Goal: Task Accomplishment & Management: Manage account settings

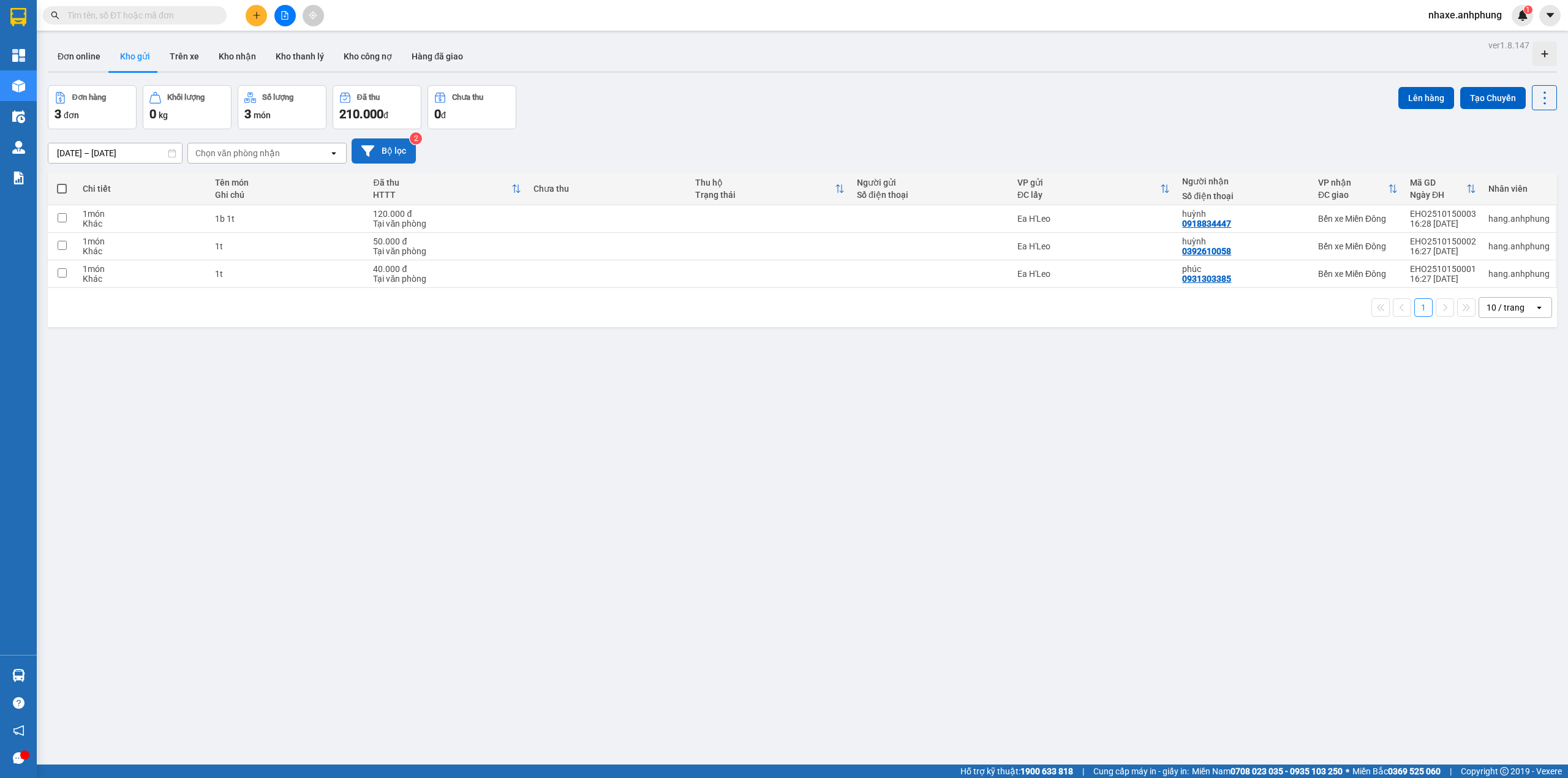
click at [395, 157] on button "Bộ lọc" at bounding box center [384, 150] width 64 height 25
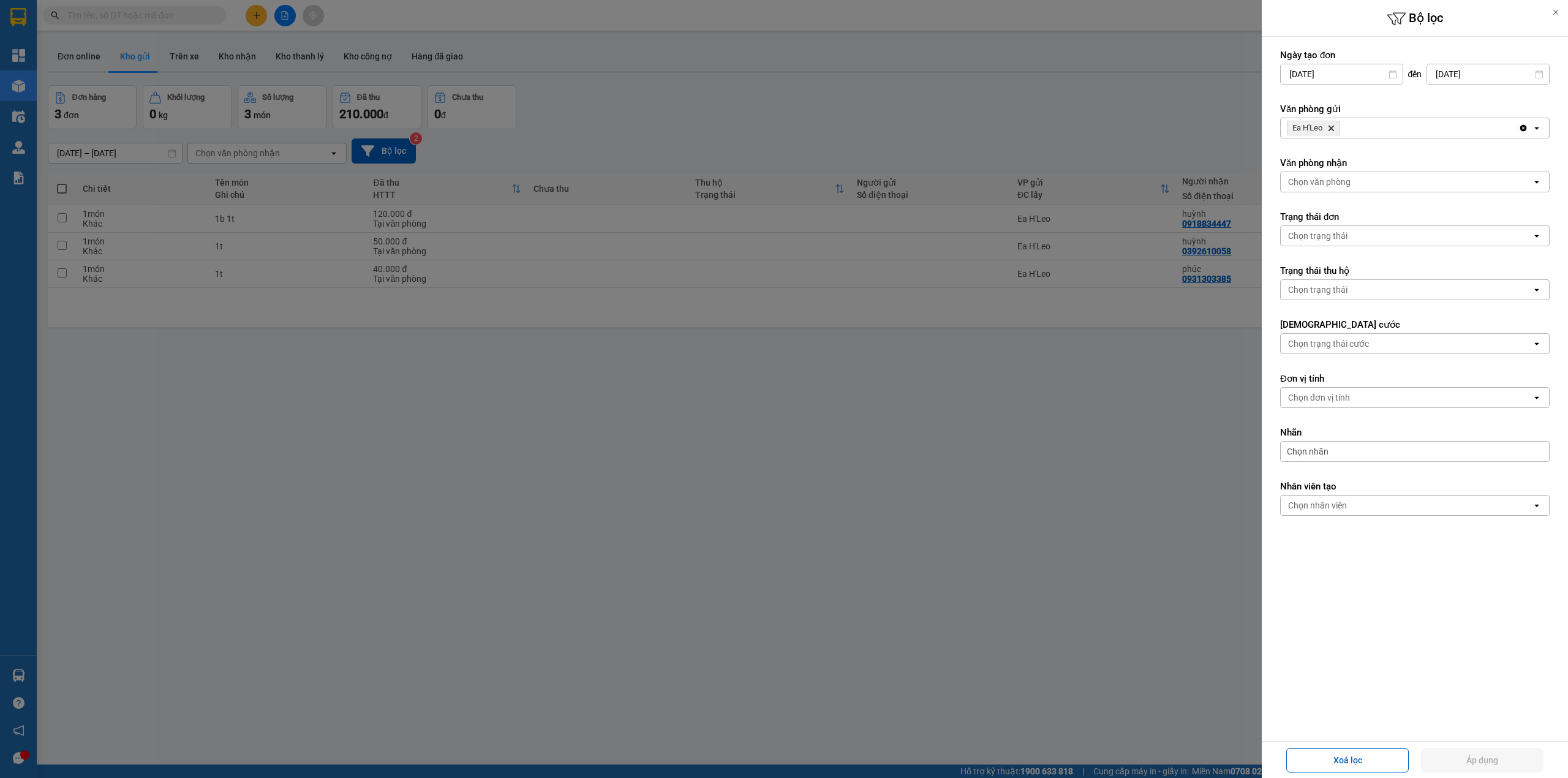
click at [1334, 130] on icon "Ea H'Leo, close by backspace" at bounding box center [1332, 129] width 6 height 6
click at [1334, 130] on div "Chọn văn phòng" at bounding box center [1319, 128] width 62 height 12
click at [1334, 154] on span "Bến xe Miền Đông" at bounding box center [1327, 155] width 74 height 12
click at [1335, 181] on div "Chọn văn phòng" at bounding box center [1319, 182] width 62 height 12
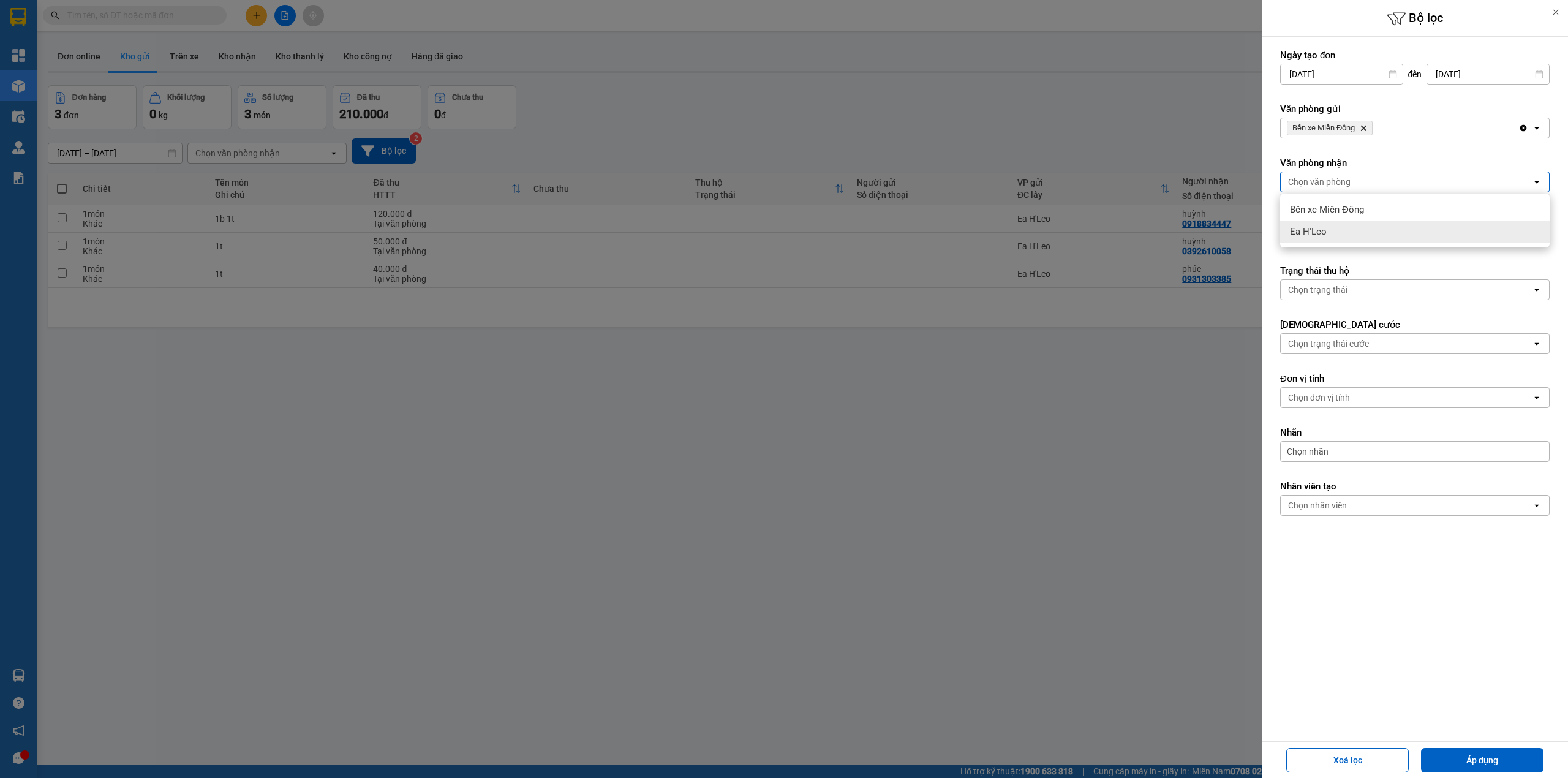
click at [1331, 230] on div "Ea H'Leo" at bounding box center [1415, 231] width 270 height 22
click at [1470, 749] on button "Áp dụng" at bounding box center [1482, 759] width 123 height 25
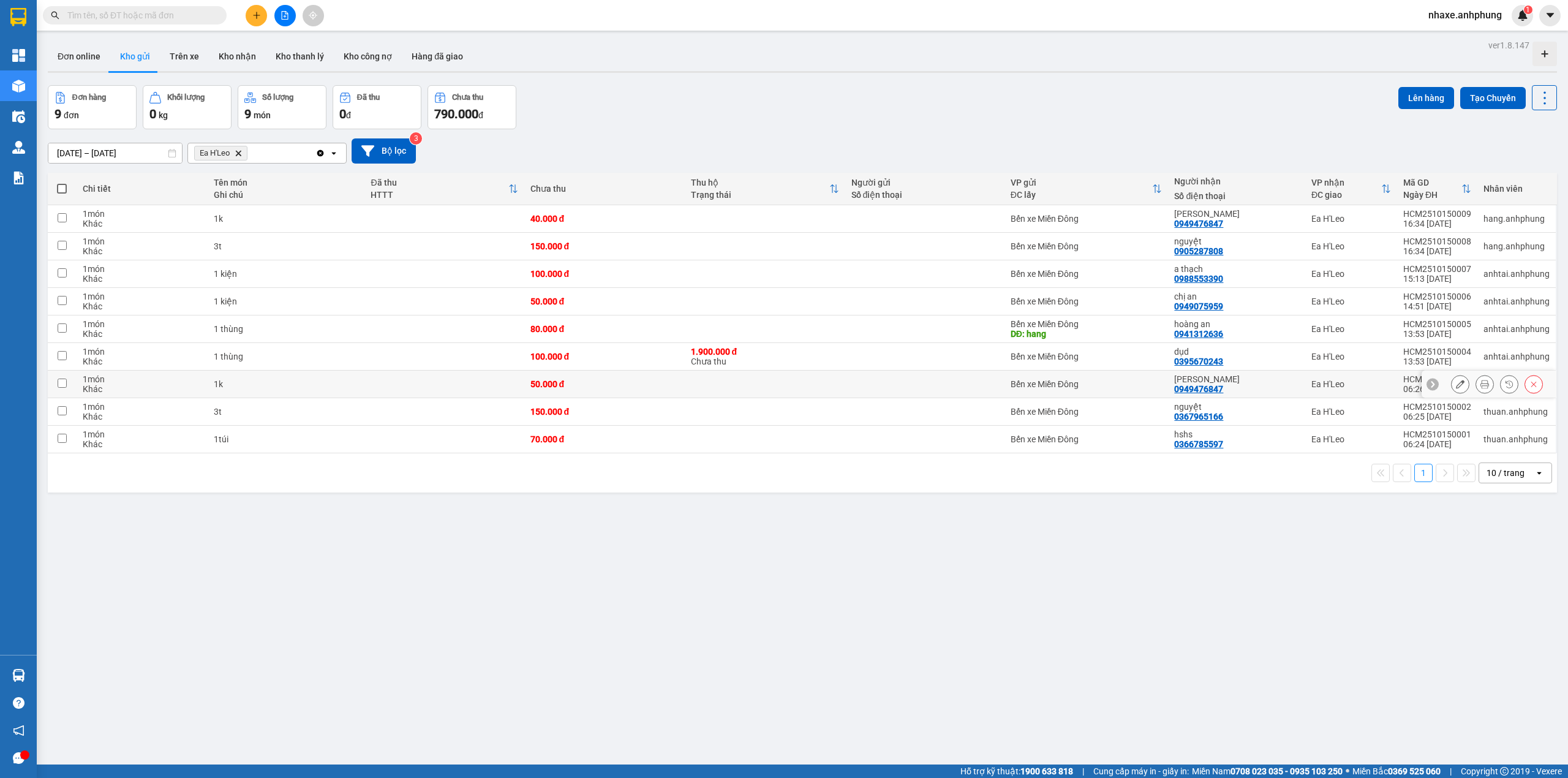
click at [1036, 389] on div "Bến xe Miền Đông" at bounding box center [1087, 384] width 152 height 10
checkbox input "true"
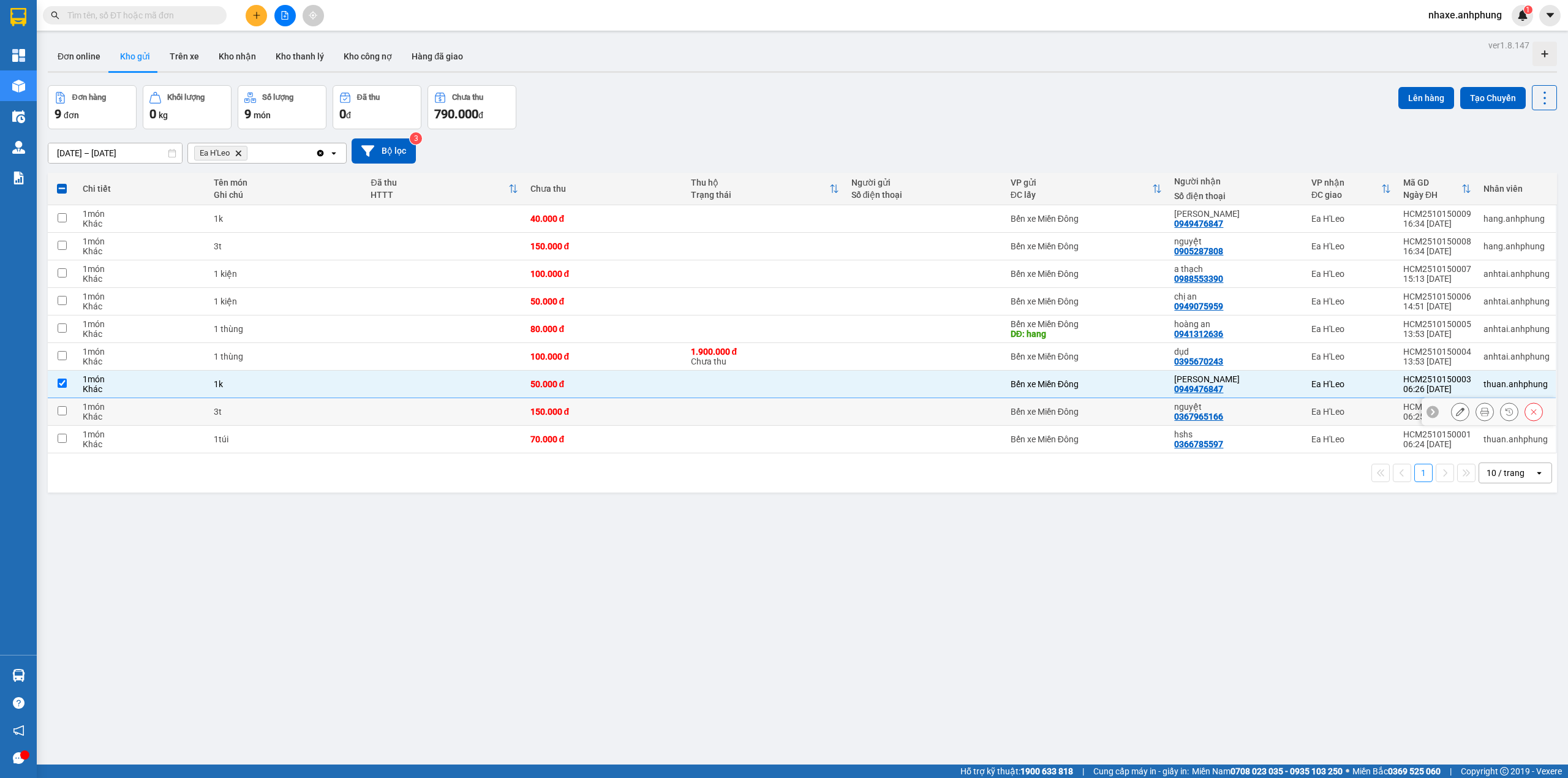
click at [1037, 409] on div "Bến xe Miền Đông" at bounding box center [1087, 411] width 152 height 10
checkbox input "true"
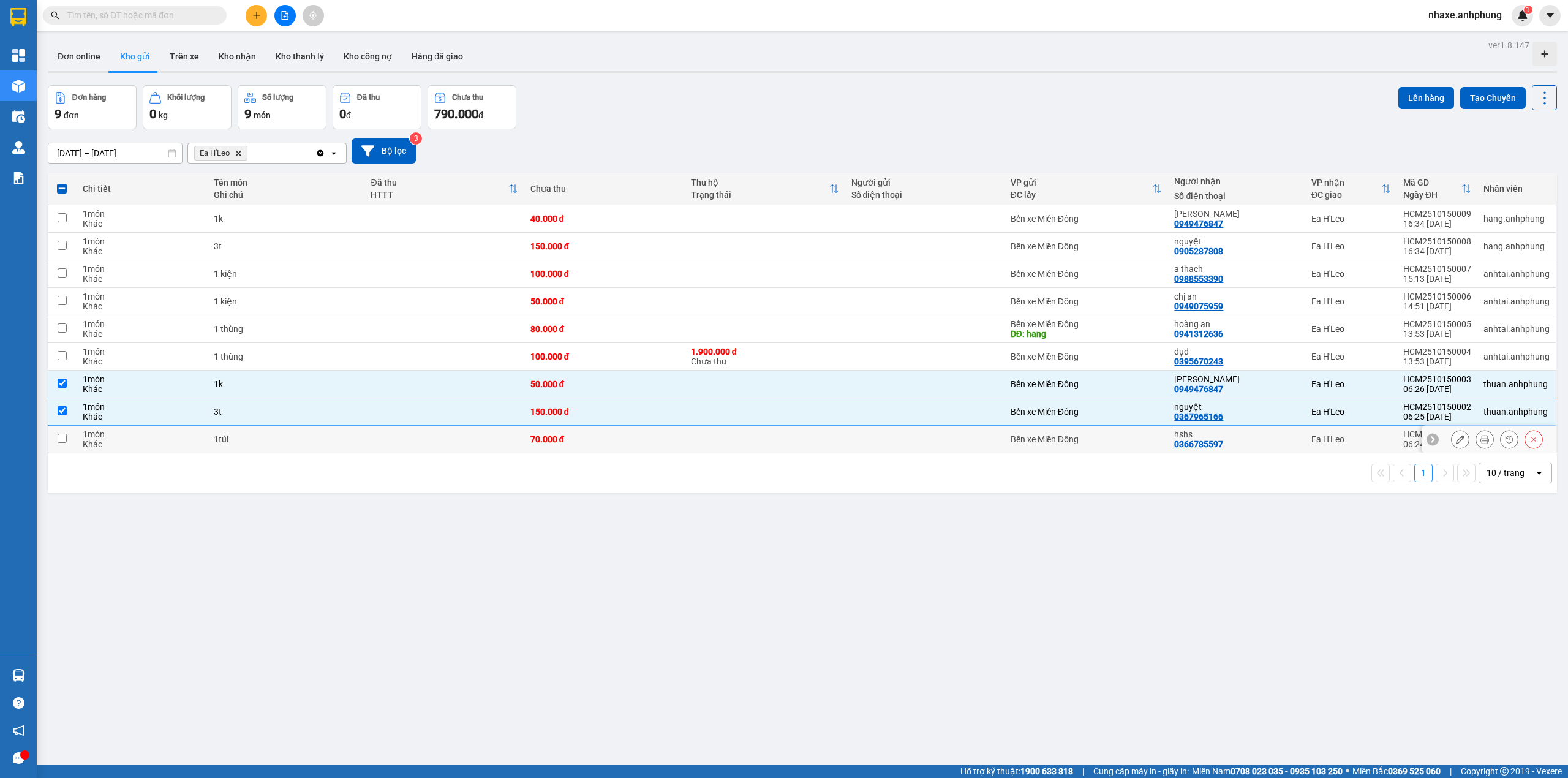
click at [1046, 444] on div "Bến xe Miền Đông" at bounding box center [1087, 439] width 152 height 10
checkbox input "true"
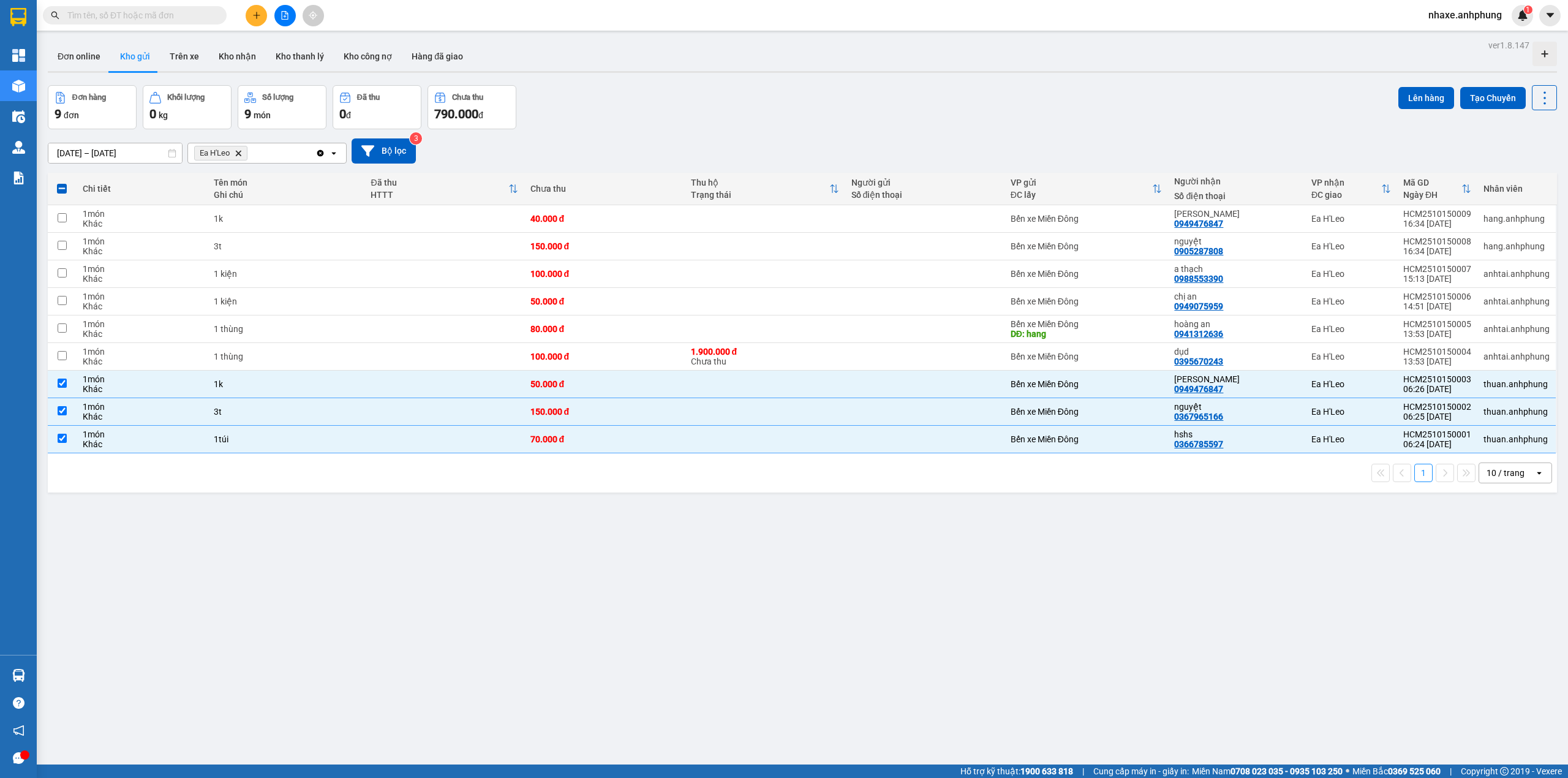
click at [1414, 83] on div "ver 1.8.147 Đơn online Kho gửi Trên xe Kho nhận Kho thanh lý Kho công nợ Hàng đ…" at bounding box center [802, 425] width 1519 height 778
click at [1414, 87] on button "Lên hàng" at bounding box center [1426, 98] width 55 height 22
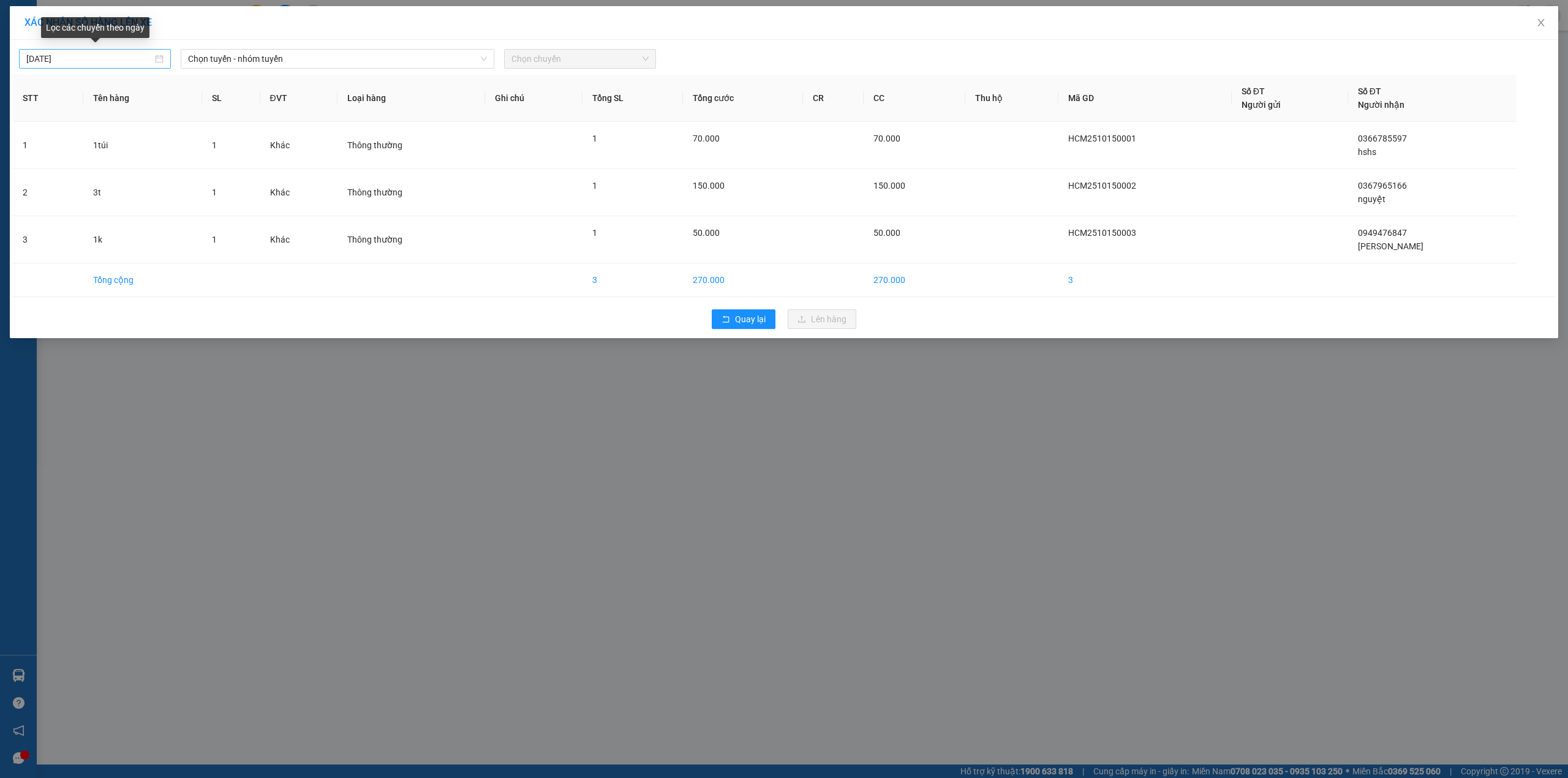
click at [83, 65] on input "[DATE]" at bounding box center [90, 59] width 127 height 14
click at [80, 169] on div "14" at bounding box center [81, 167] width 15 height 15
type input "[DATE]"
click at [287, 60] on span "Chọn tuyến - nhóm tuyến" at bounding box center [337, 58] width 299 height 19
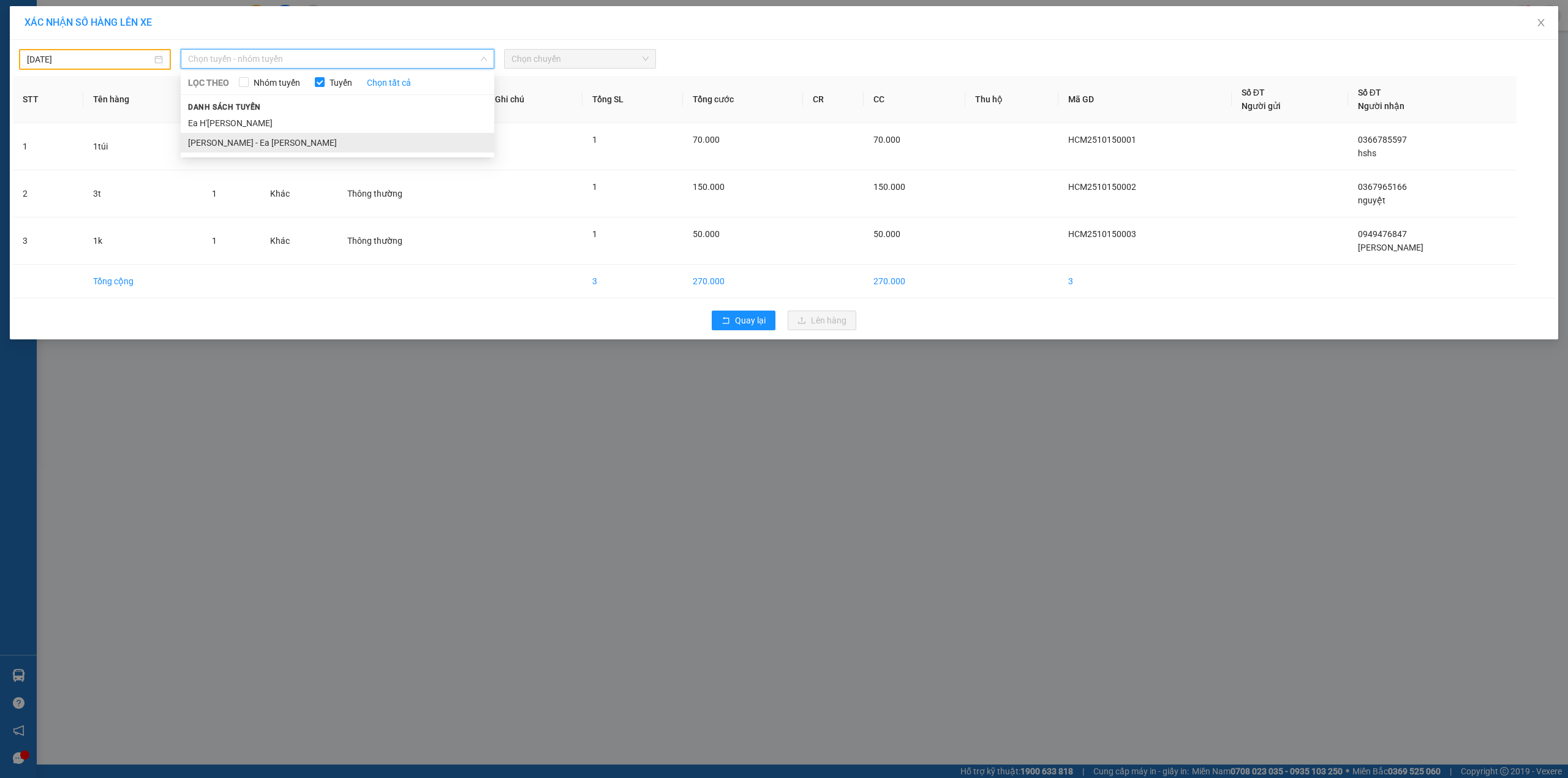
click at [265, 137] on li "[PERSON_NAME] - Ea [PERSON_NAME]" at bounding box center [337, 142] width 313 height 20
click at [537, 57] on span "Chọn chuyến" at bounding box center [579, 58] width 137 height 19
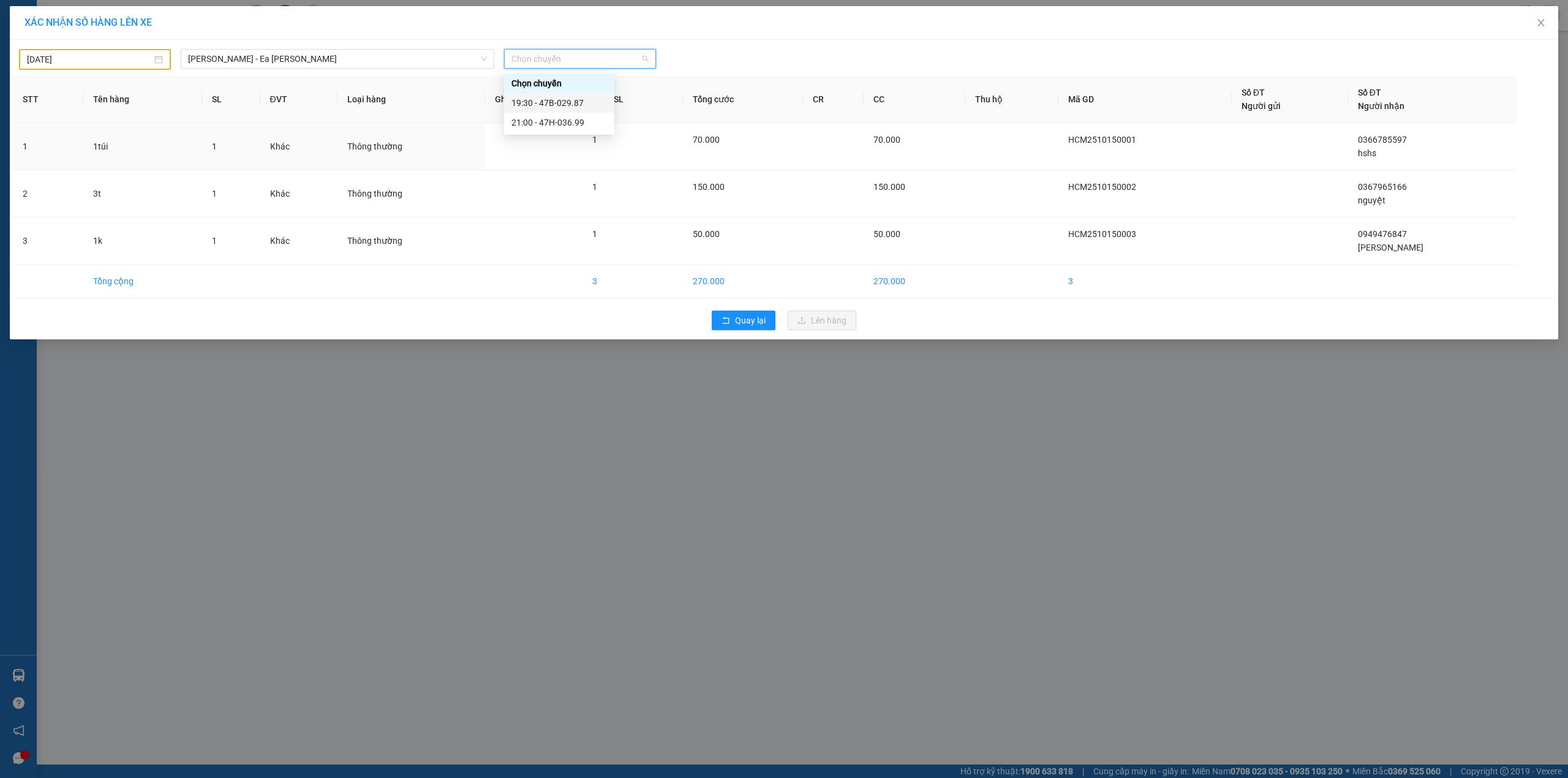
click at [556, 104] on div "19:30 - 47B-029.87" at bounding box center [559, 103] width 96 height 14
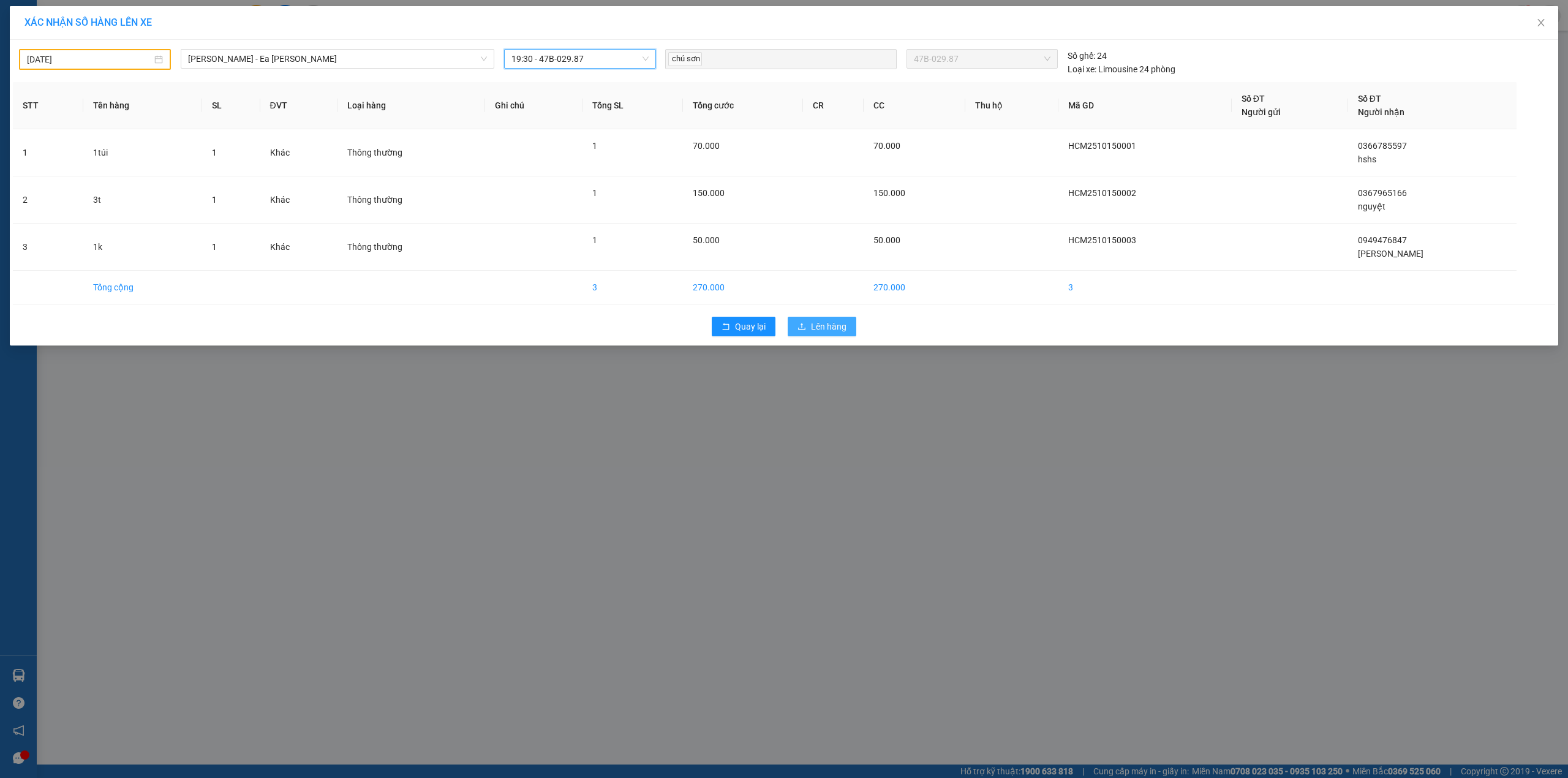
click at [838, 326] on span "Lên hàng" at bounding box center [828, 326] width 36 height 14
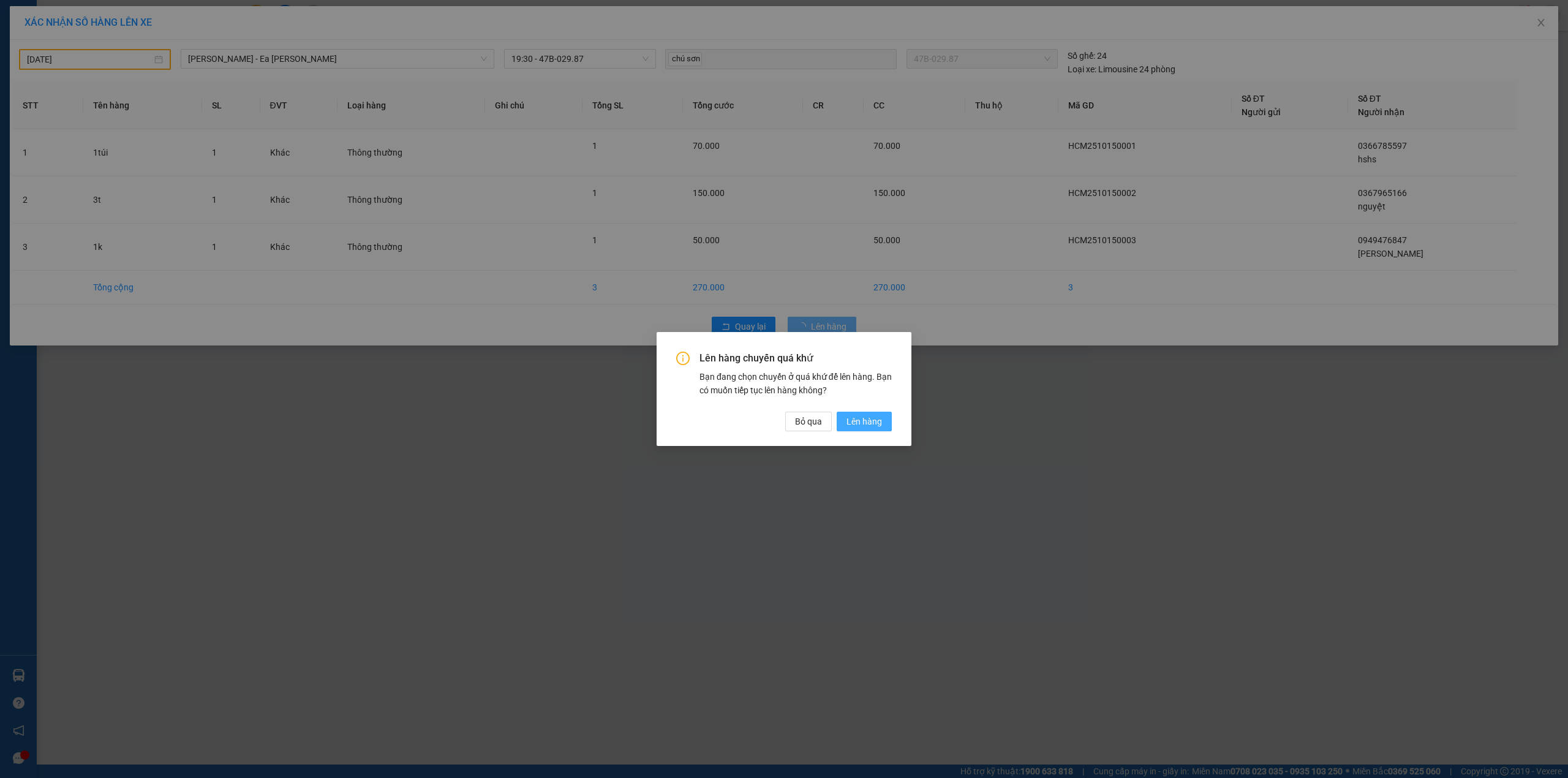
click at [876, 429] on button "Lên hàng" at bounding box center [864, 421] width 55 height 20
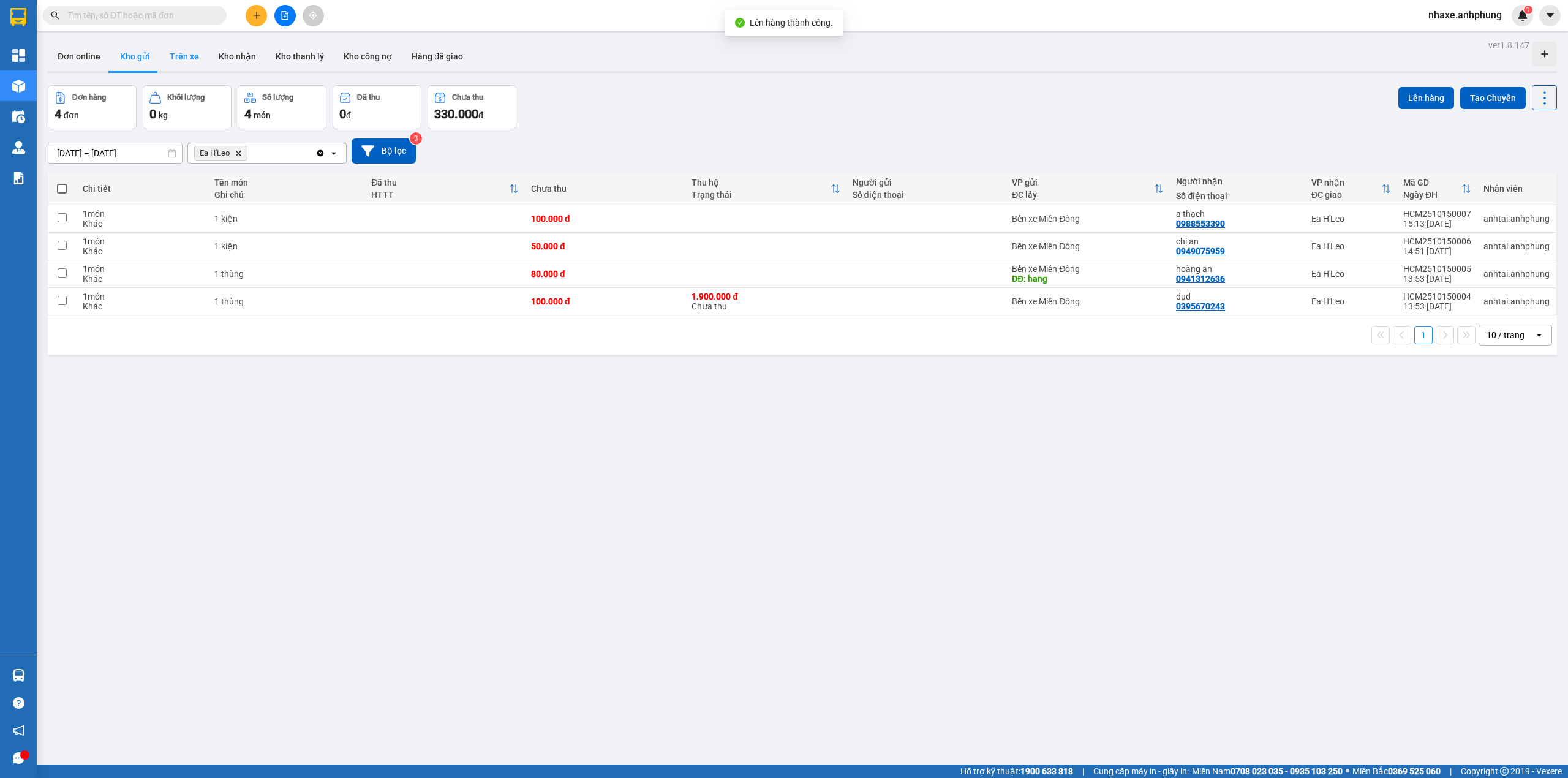
click at [180, 55] on button "Trên xe" at bounding box center [185, 56] width 49 height 30
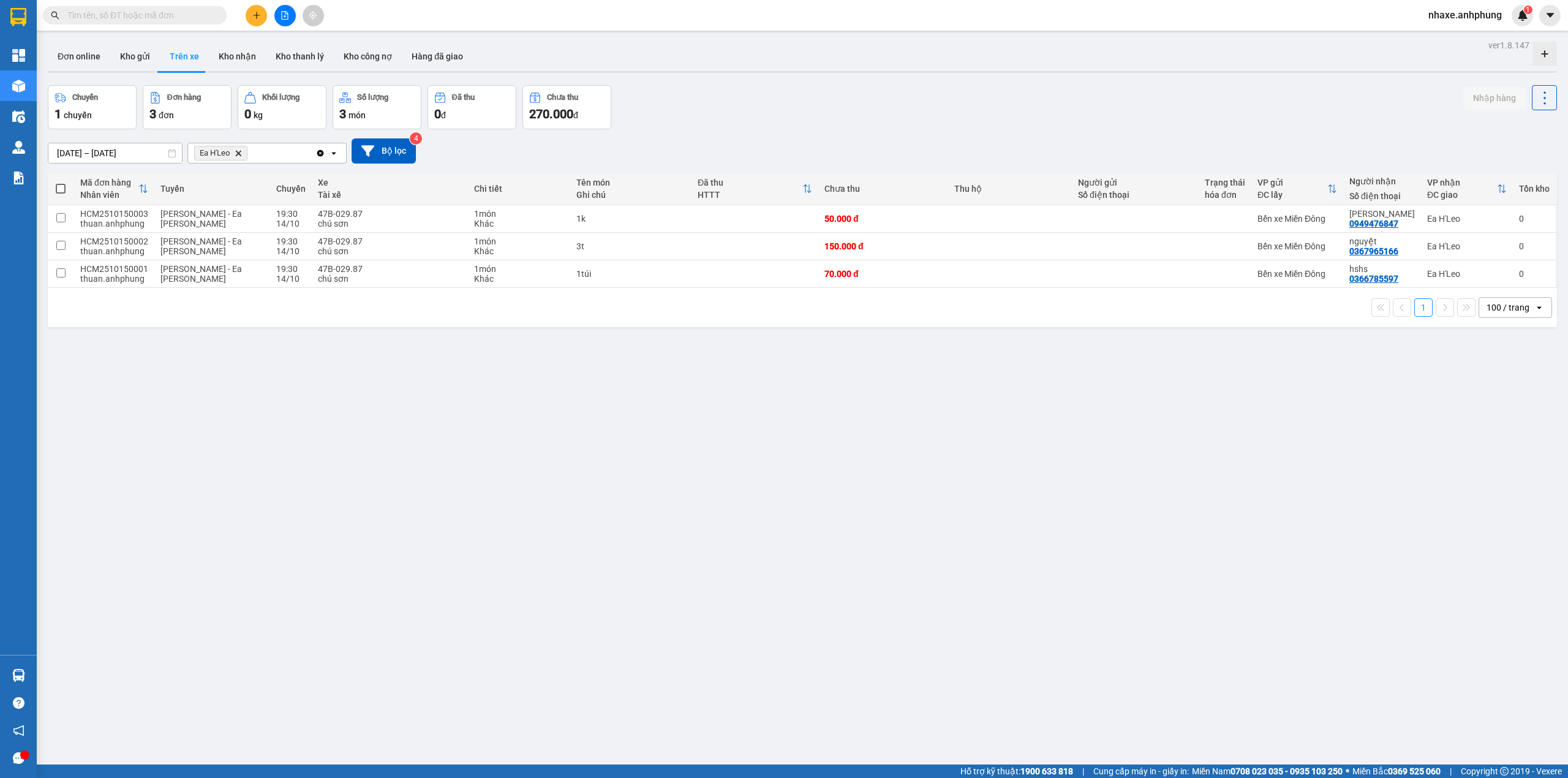
click at [62, 185] on span at bounding box center [60, 189] width 10 height 10
click at [60, 183] on input "checkbox" at bounding box center [60, 183] width 0 height 0
checkbox input "true"
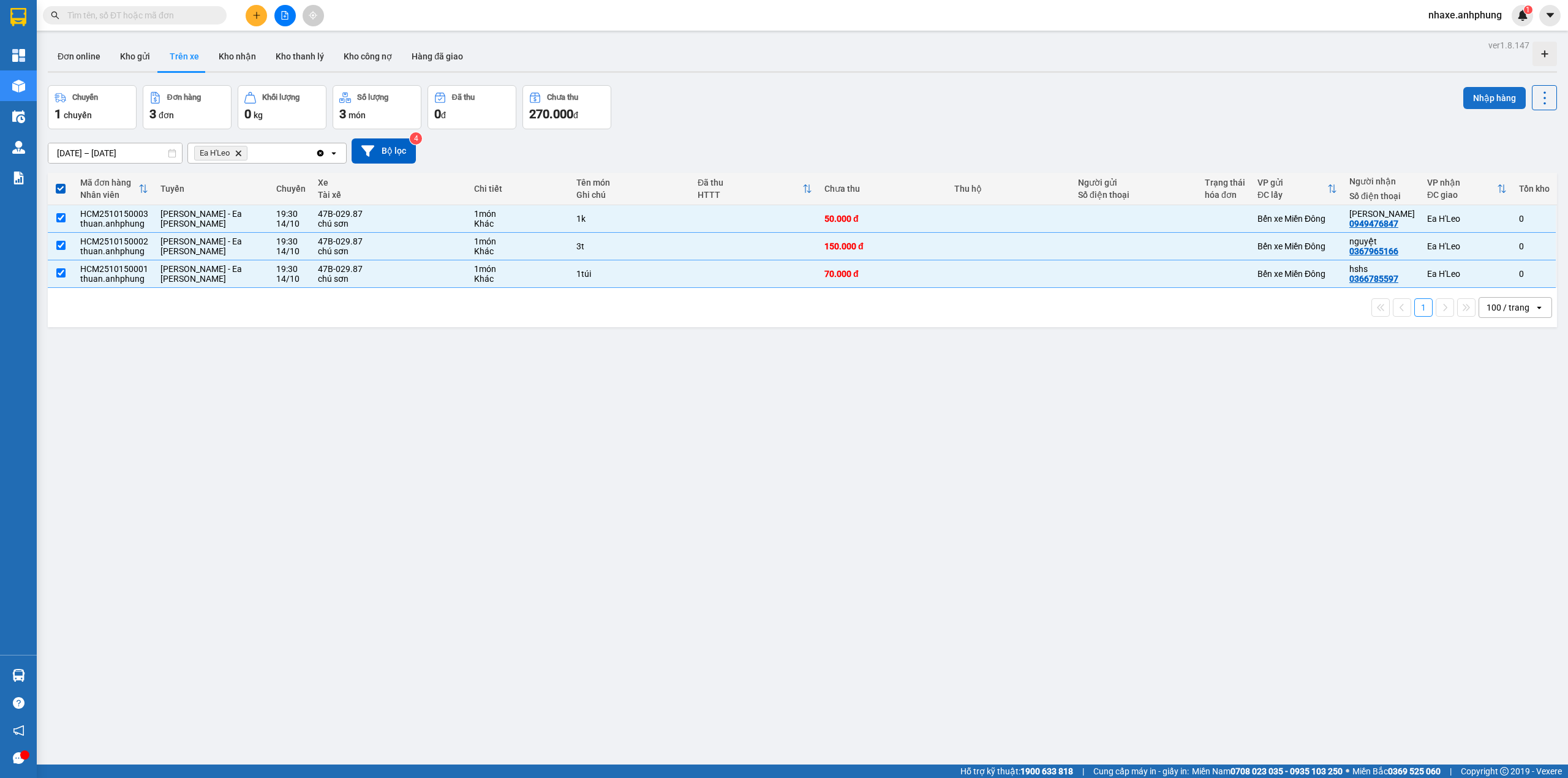
click at [1466, 94] on button "Nhập hàng" at bounding box center [1494, 98] width 62 height 22
checkbox input "false"
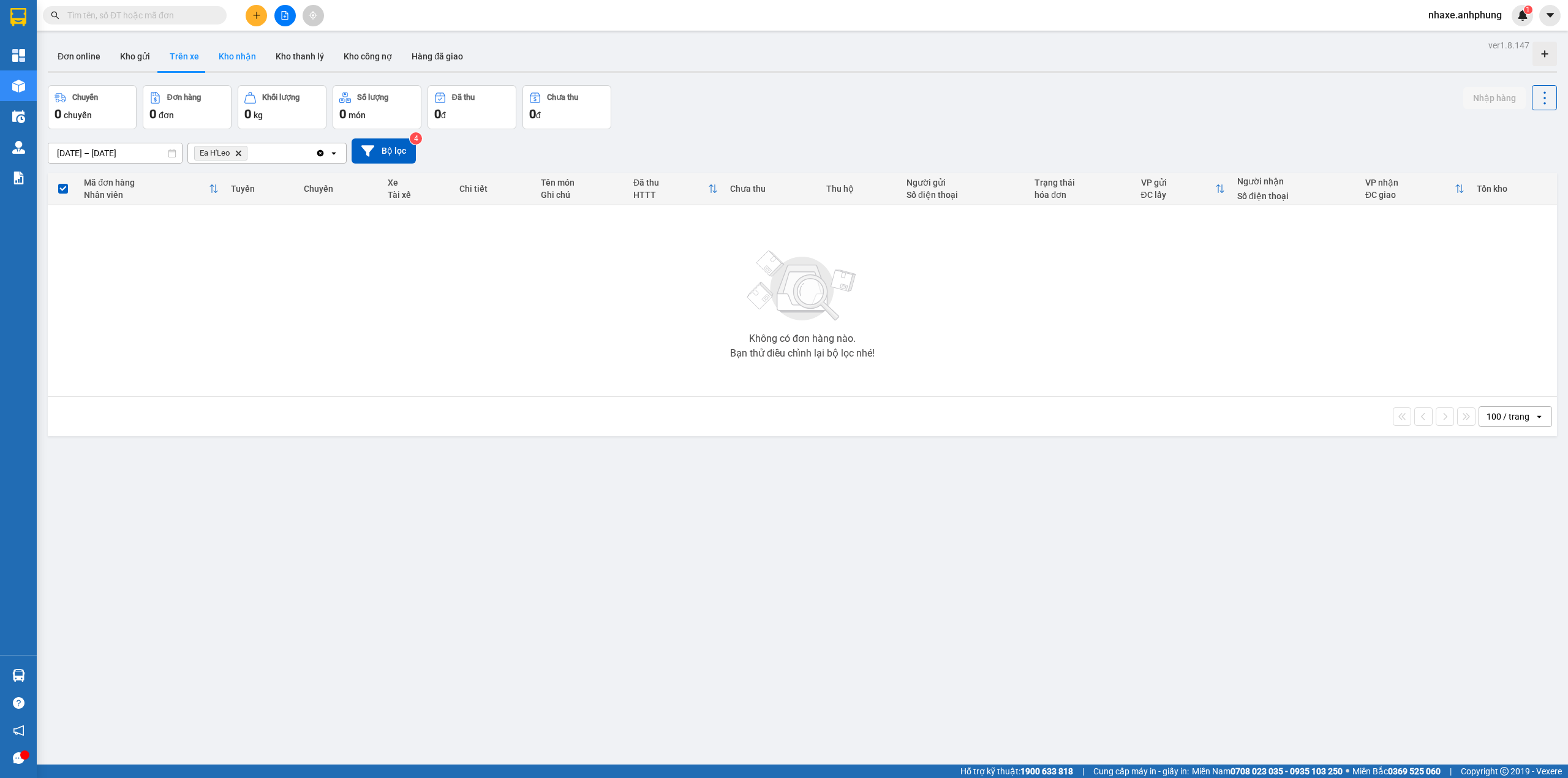
click at [223, 57] on button "Kho nhận" at bounding box center [237, 56] width 57 height 30
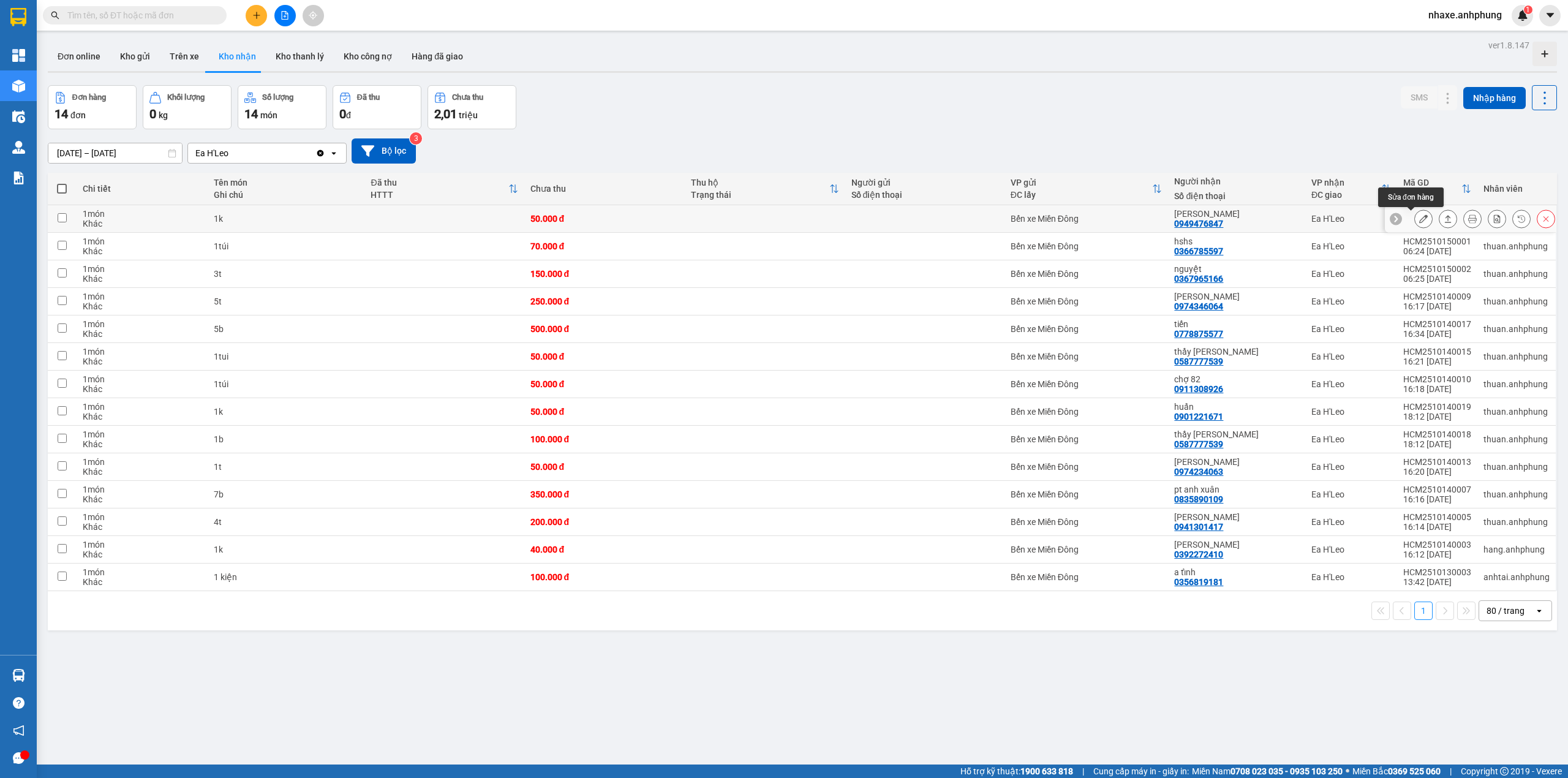
click at [1419, 221] on icon at bounding box center [1423, 218] width 9 height 9
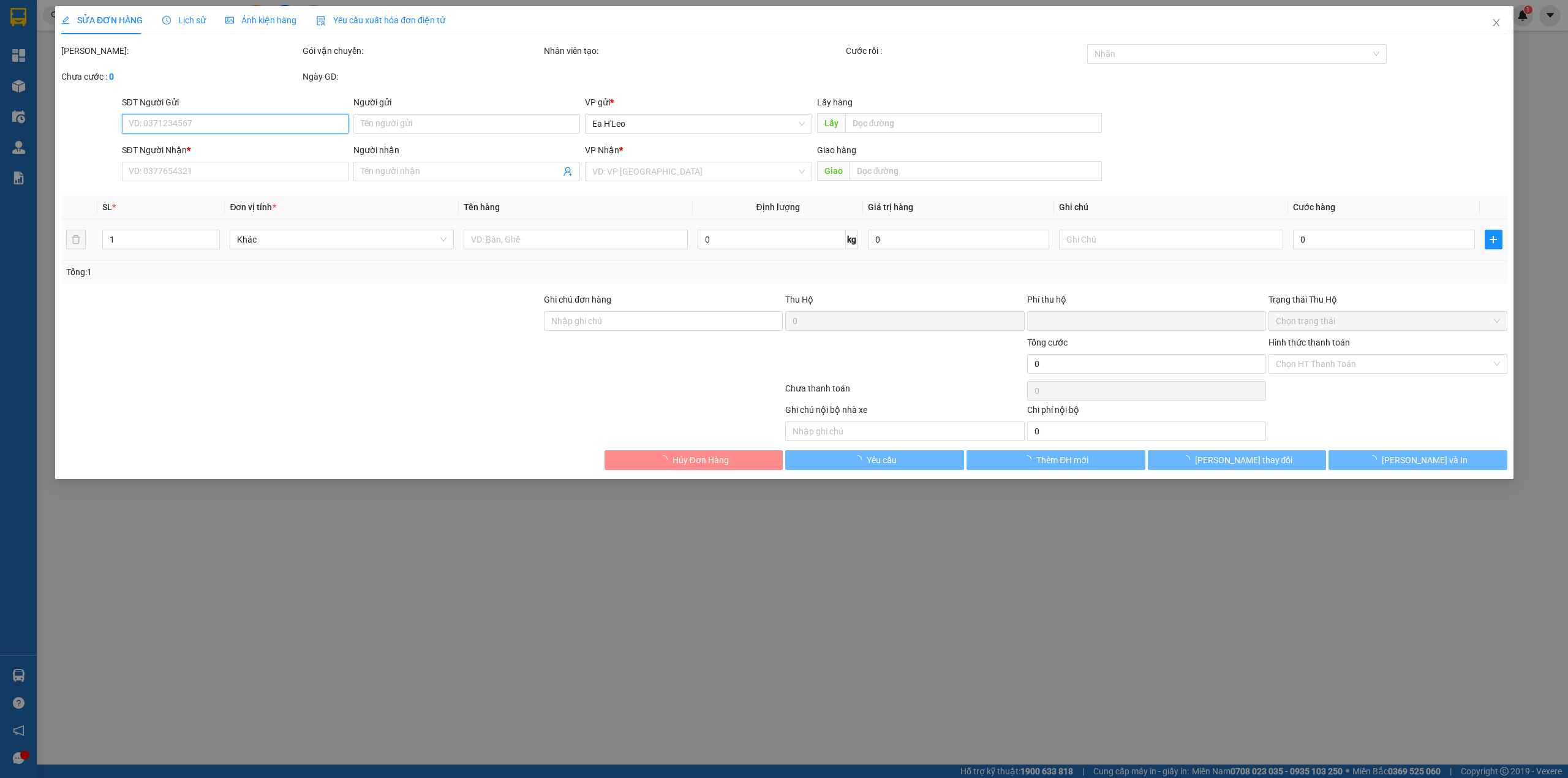
type input "0949476847"
type input "[PERSON_NAME]"
type input "0"
type input "50.000"
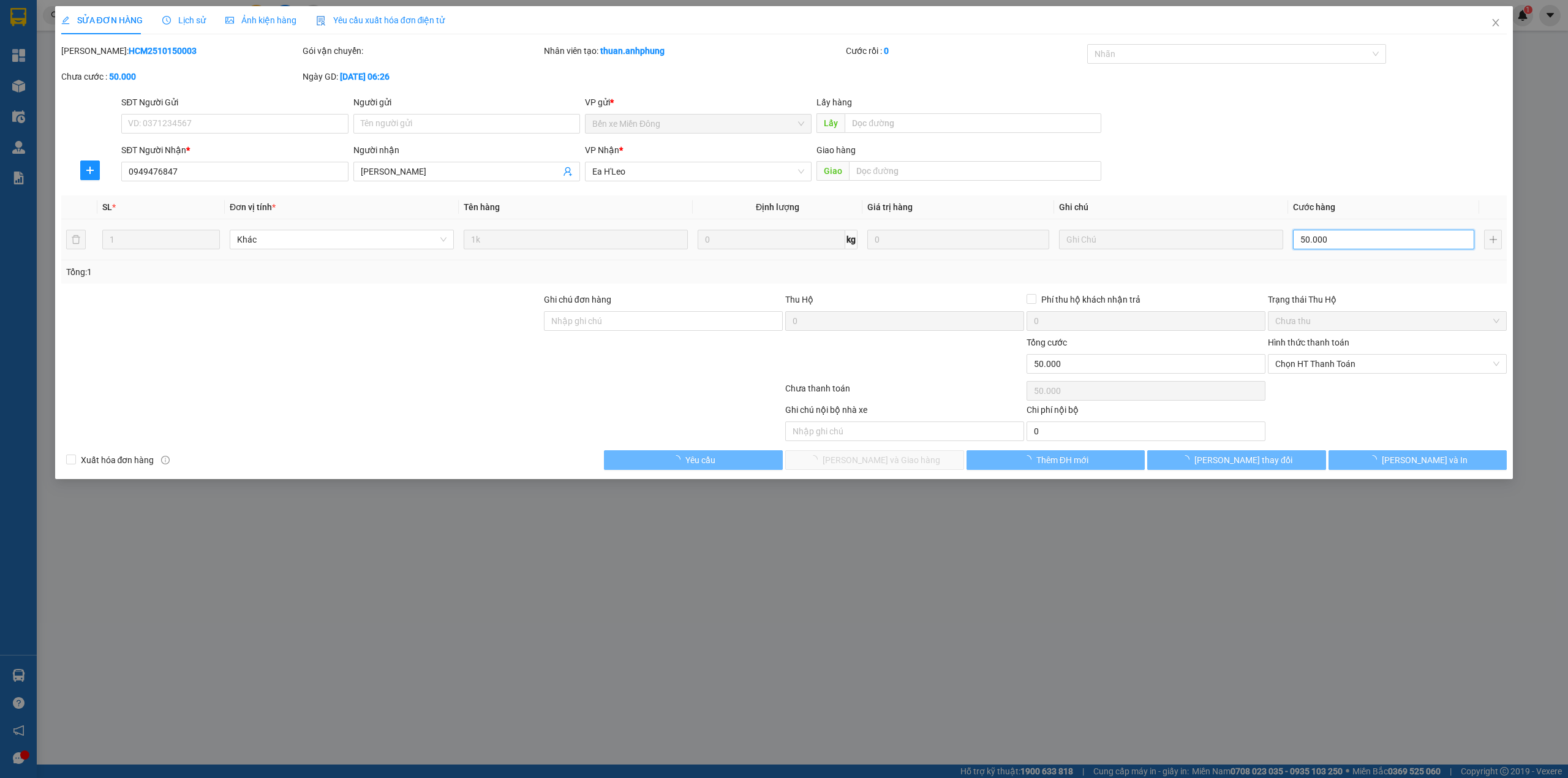
click at [1367, 245] on input "50.000" at bounding box center [1383, 239] width 181 height 20
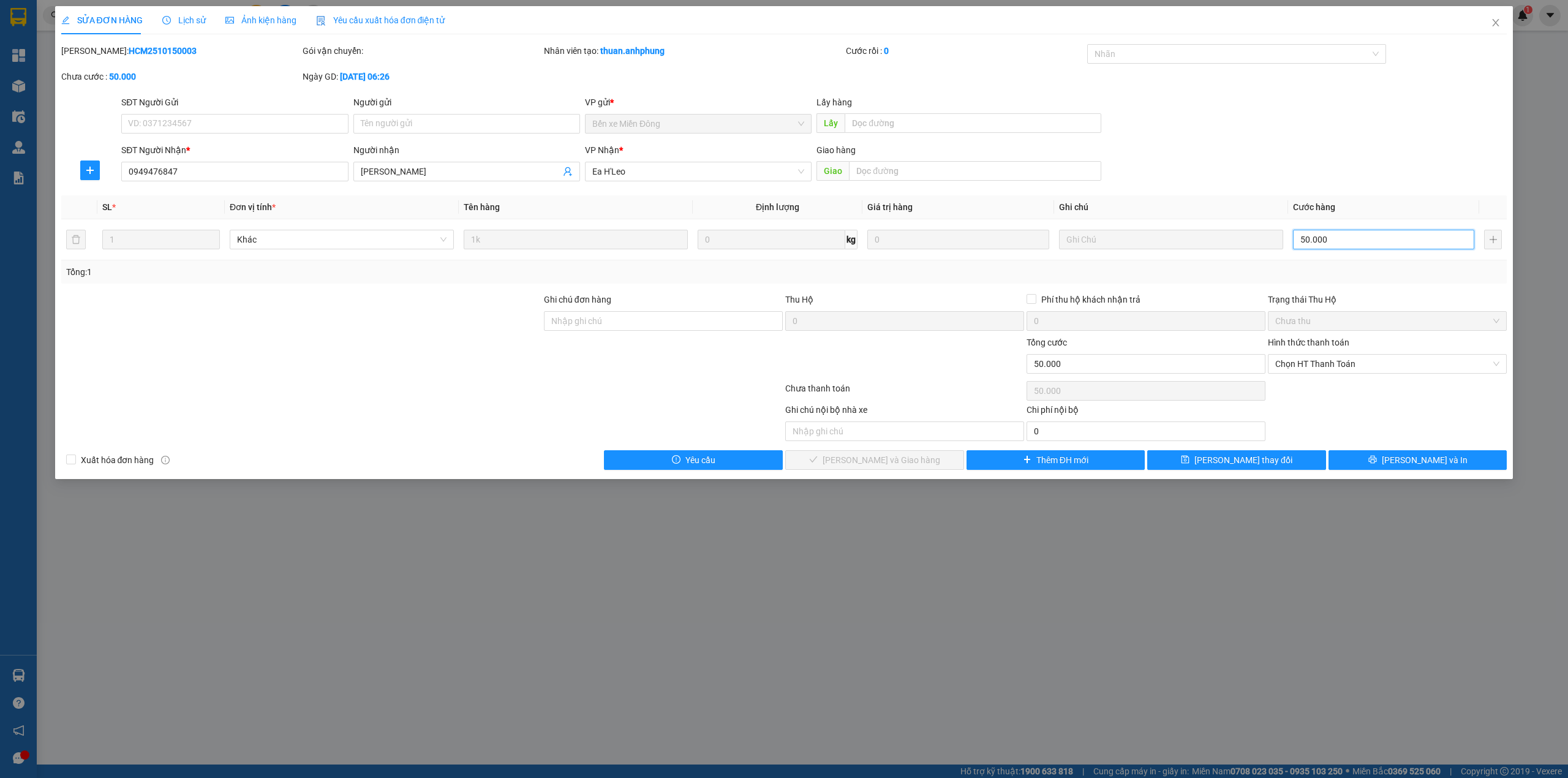
type input "4"
type input "40"
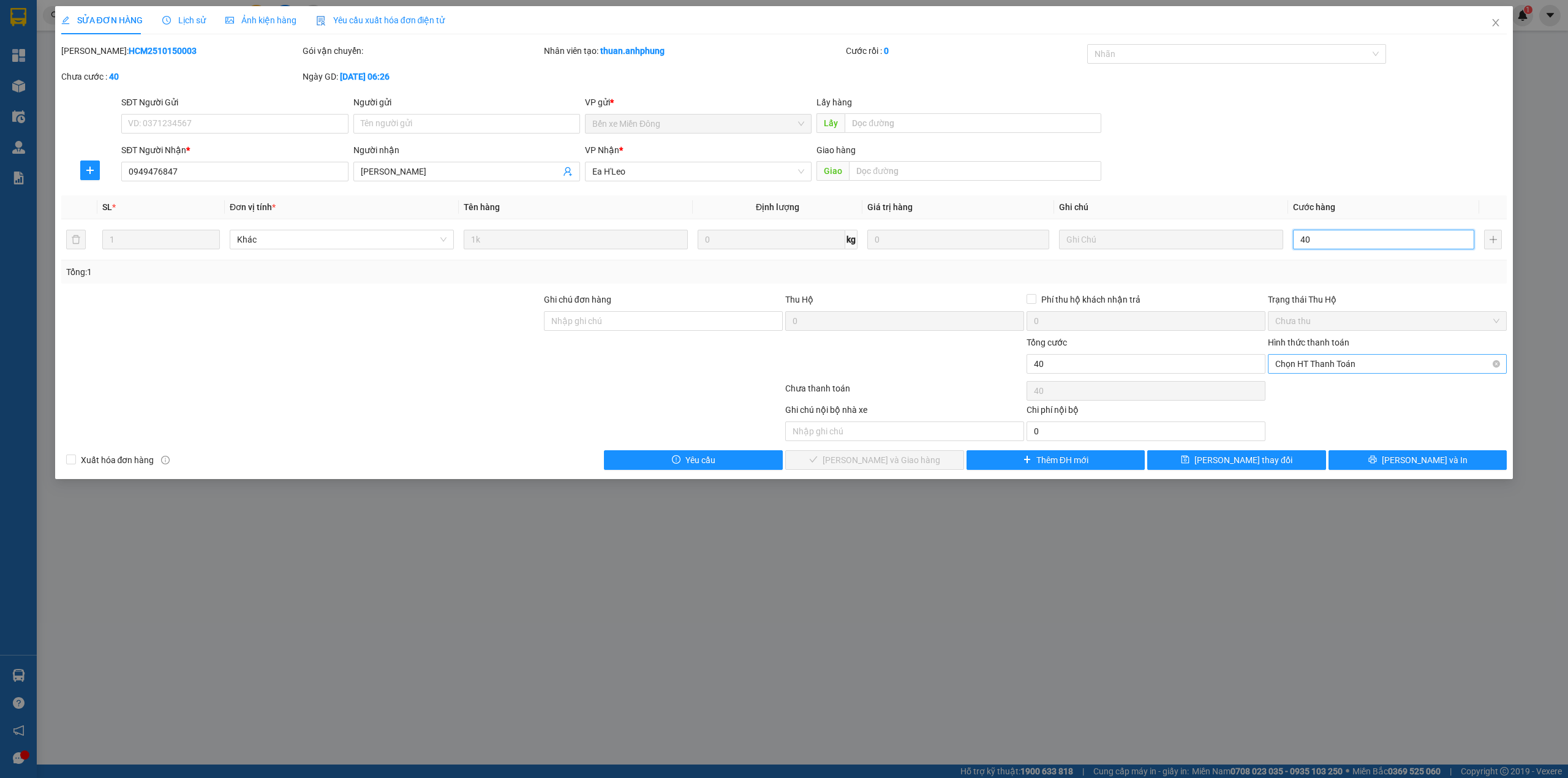
click at [1342, 357] on span "Chọn HT Thanh Toán" at bounding box center [1387, 364] width 224 height 19
type input "40"
type input "40.000"
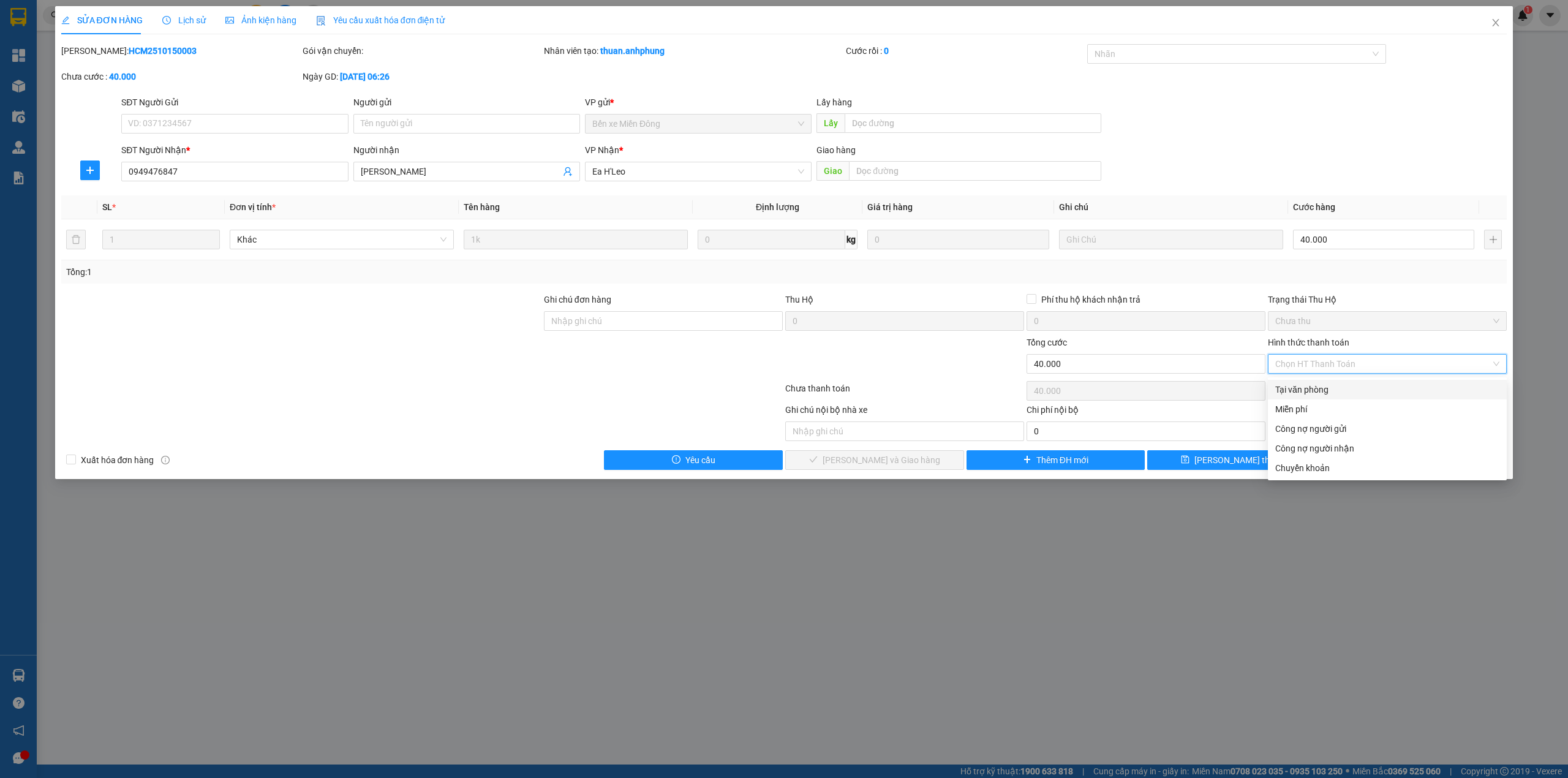
click at [1333, 383] on div "Tại văn phòng" at bounding box center [1387, 389] width 224 height 14
type input "0"
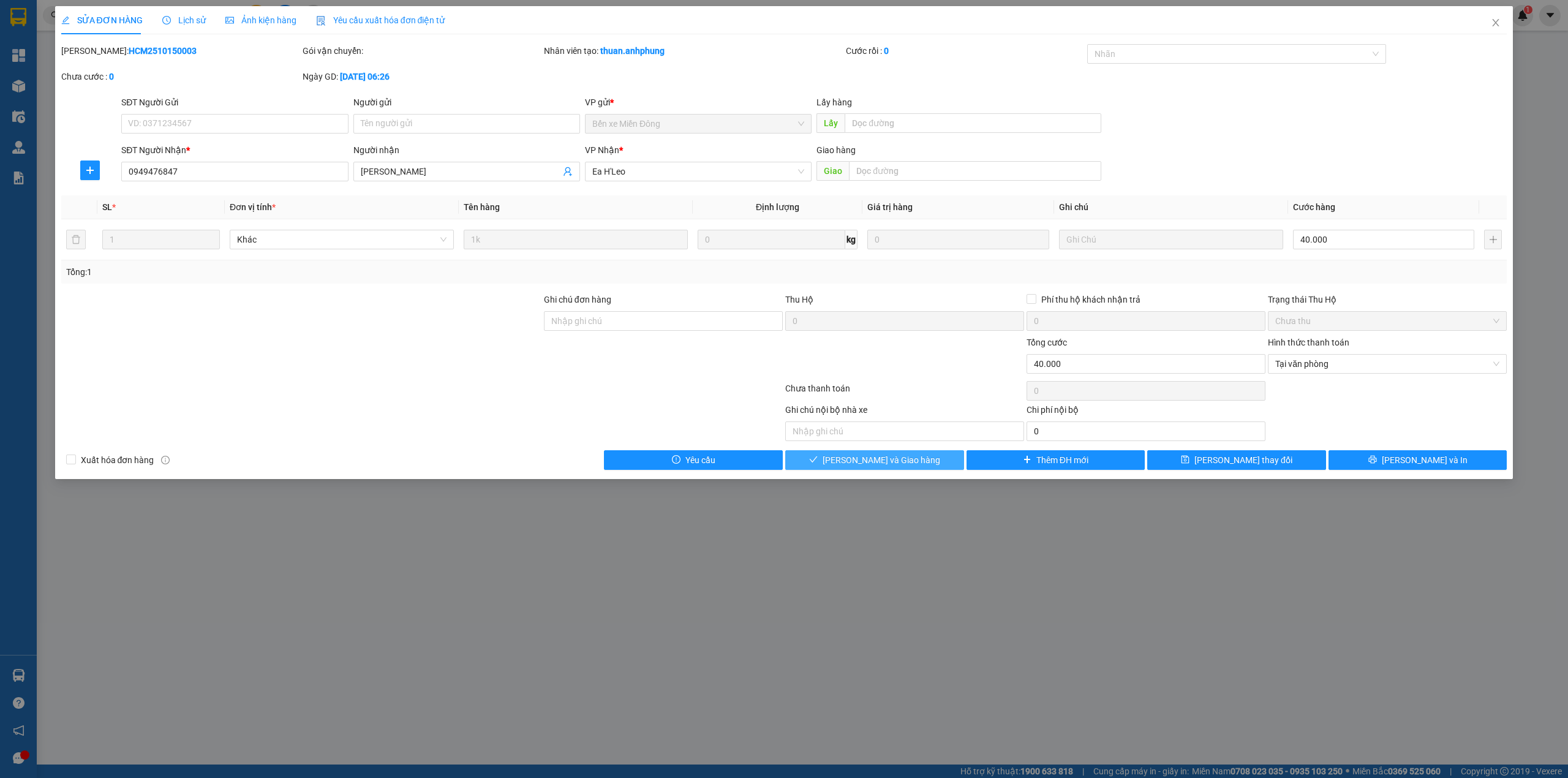
click at [923, 466] on button "[PERSON_NAME] và Giao hàng" at bounding box center [874, 460] width 179 height 20
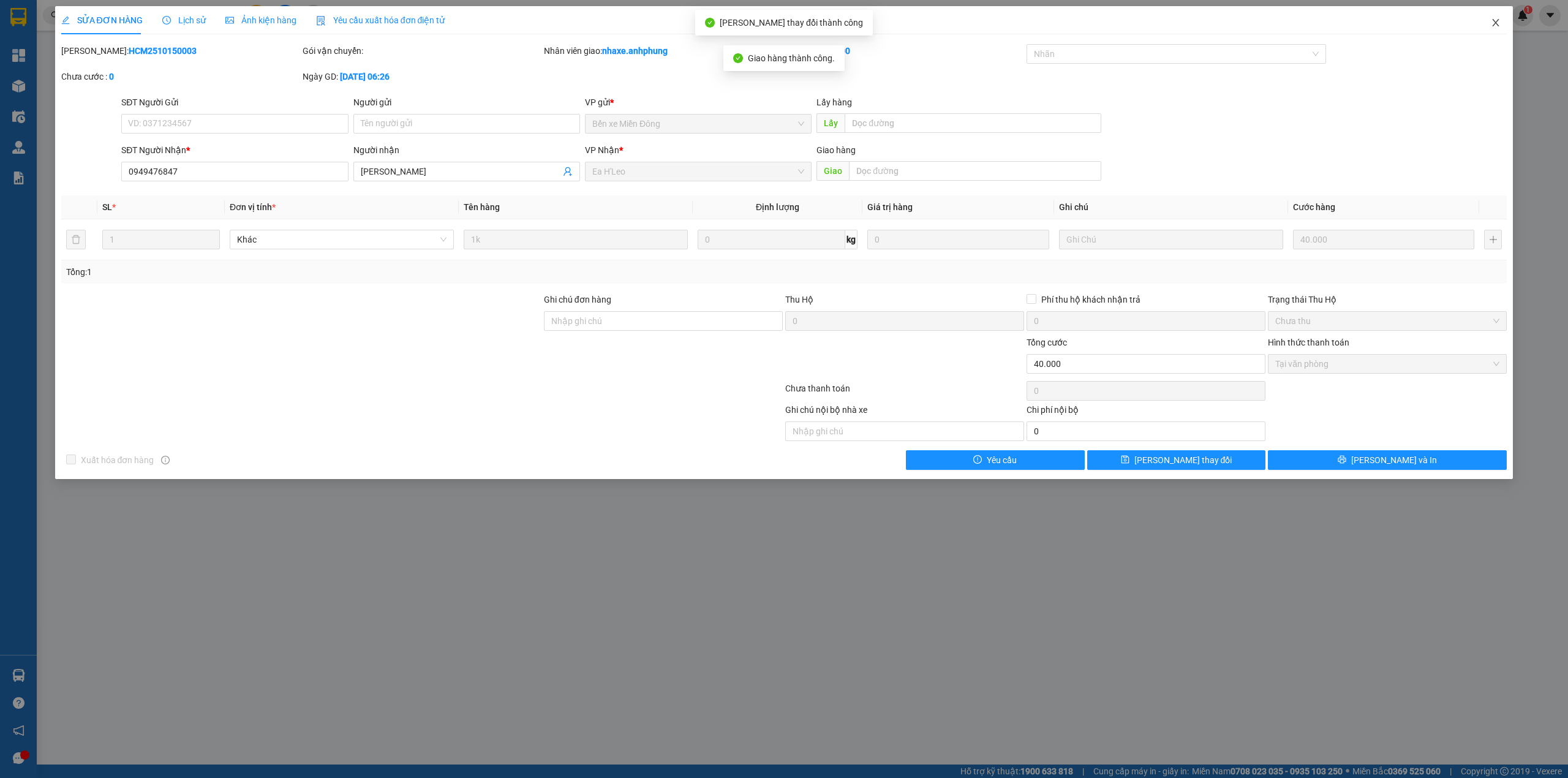
click at [1495, 23] on icon "close" at bounding box center [1496, 22] width 7 height 7
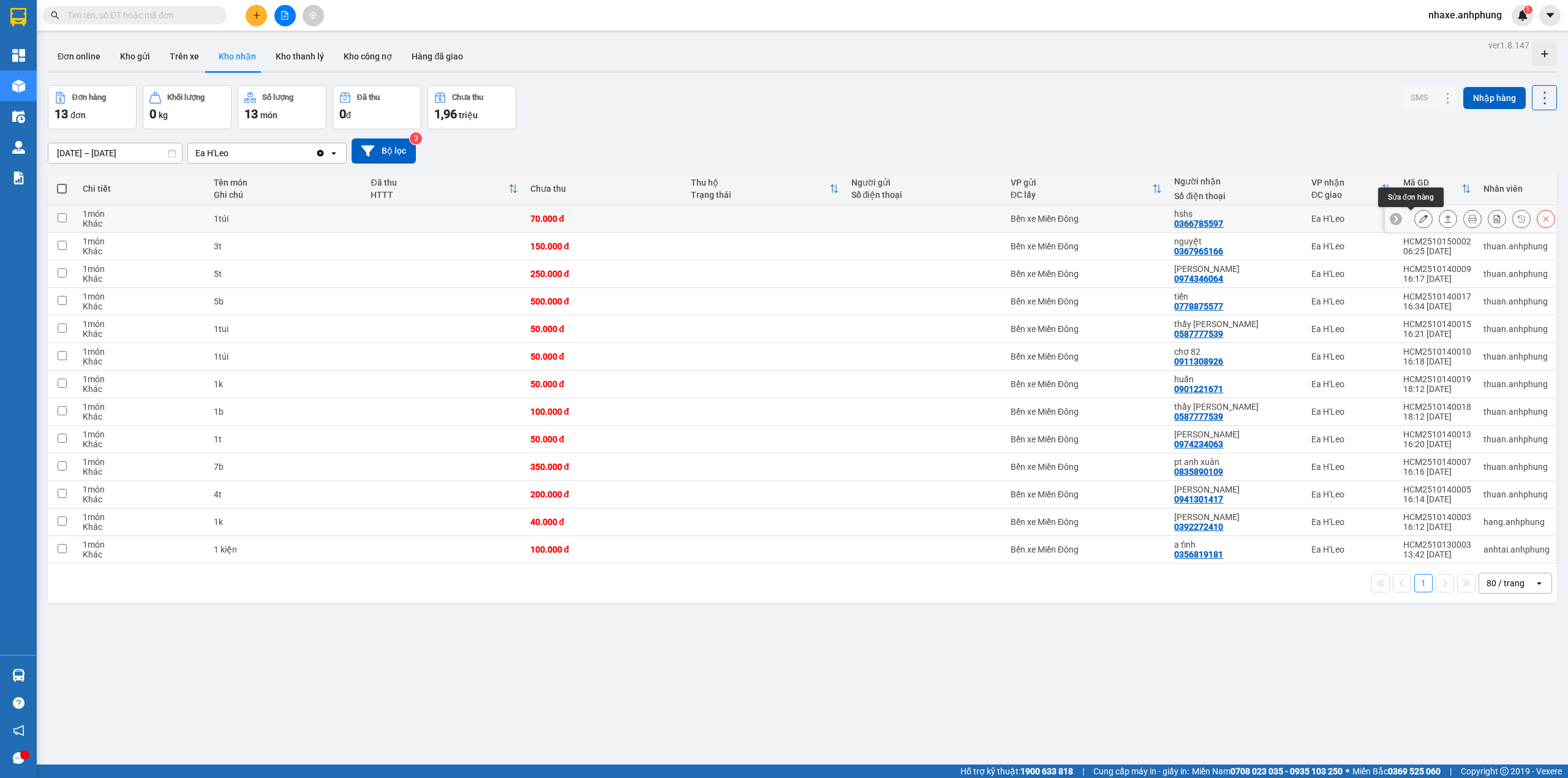
click at [1419, 221] on icon at bounding box center [1423, 218] width 9 height 9
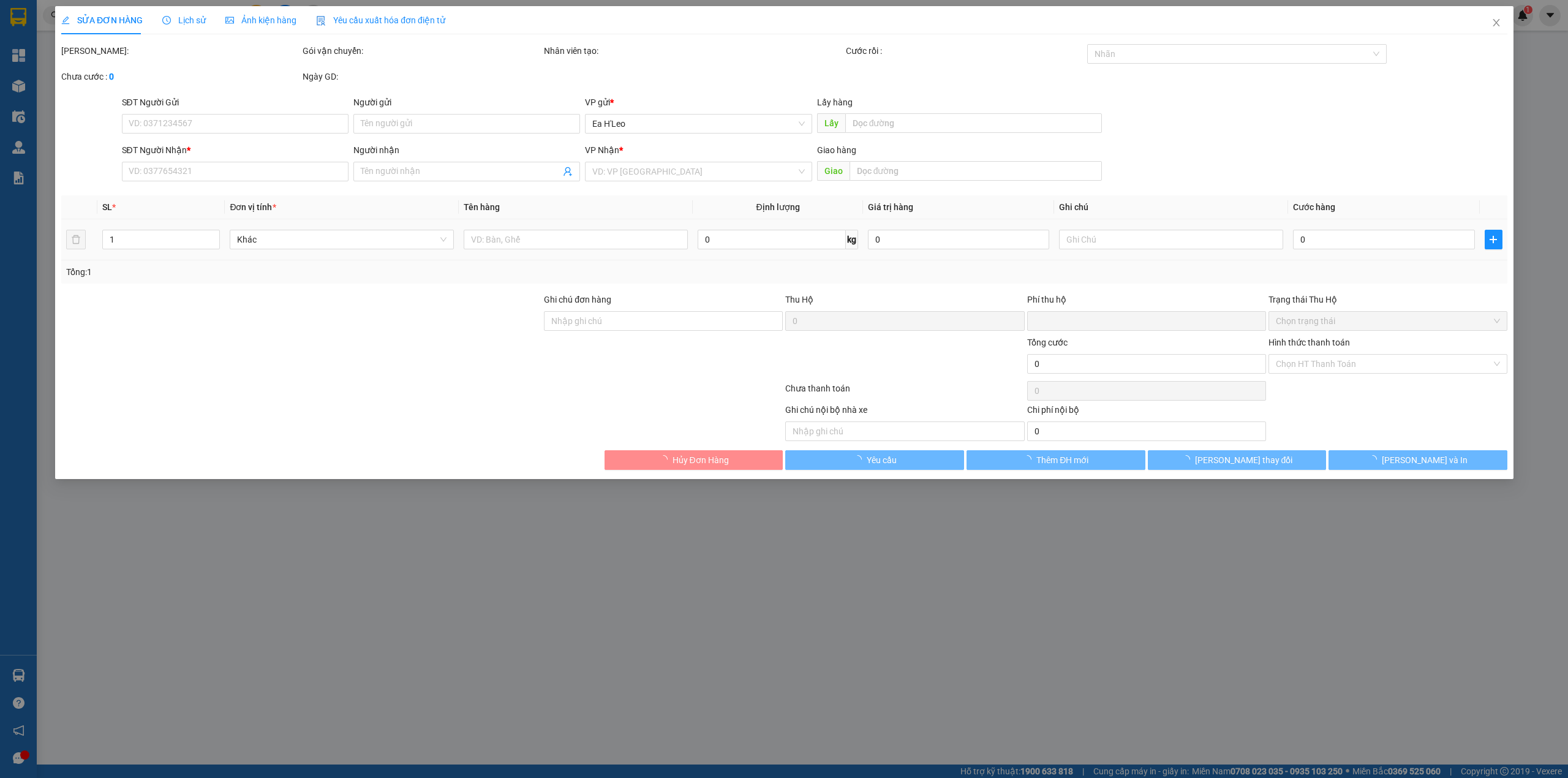
type input "0366785597"
type input "hshs"
type input "0"
type input "70.000"
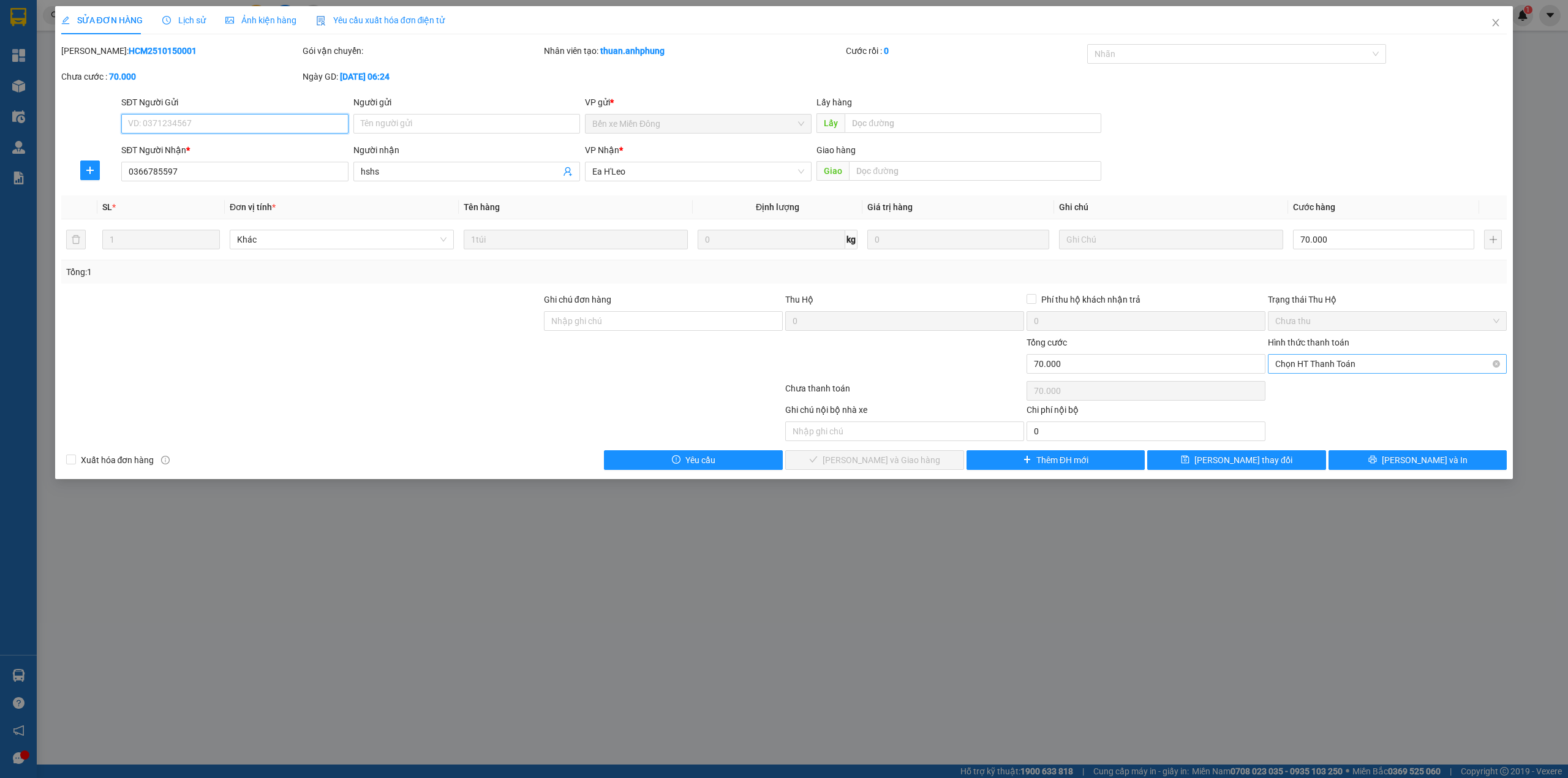
click at [1316, 368] on span "Chọn HT Thanh Toán" at bounding box center [1387, 364] width 224 height 19
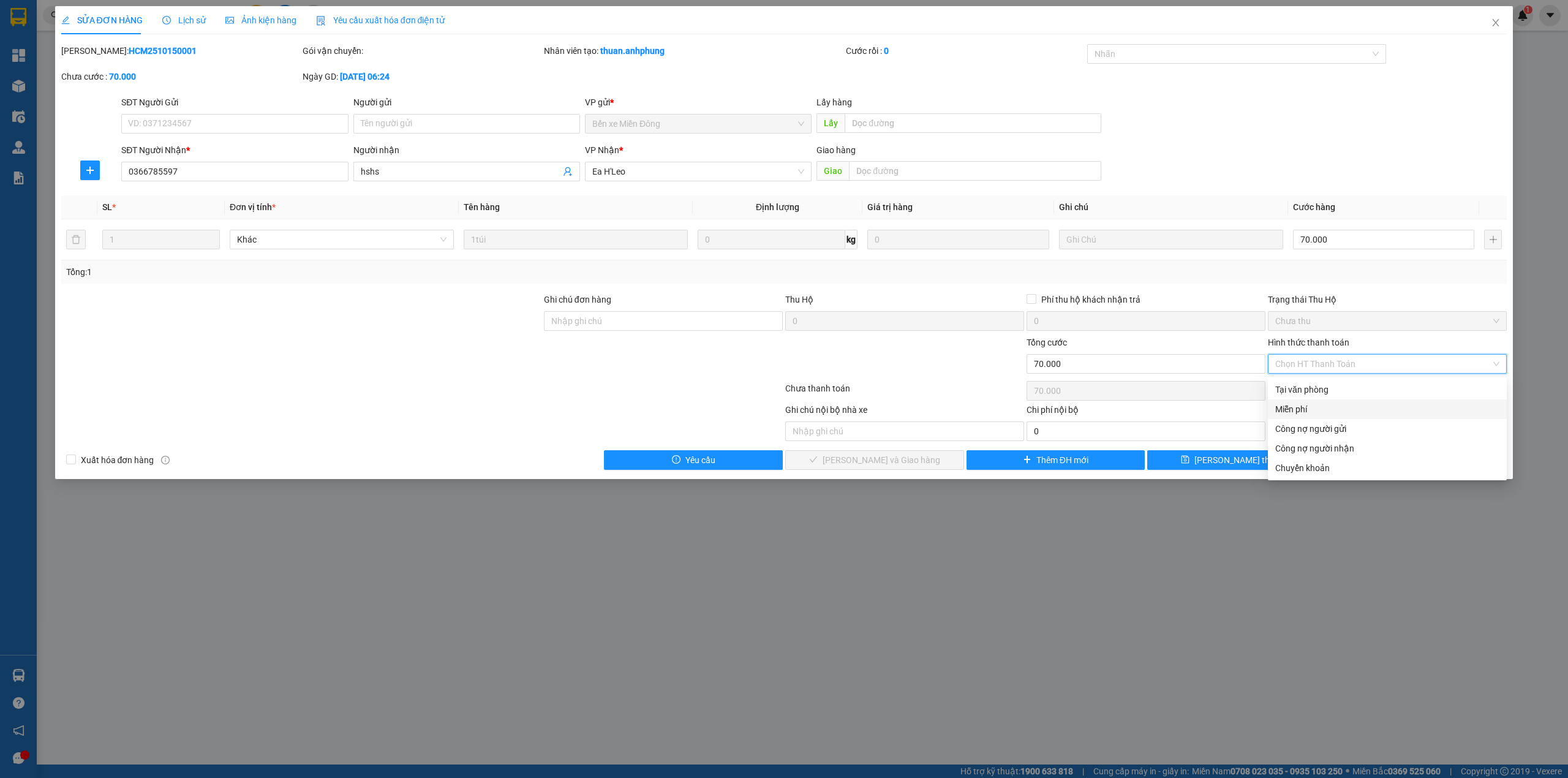
click at [1308, 405] on div "Miễn phí" at bounding box center [1387, 409] width 224 height 14
type input "0"
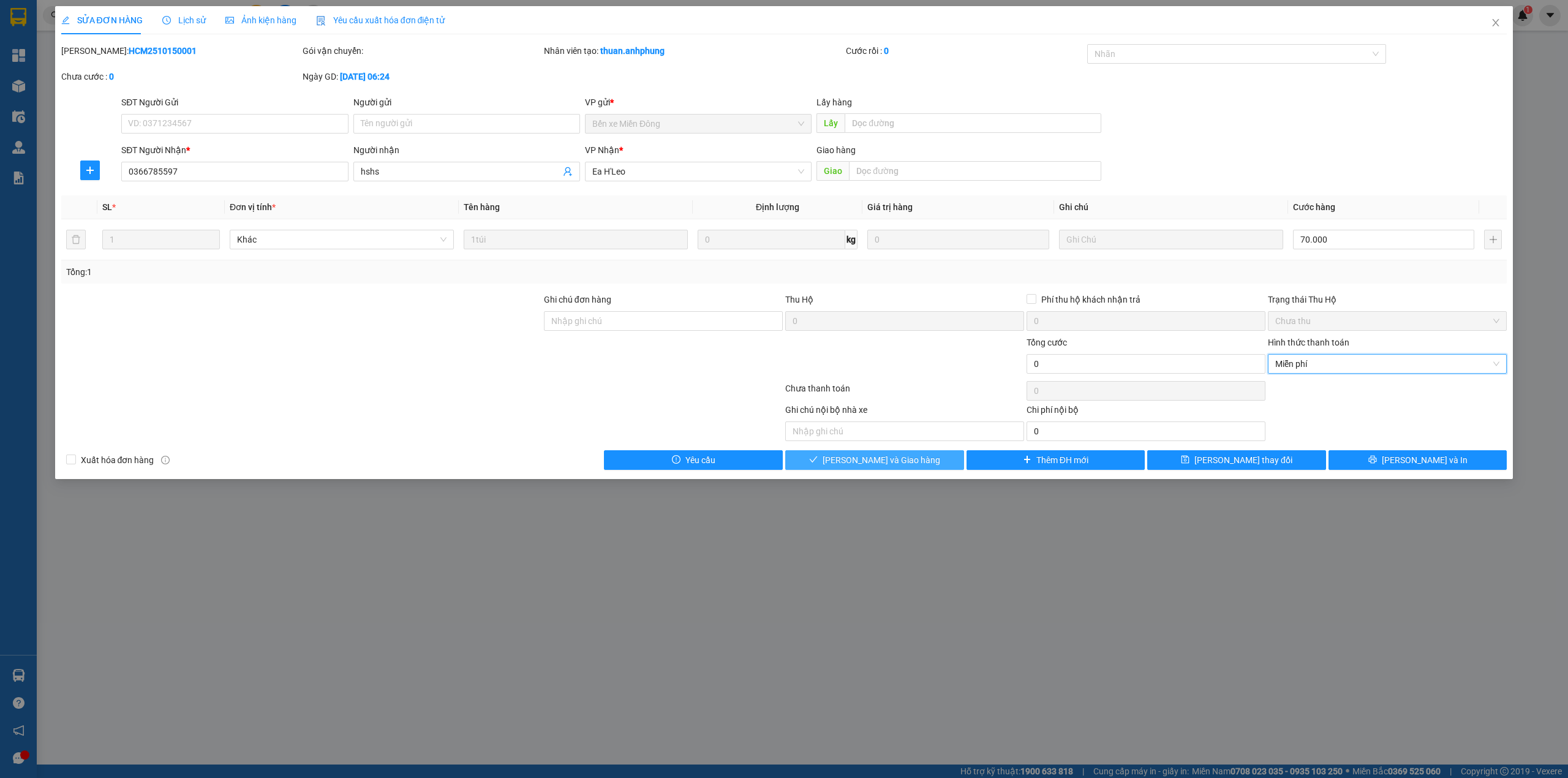
click at [917, 459] on button "[PERSON_NAME] và Giao hàng" at bounding box center [874, 460] width 179 height 20
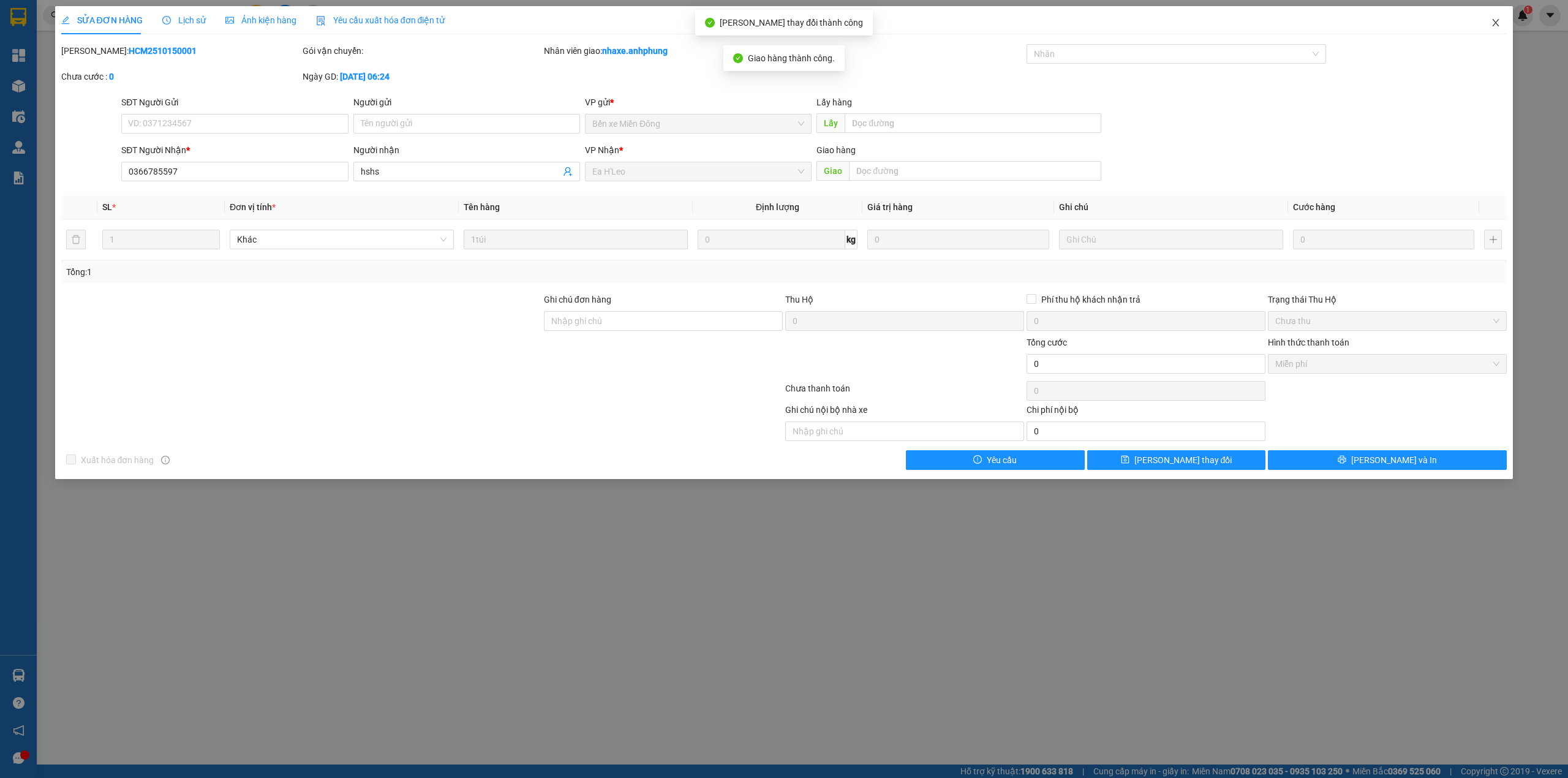
click at [1498, 20] on icon "close" at bounding box center [1496, 23] width 10 height 10
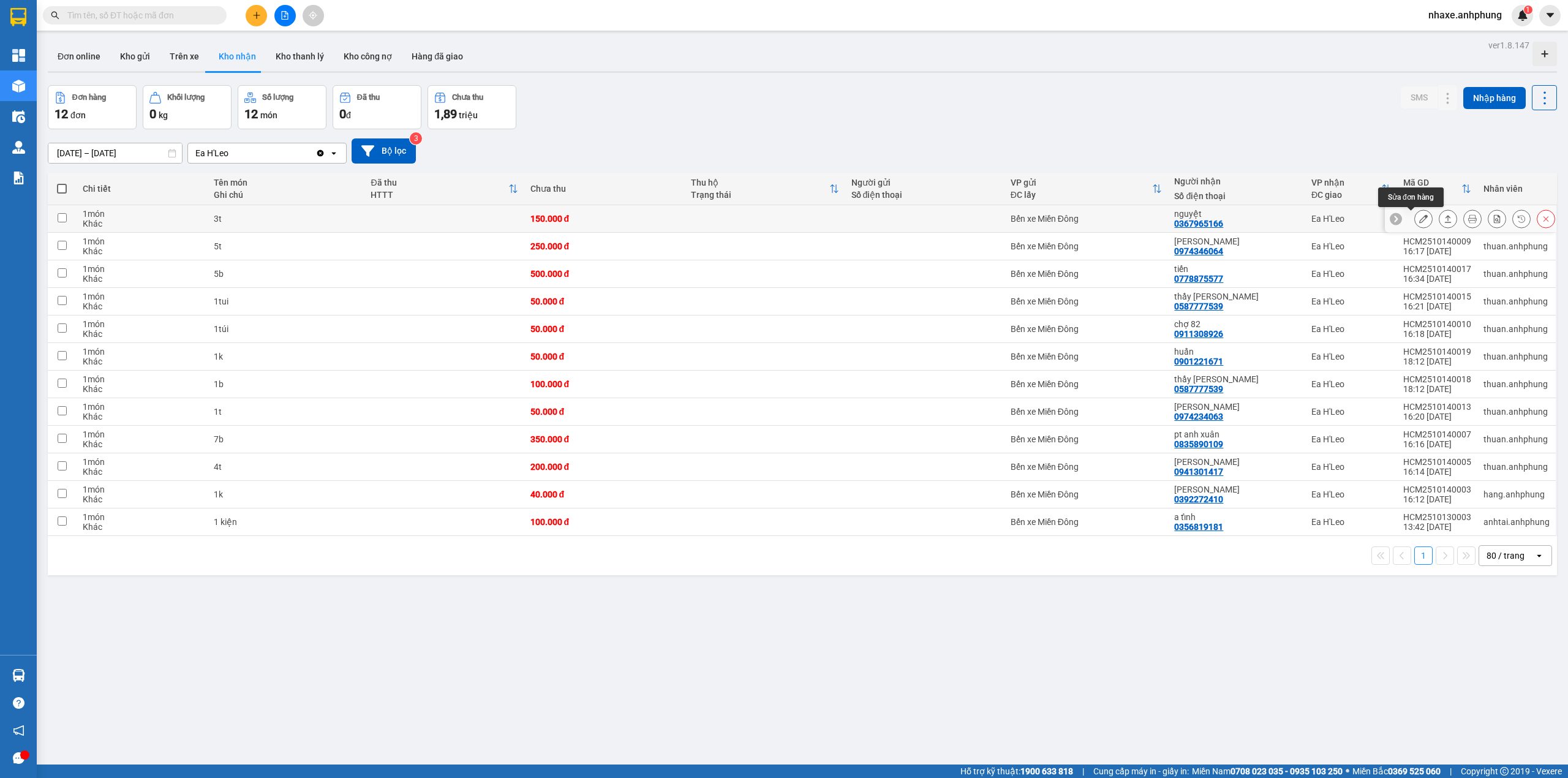
click at [1419, 220] on icon at bounding box center [1423, 218] width 9 height 9
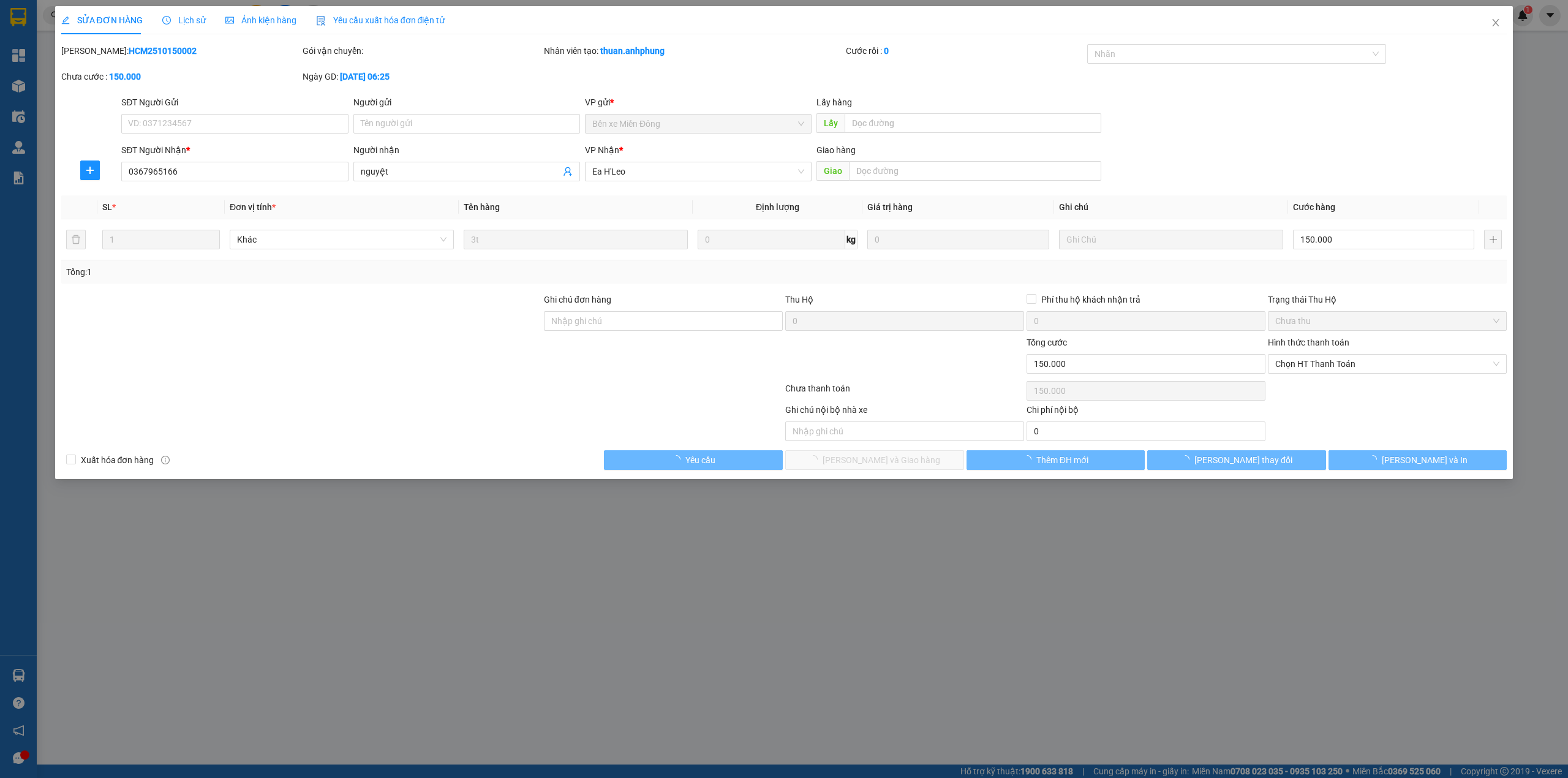
type input "0367965166"
type input "nguyệt"
type input "0"
type input "150.000"
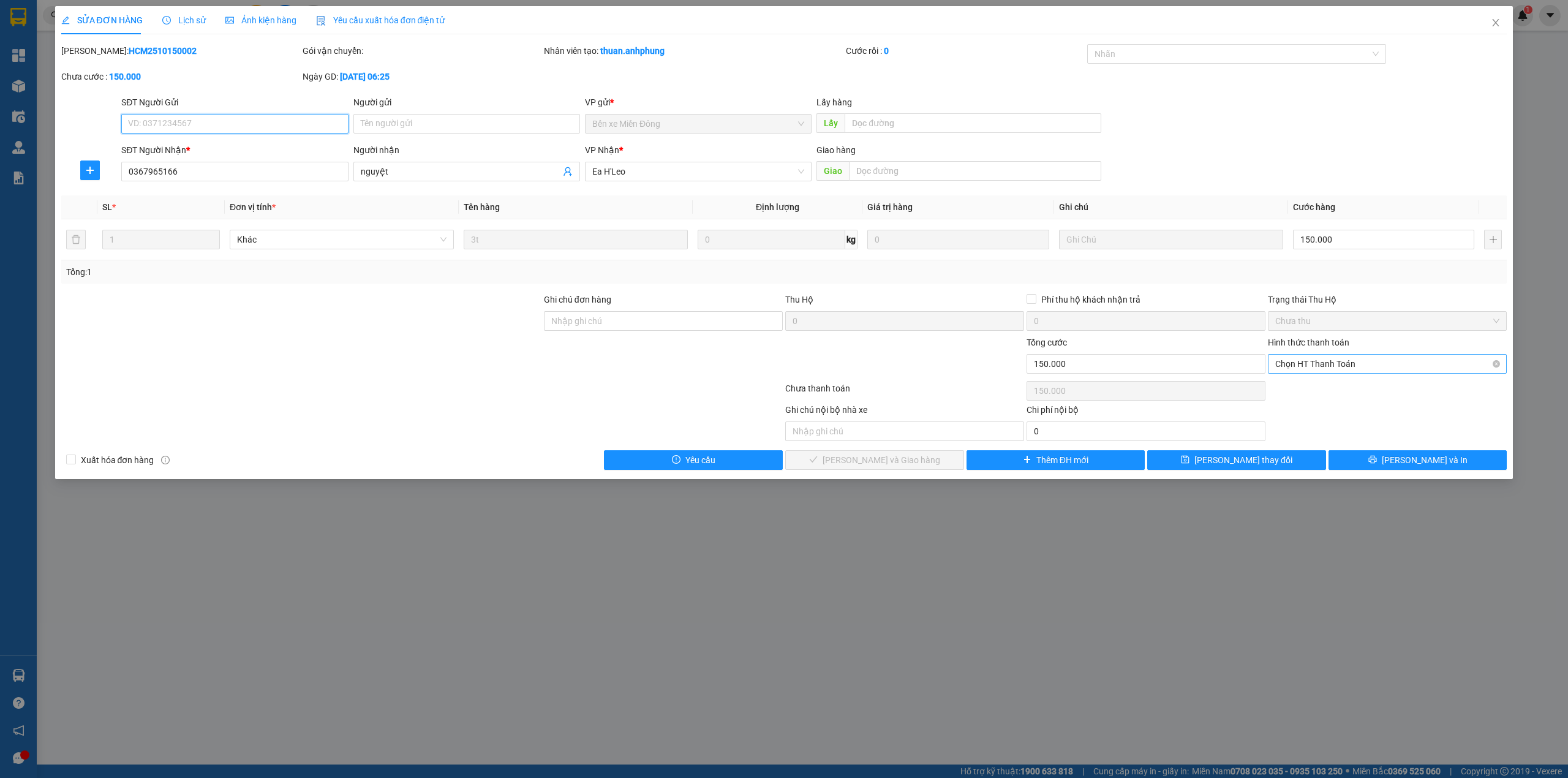
click at [1365, 364] on span "Chọn HT Thanh Toán" at bounding box center [1387, 364] width 224 height 19
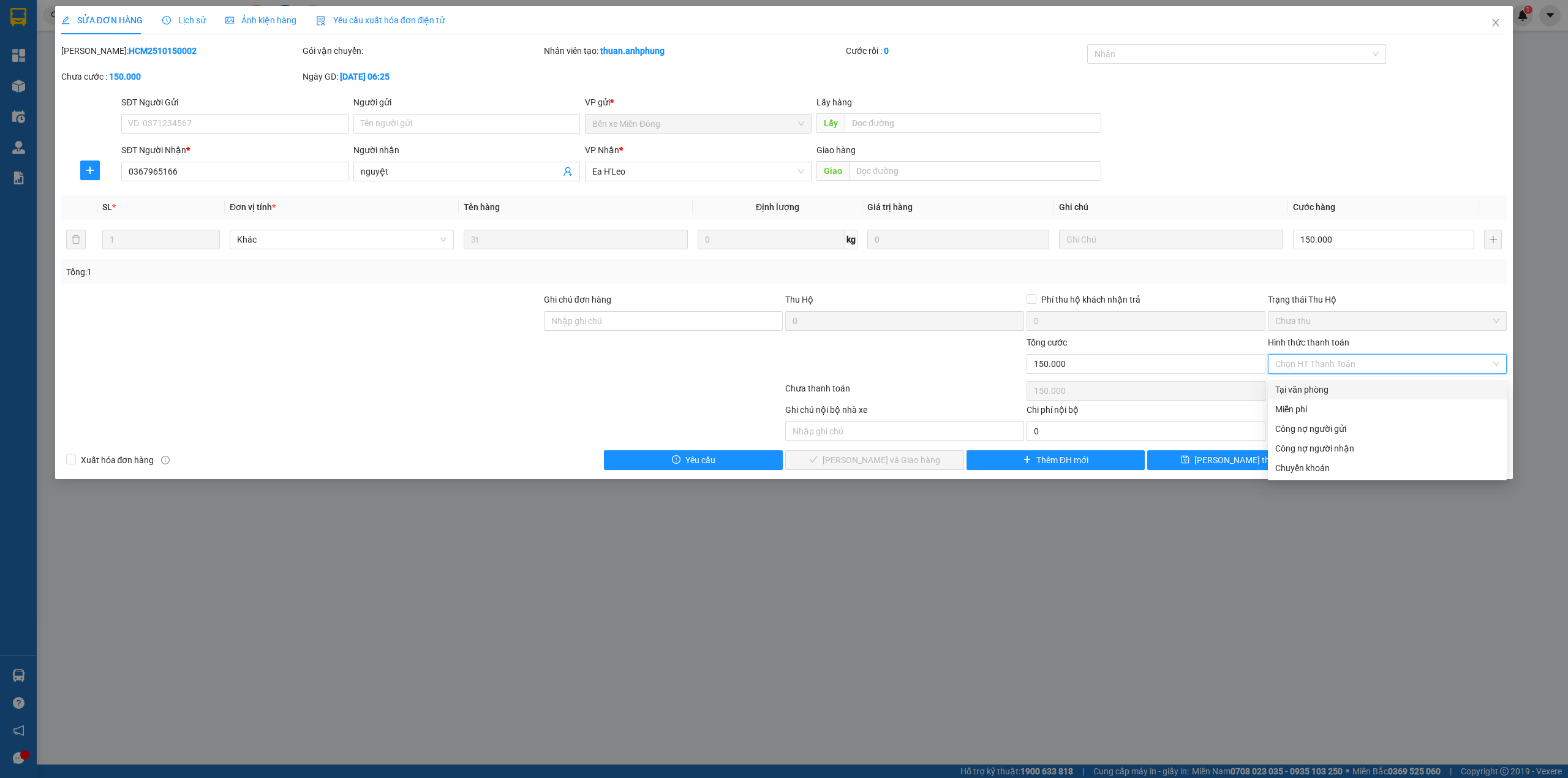
click at [1309, 388] on div "Tại văn phòng" at bounding box center [1387, 389] width 224 height 14
type input "0"
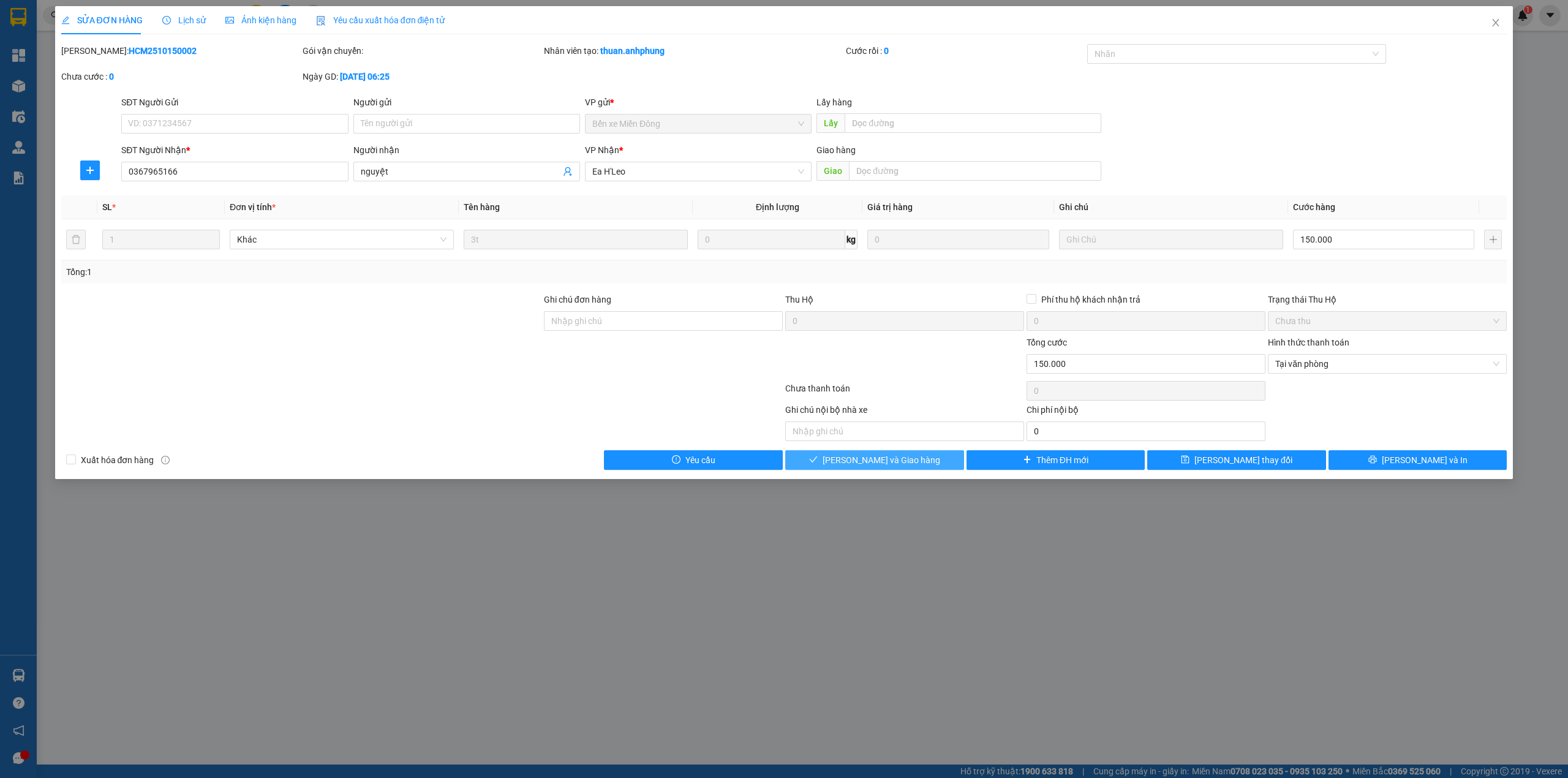
click at [913, 466] on span "[PERSON_NAME] và Giao hàng" at bounding box center [881, 460] width 118 height 14
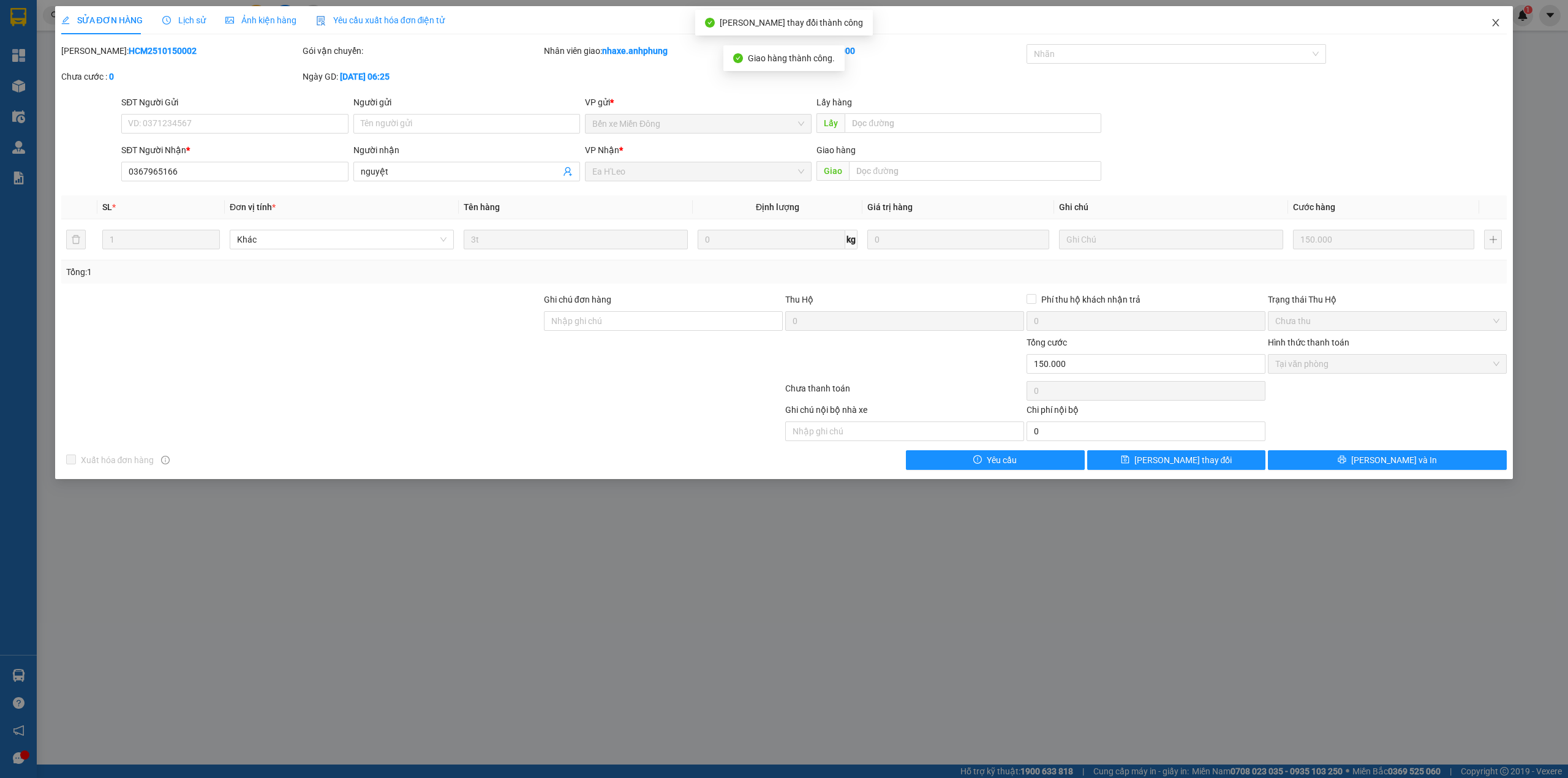
click at [1497, 16] on span "Close" at bounding box center [1495, 23] width 35 height 35
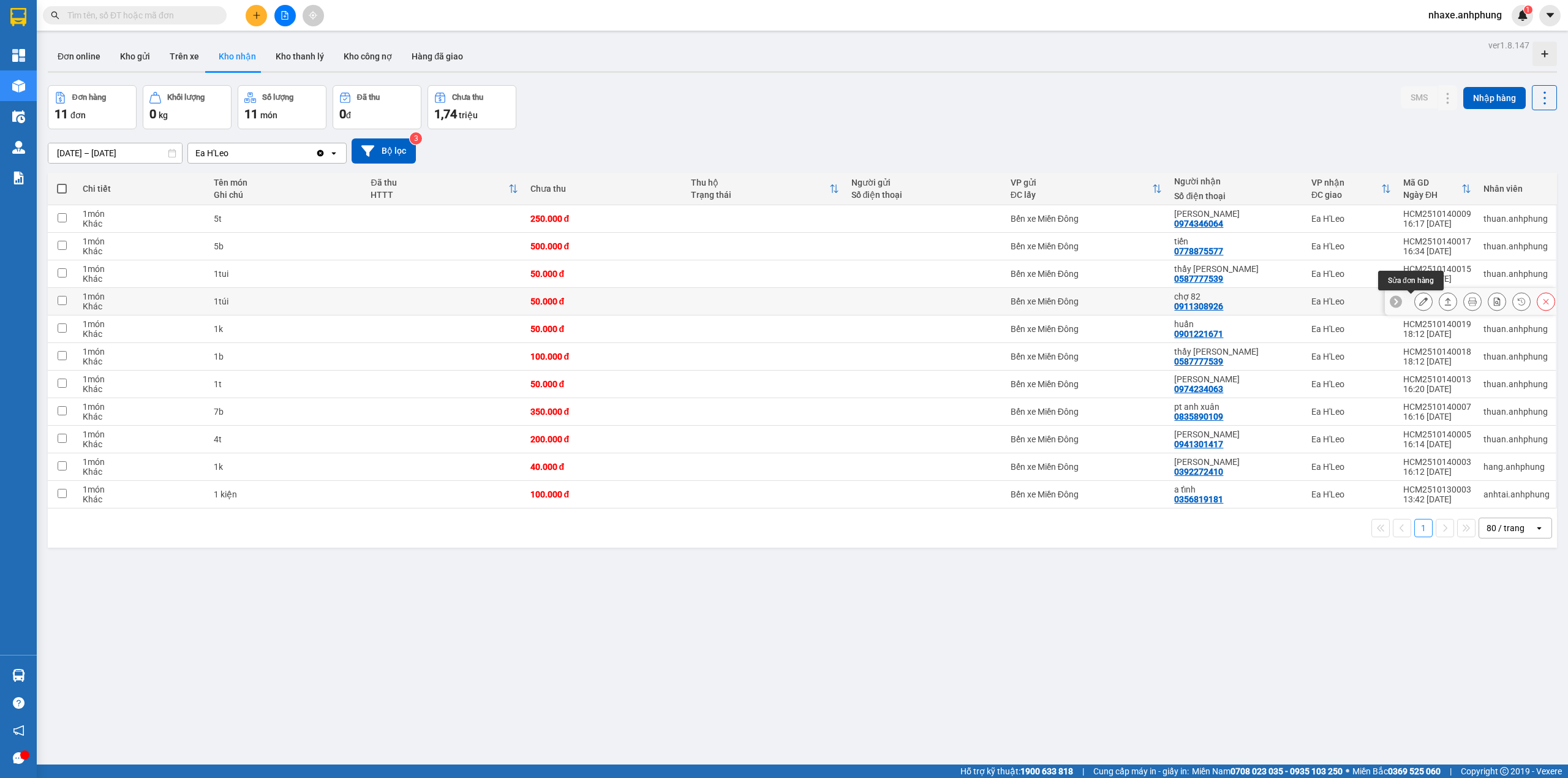
click at [1419, 305] on icon at bounding box center [1423, 301] width 9 height 9
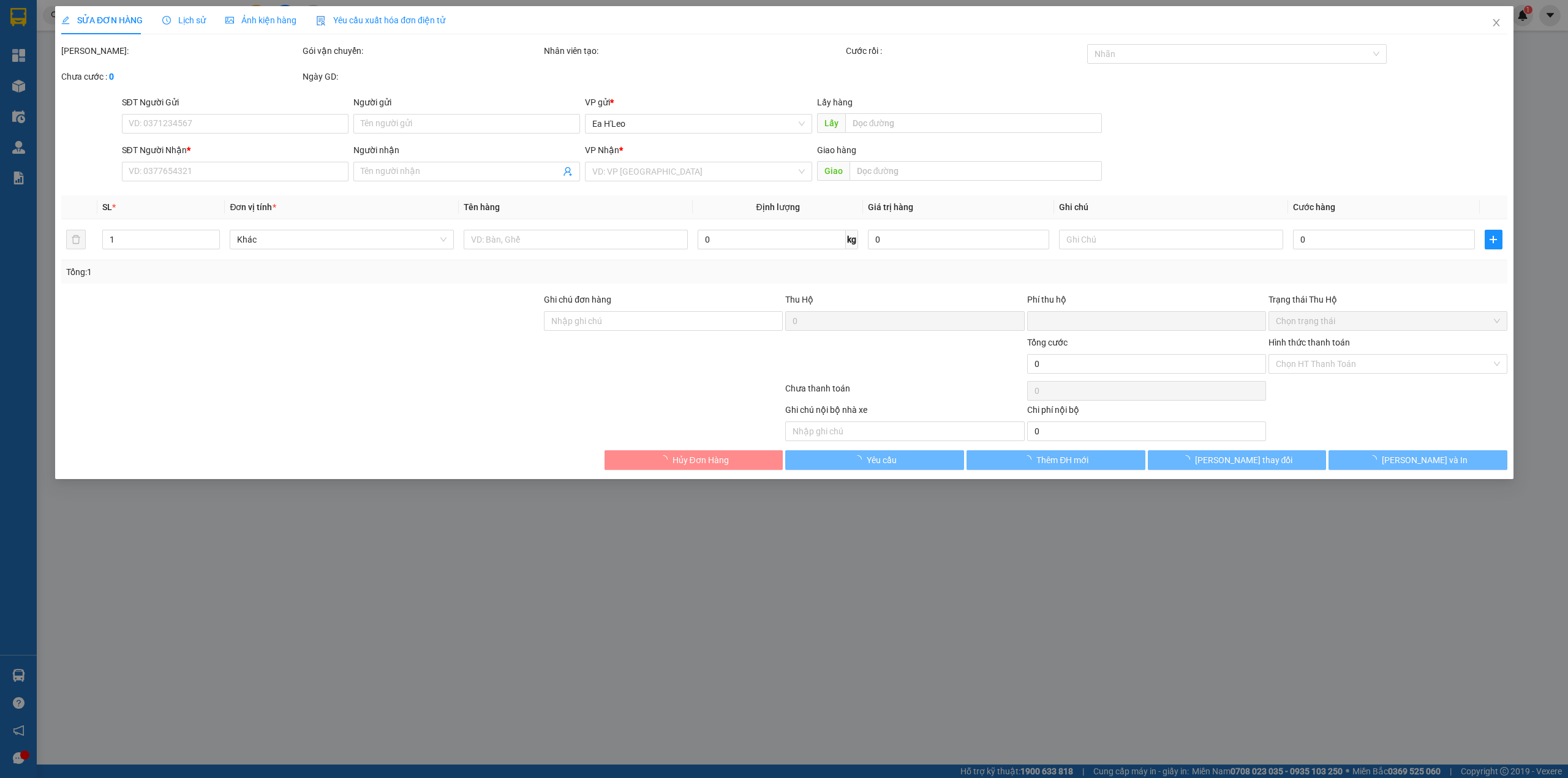
type input "0911308926"
type input "chợ 82"
type input "0"
type input "50.000"
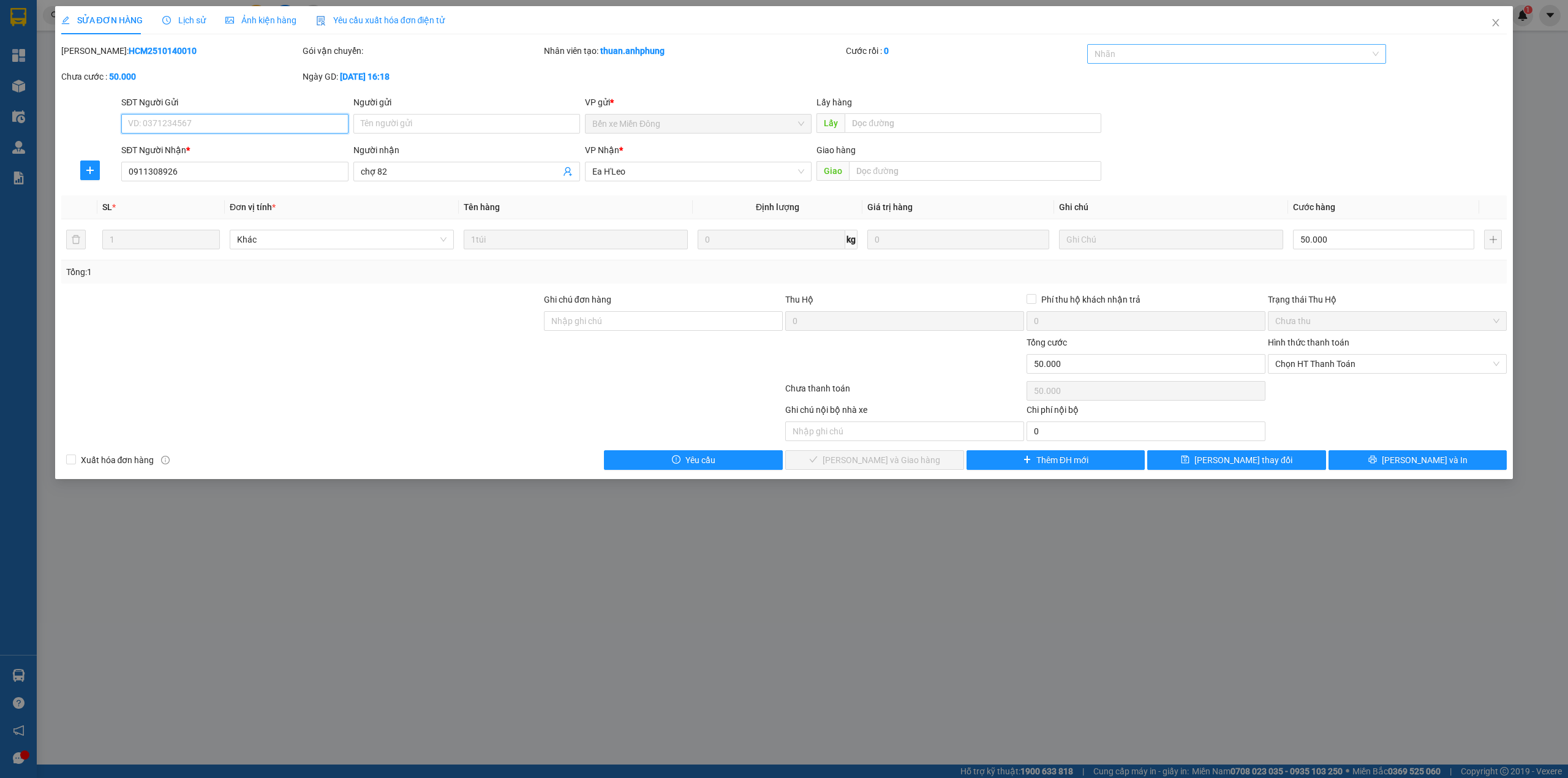
click at [1176, 49] on div at bounding box center [1231, 53] width 281 height 15
click at [1162, 79] on div "CHUYỂN KHOẢN" at bounding box center [1237, 79] width 285 height 14
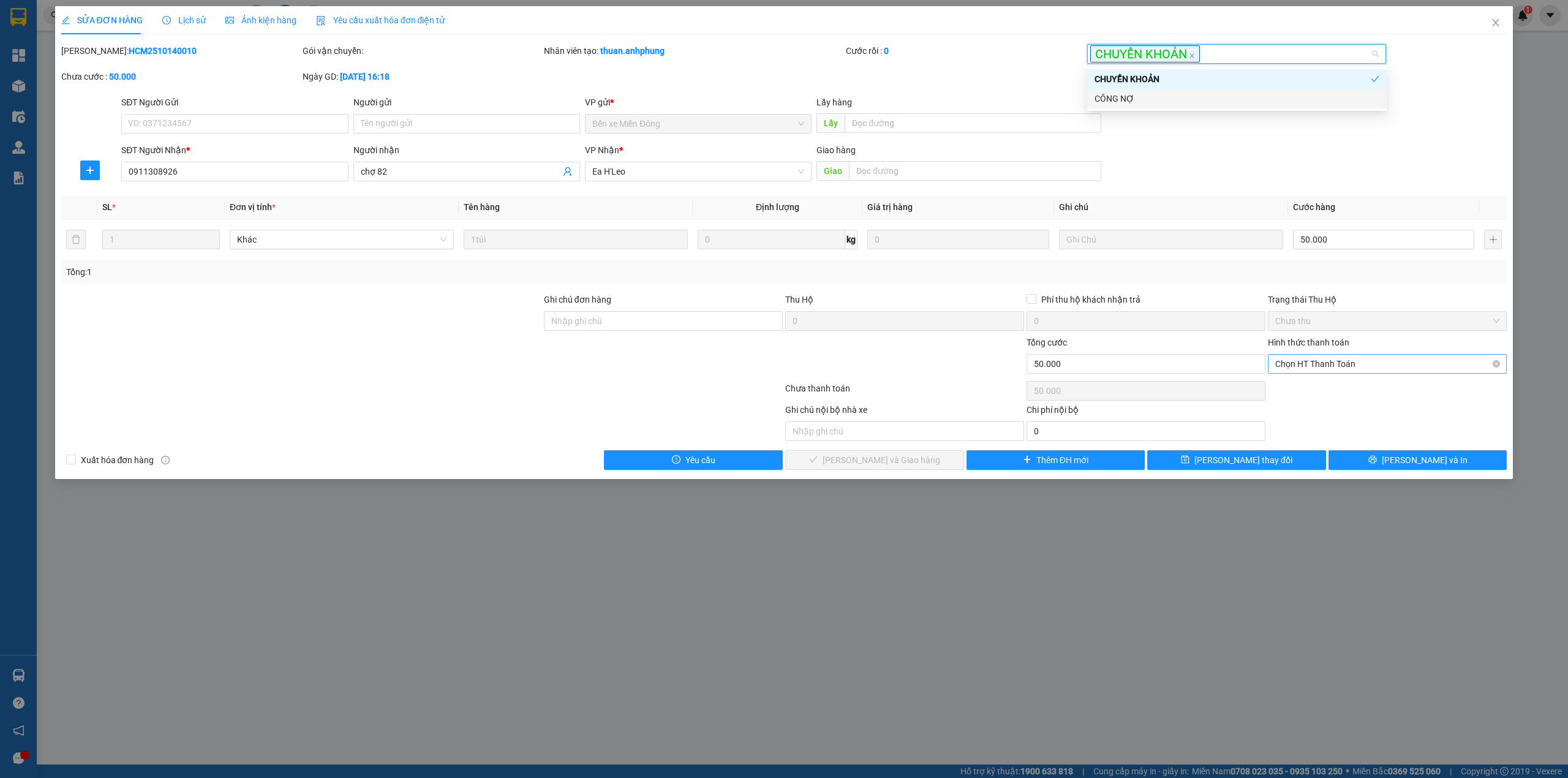
click at [1343, 366] on span "Chọn HT Thanh Toán" at bounding box center [1387, 364] width 224 height 19
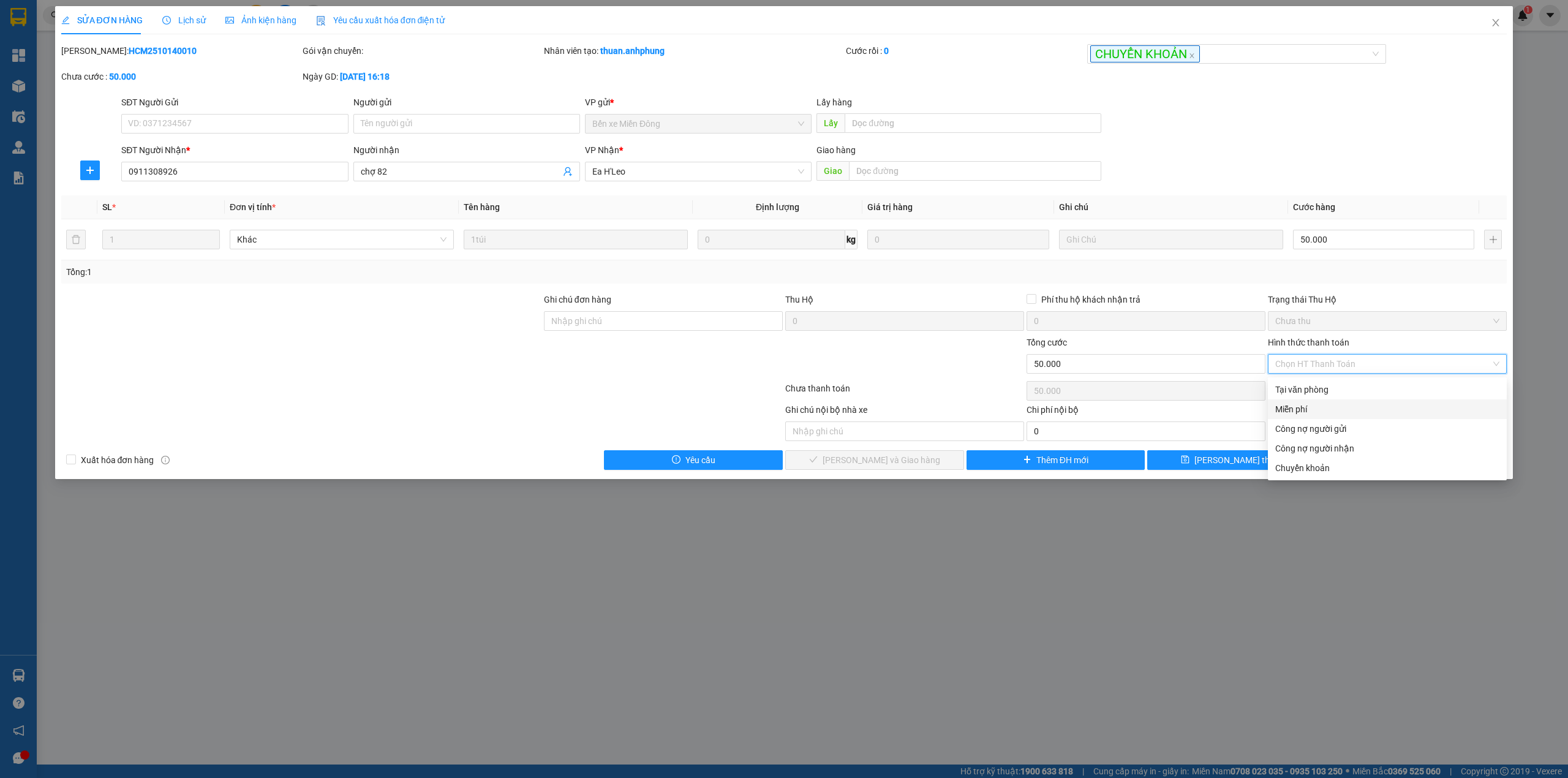
click at [1319, 413] on div "Miễn phí" at bounding box center [1387, 409] width 224 height 14
type input "0"
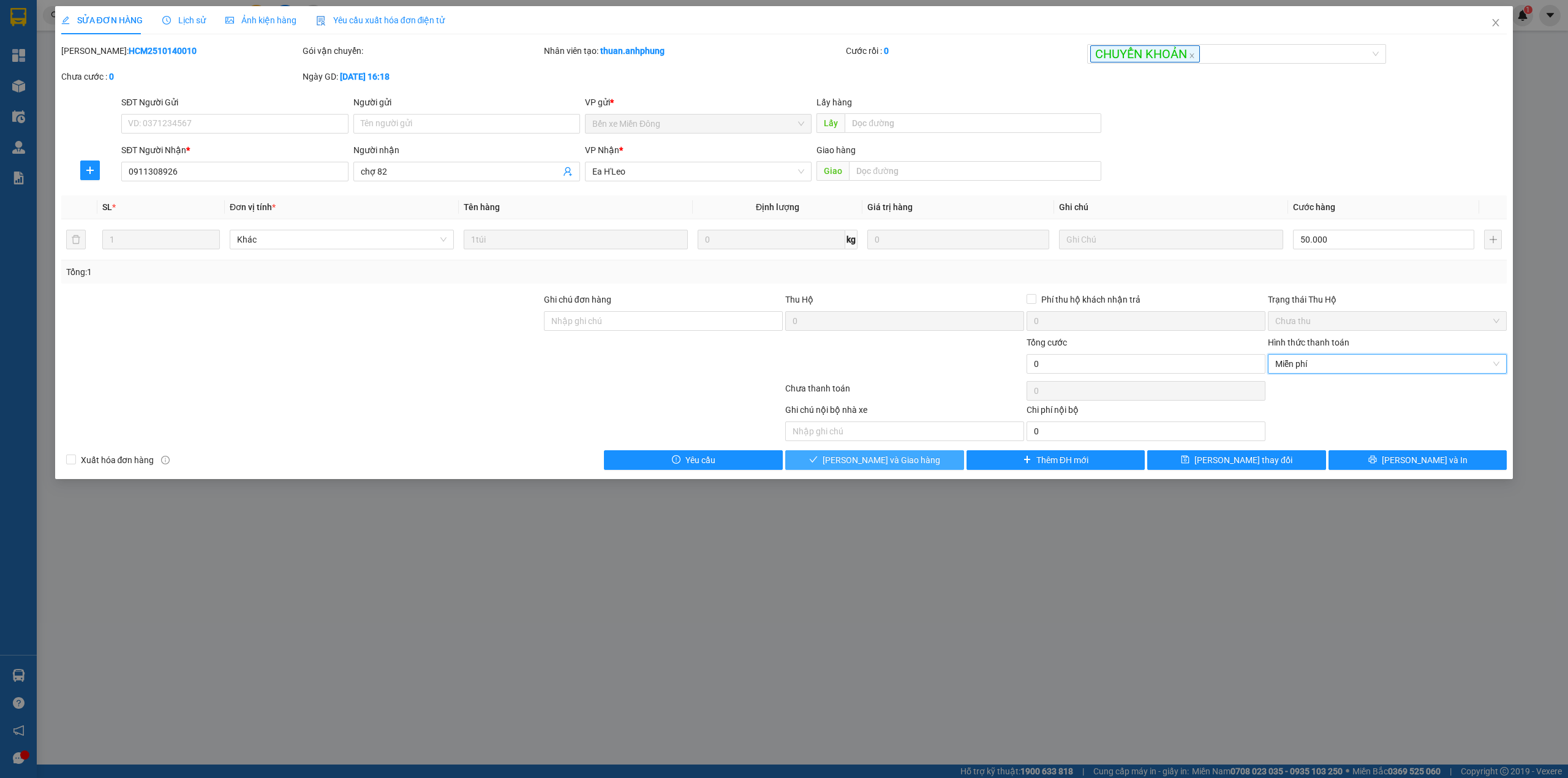
click at [867, 460] on span "[PERSON_NAME] và Giao hàng" at bounding box center [881, 460] width 118 height 14
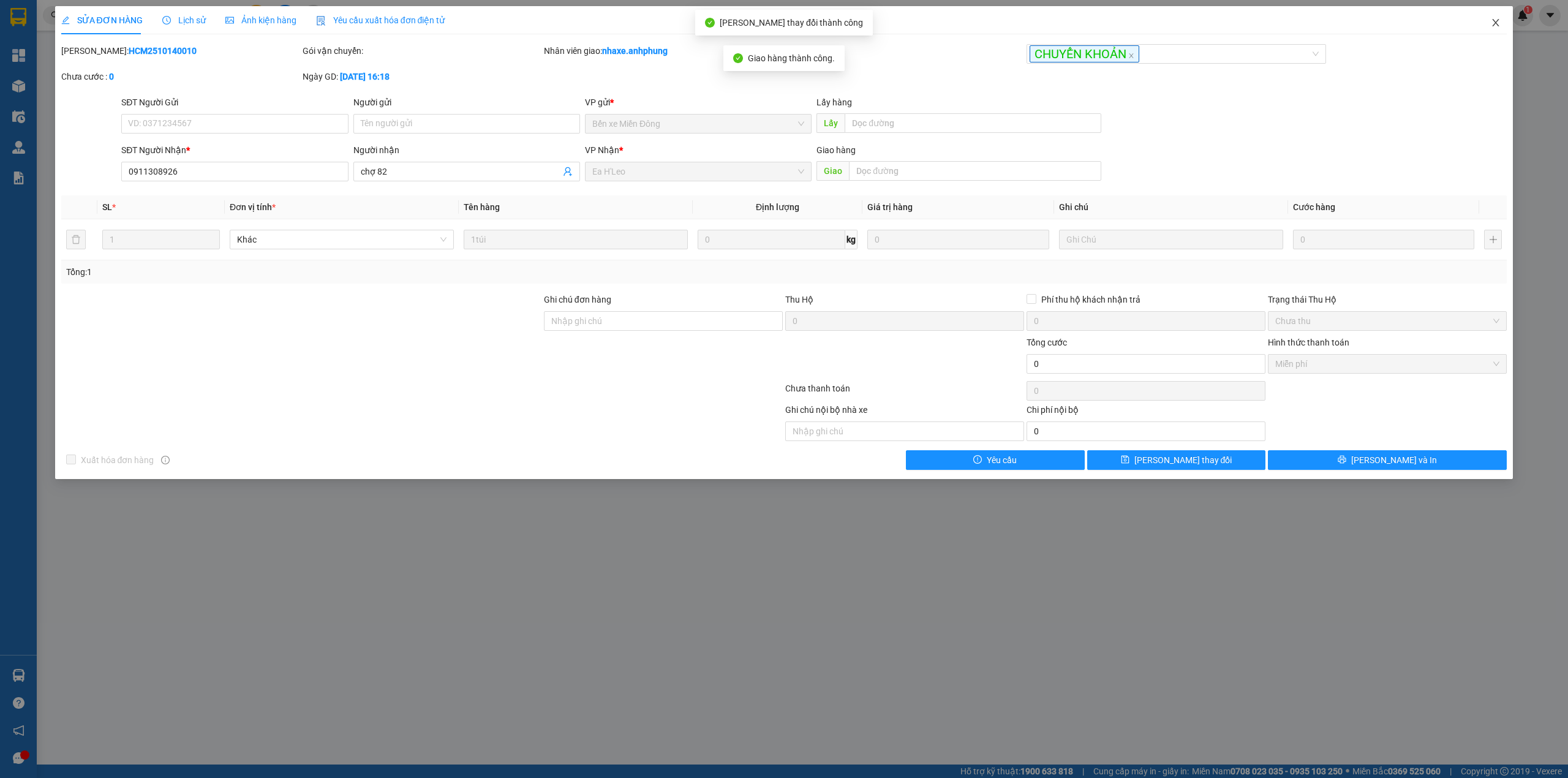
click at [1496, 16] on span "Close" at bounding box center [1495, 23] width 35 height 35
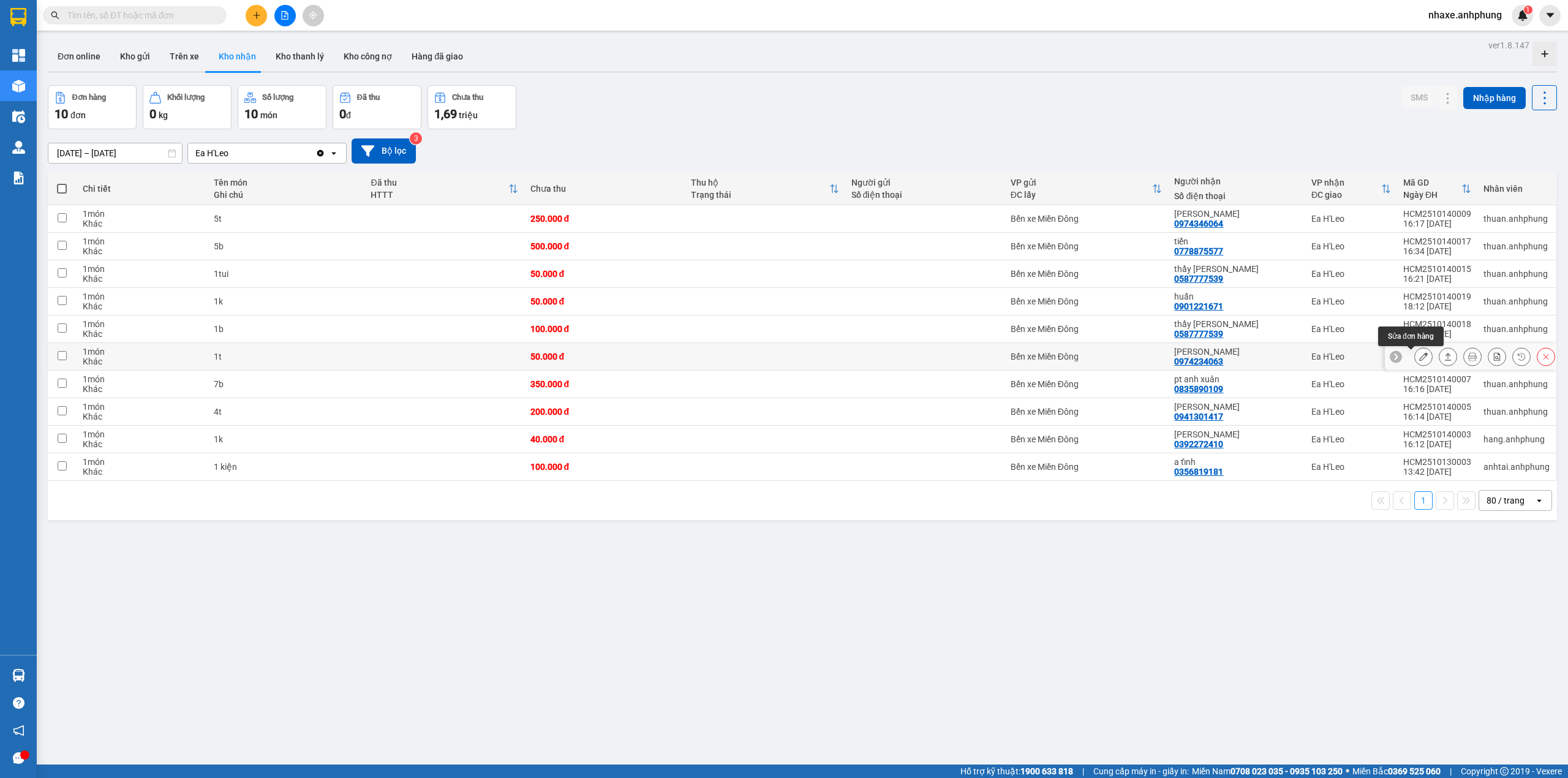
click at [1419, 359] on icon at bounding box center [1423, 356] width 9 height 9
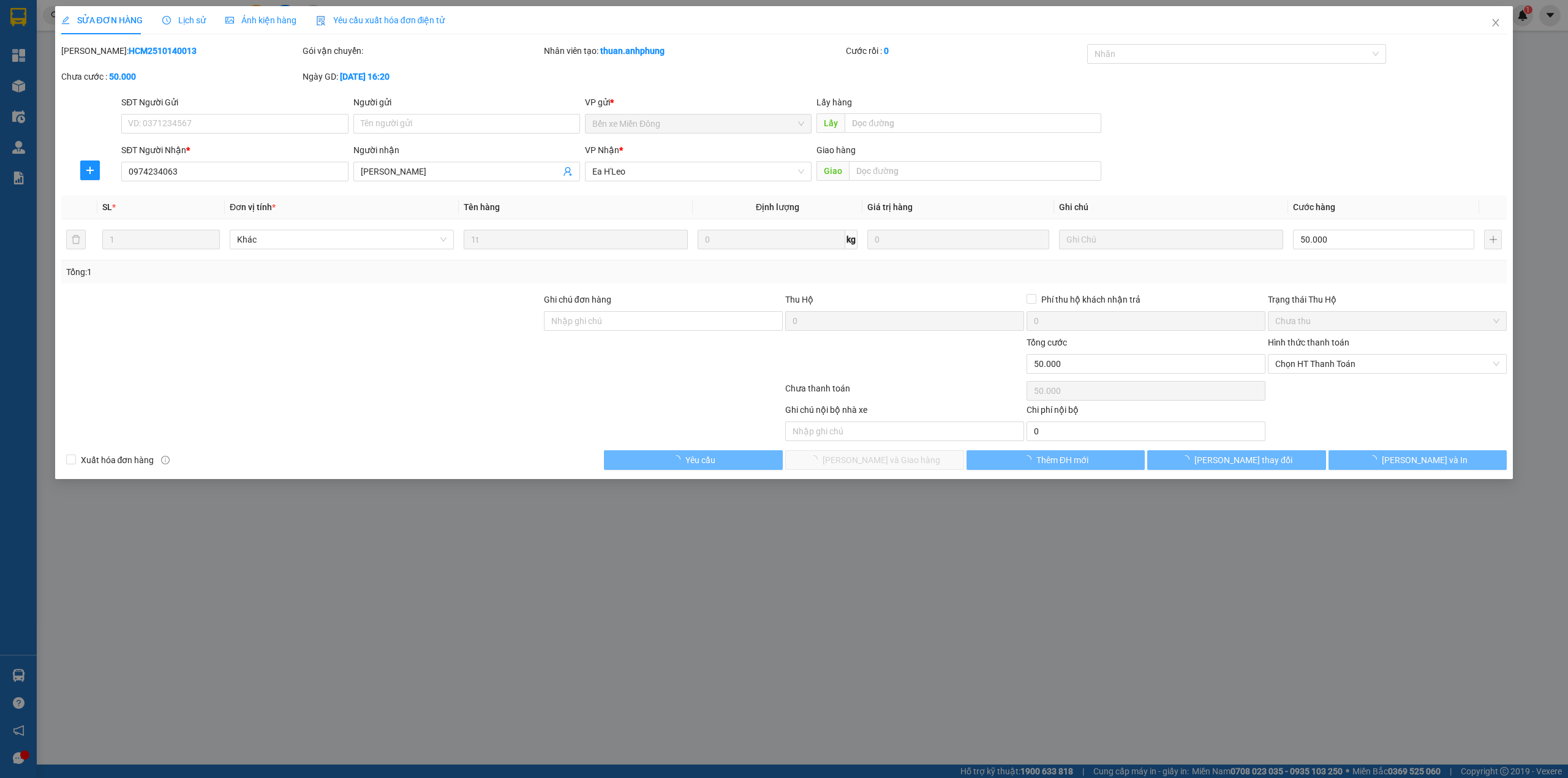
type input "0974234063"
type input "[PERSON_NAME]"
type input "0"
type input "50.000"
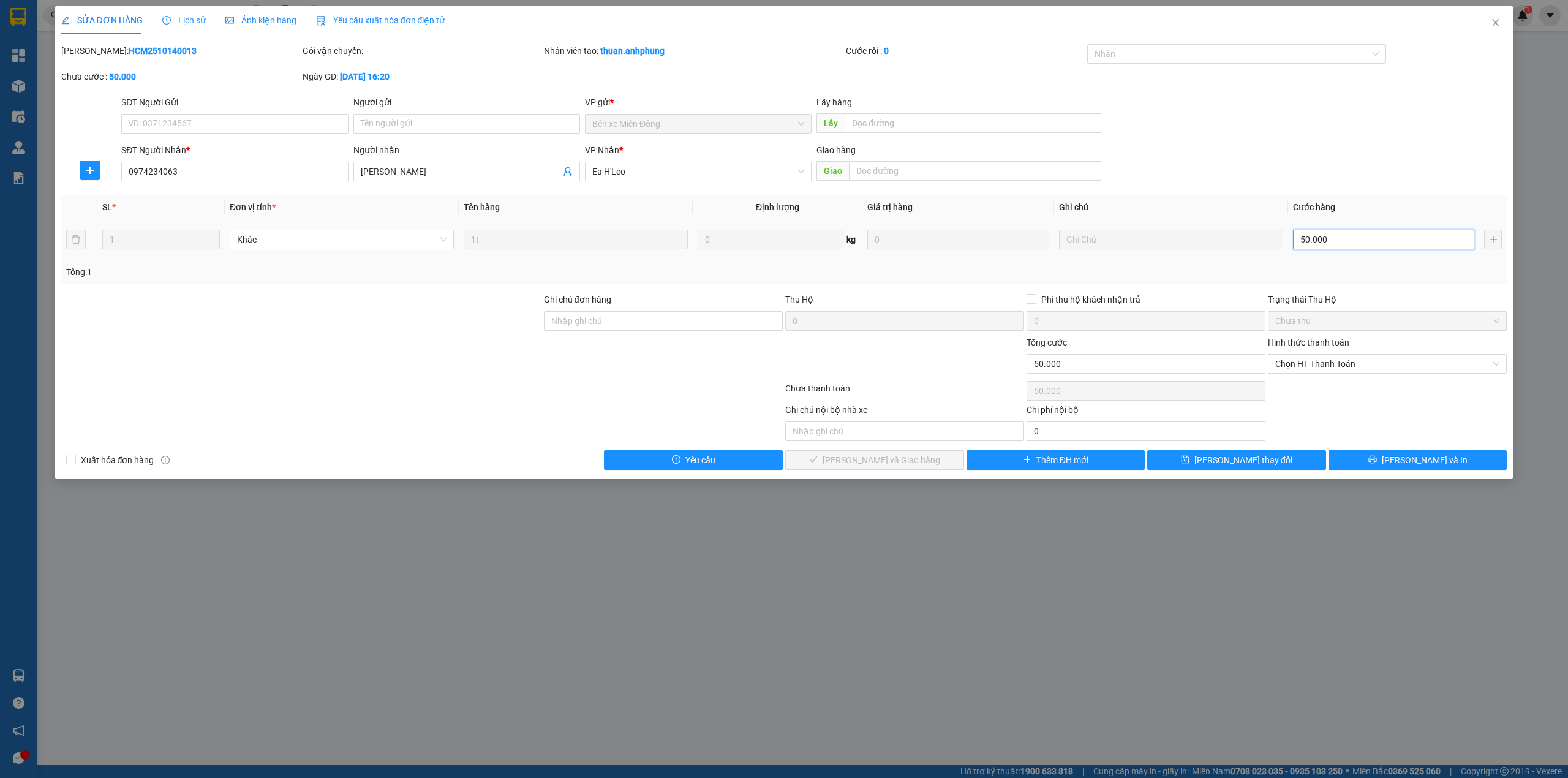
click at [1355, 242] on input "50.000" at bounding box center [1383, 239] width 181 height 20
type input "4"
type input "40"
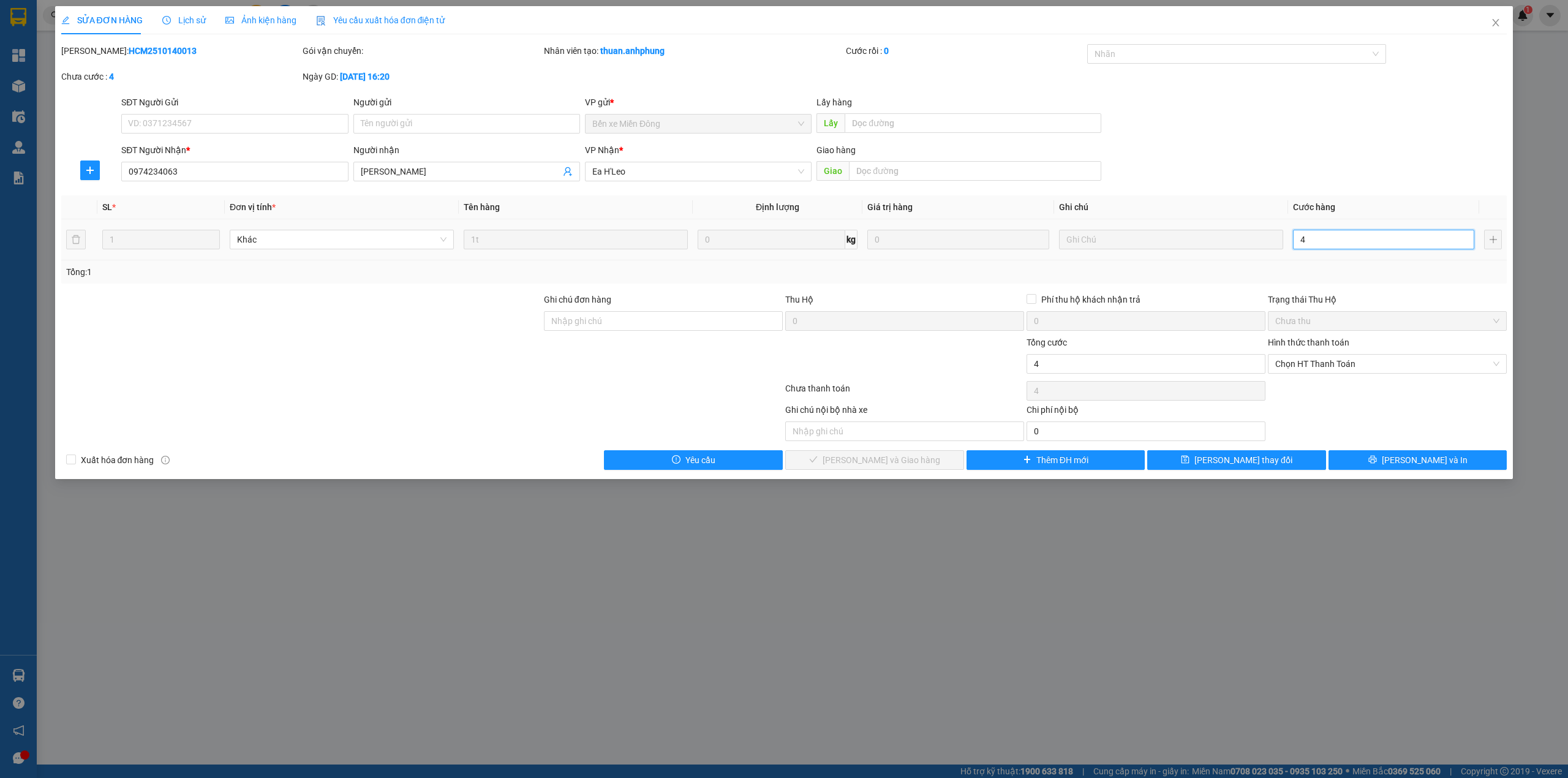
type input "40"
click at [1357, 368] on span "Chọn HT Thanh Toán" at bounding box center [1387, 364] width 224 height 19
type input "40"
type input "40.000"
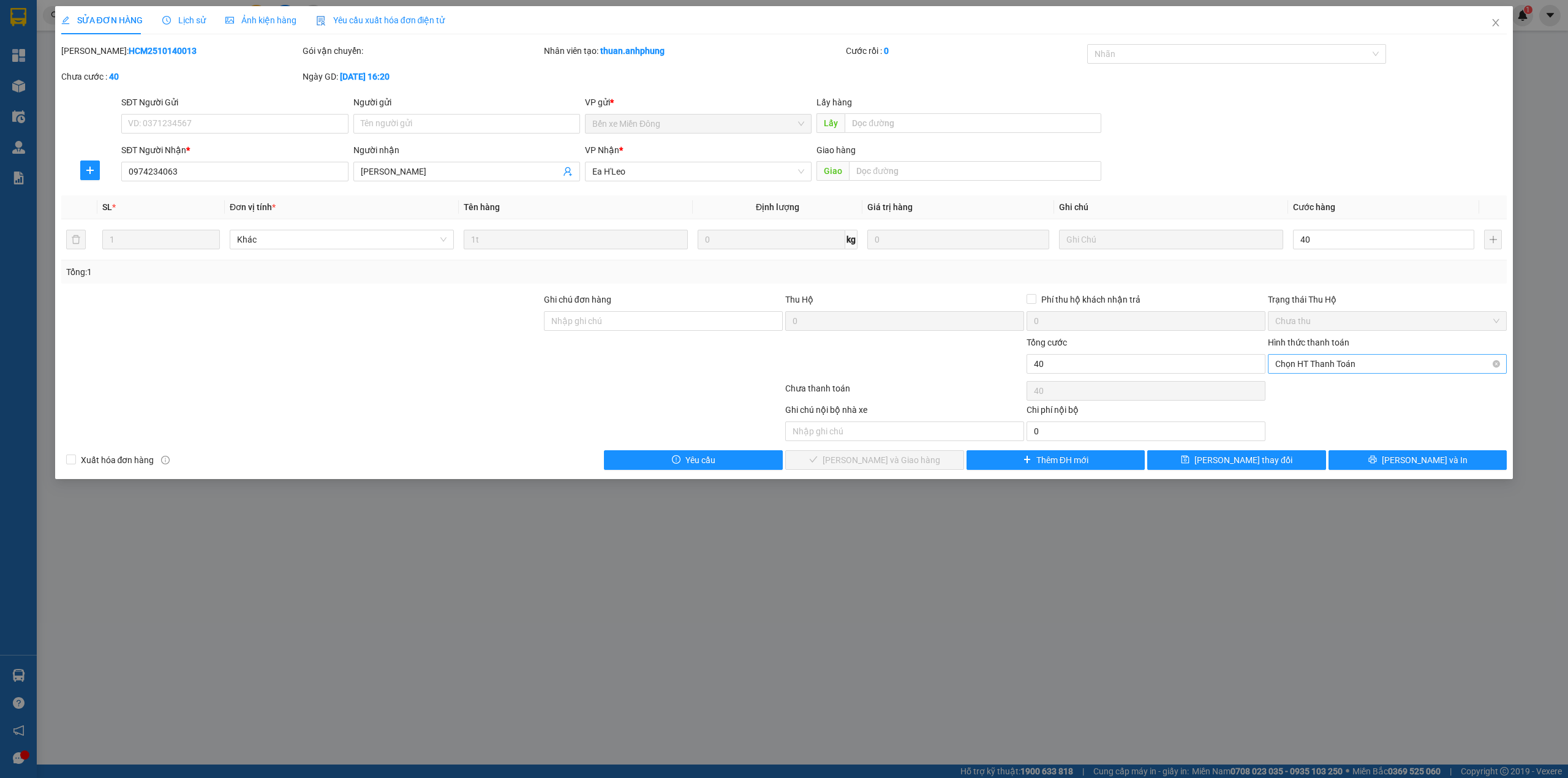
type input "40.000"
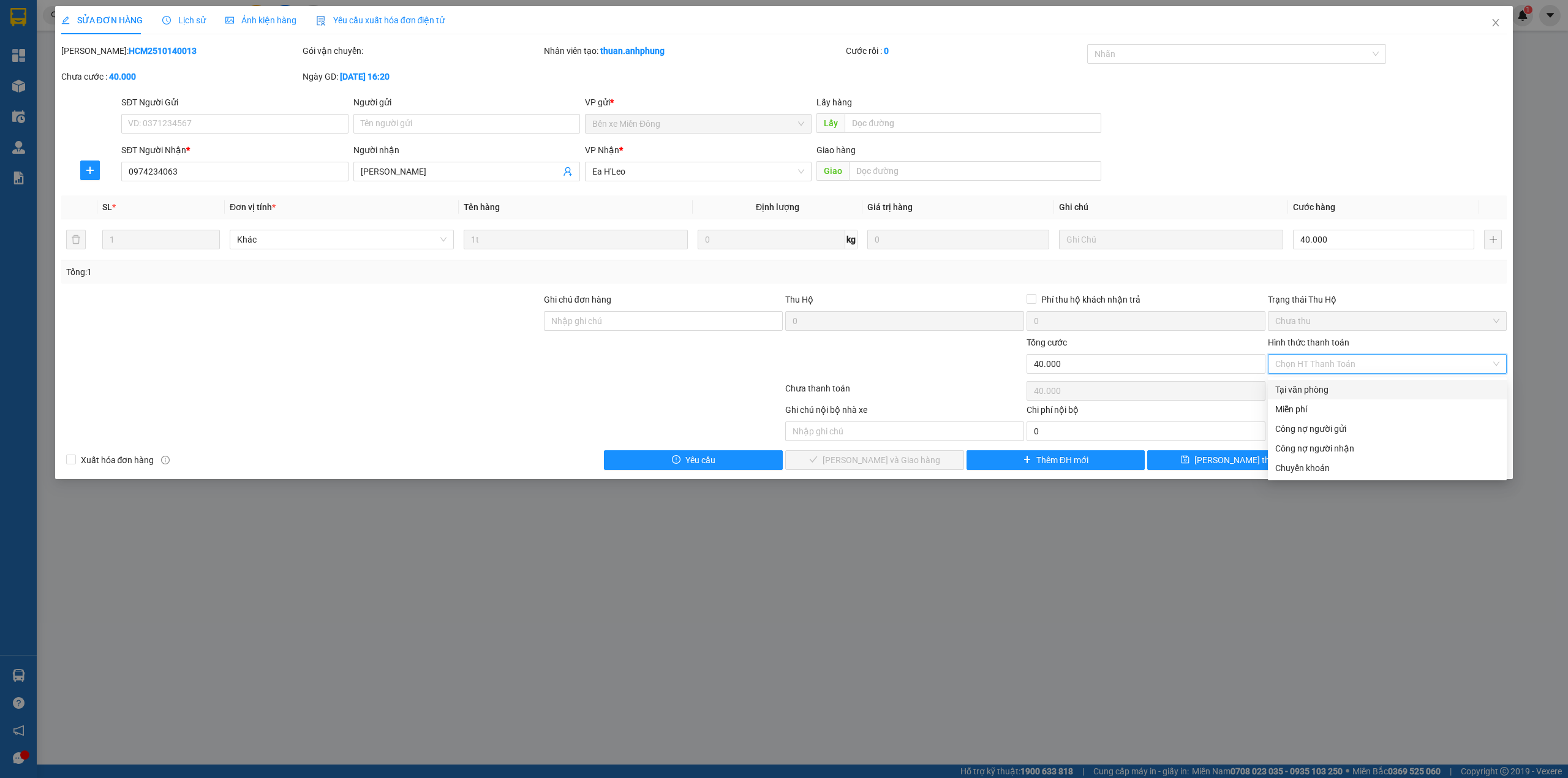
click at [1326, 389] on div "Tại văn phòng" at bounding box center [1387, 389] width 224 height 14
type input "0"
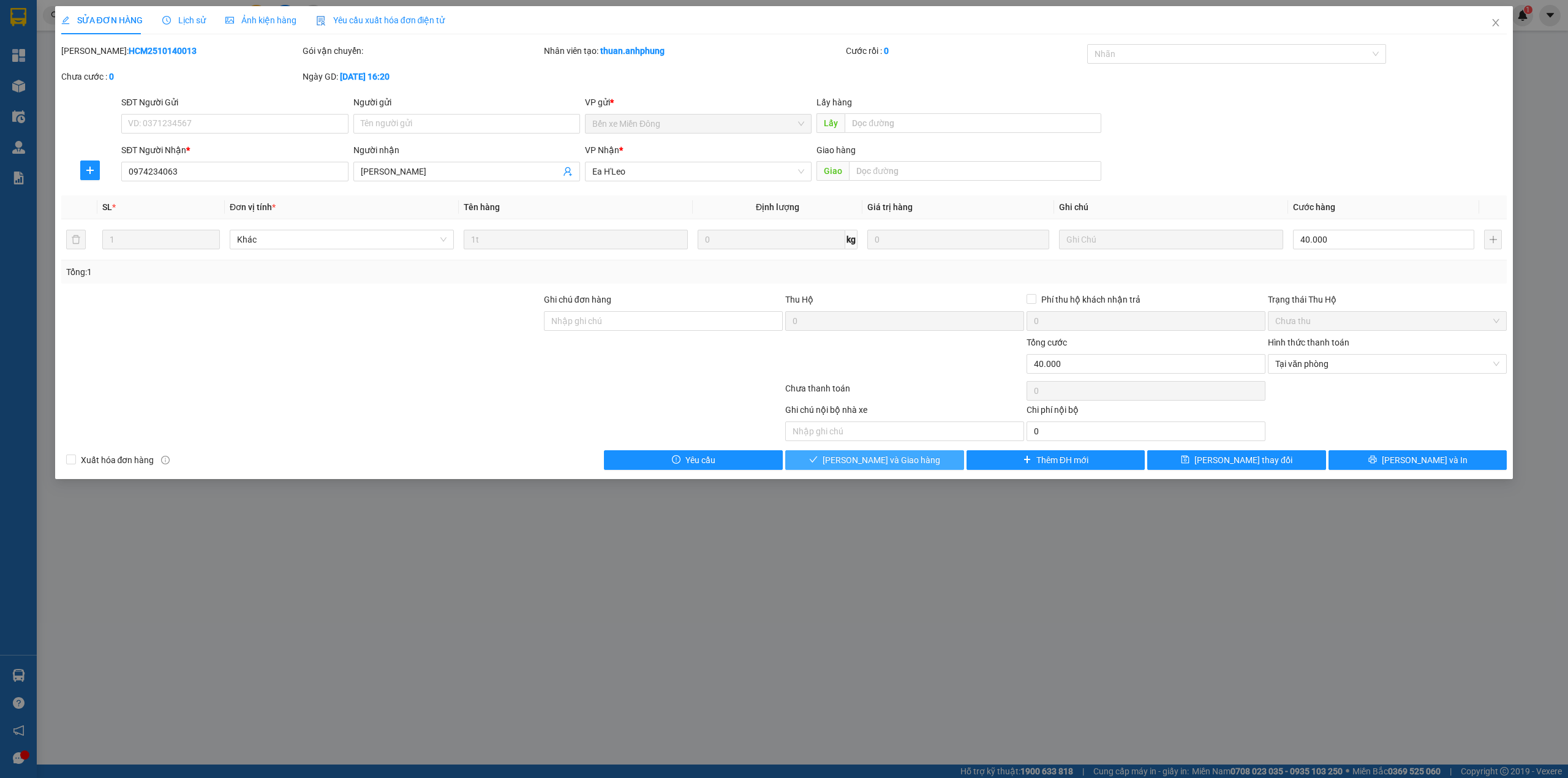
click at [934, 464] on button "[PERSON_NAME] và Giao hàng" at bounding box center [874, 460] width 179 height 20
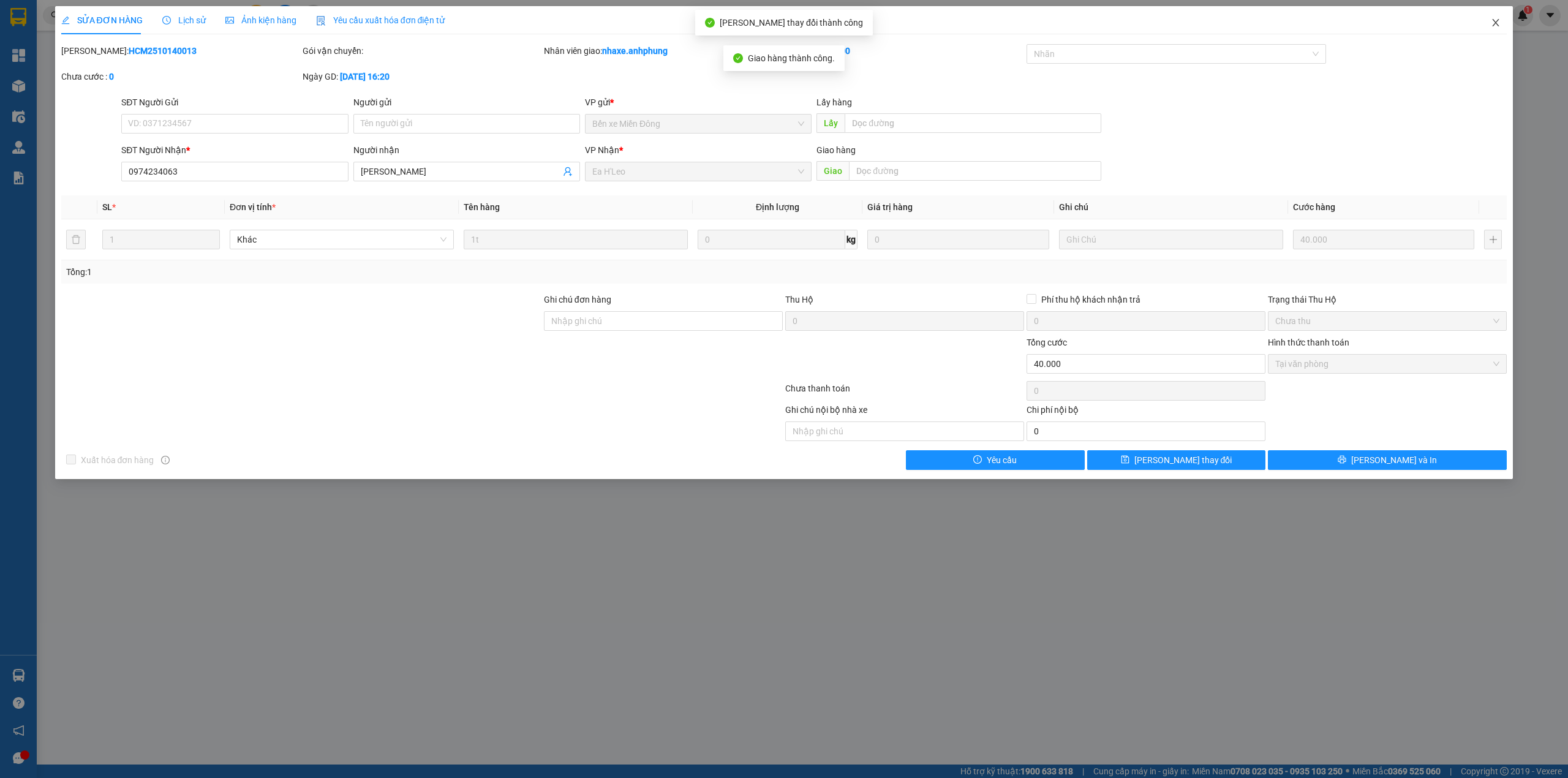
click at [1495, 23] on icon "close" at bounding box center [1496, 23] width 10 height 10
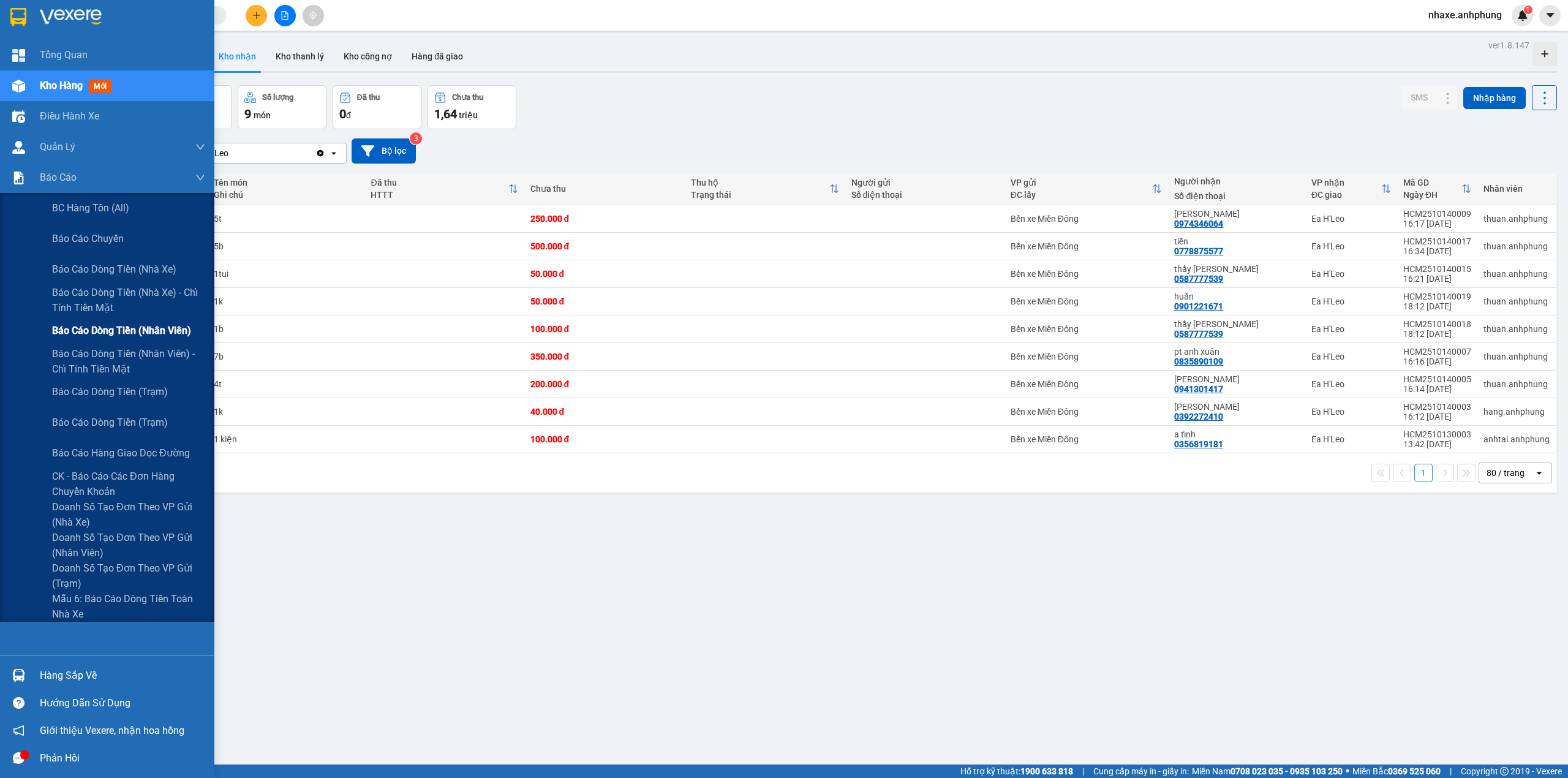
click at [101, 326] on span "Báo cáo dòng tiền (nhân viên)" at bounding box center [122, 329] width 139 height 15
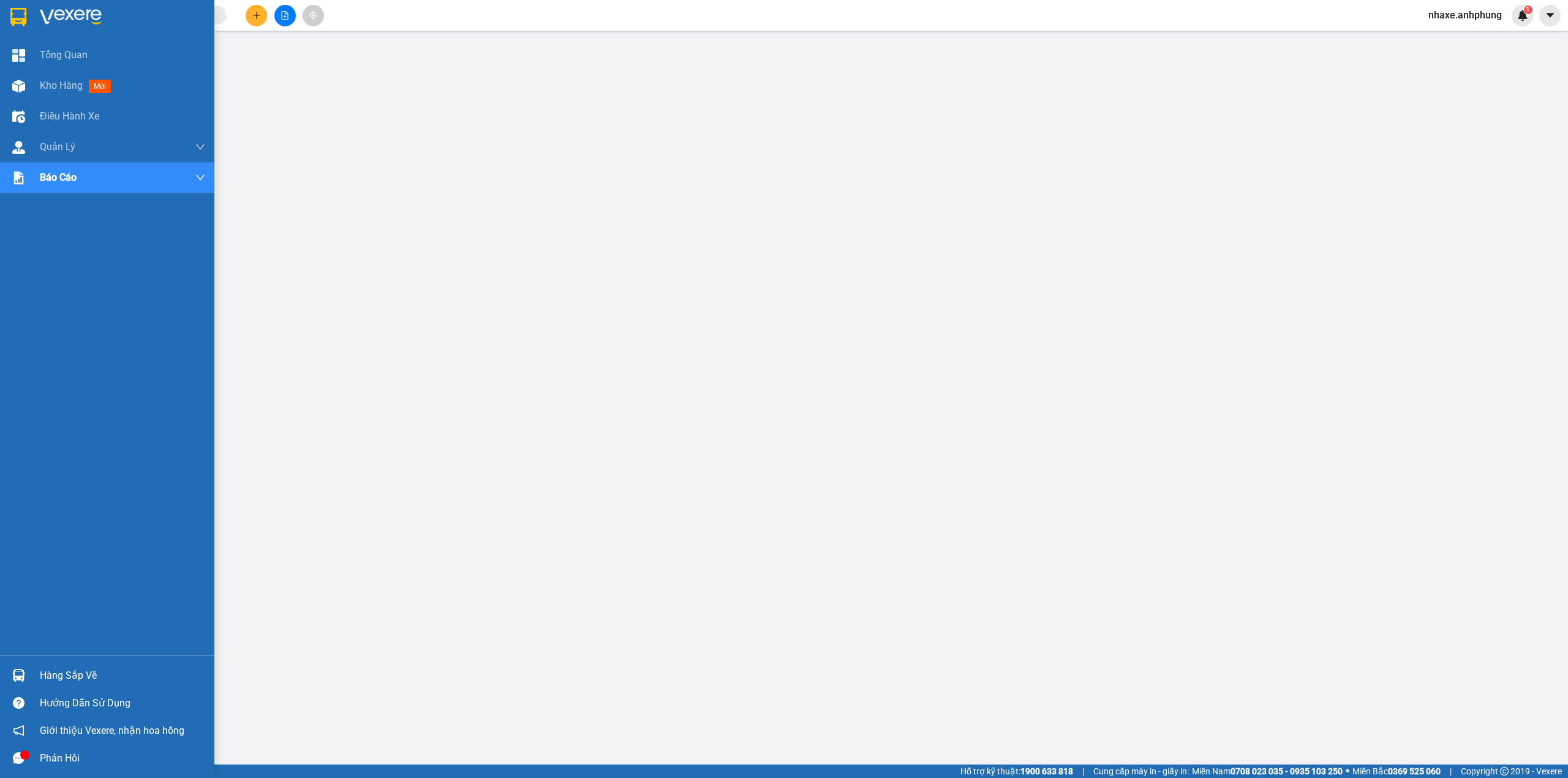
click at [64, 6] on div at bounding box center [107, 20] width 215 height 40
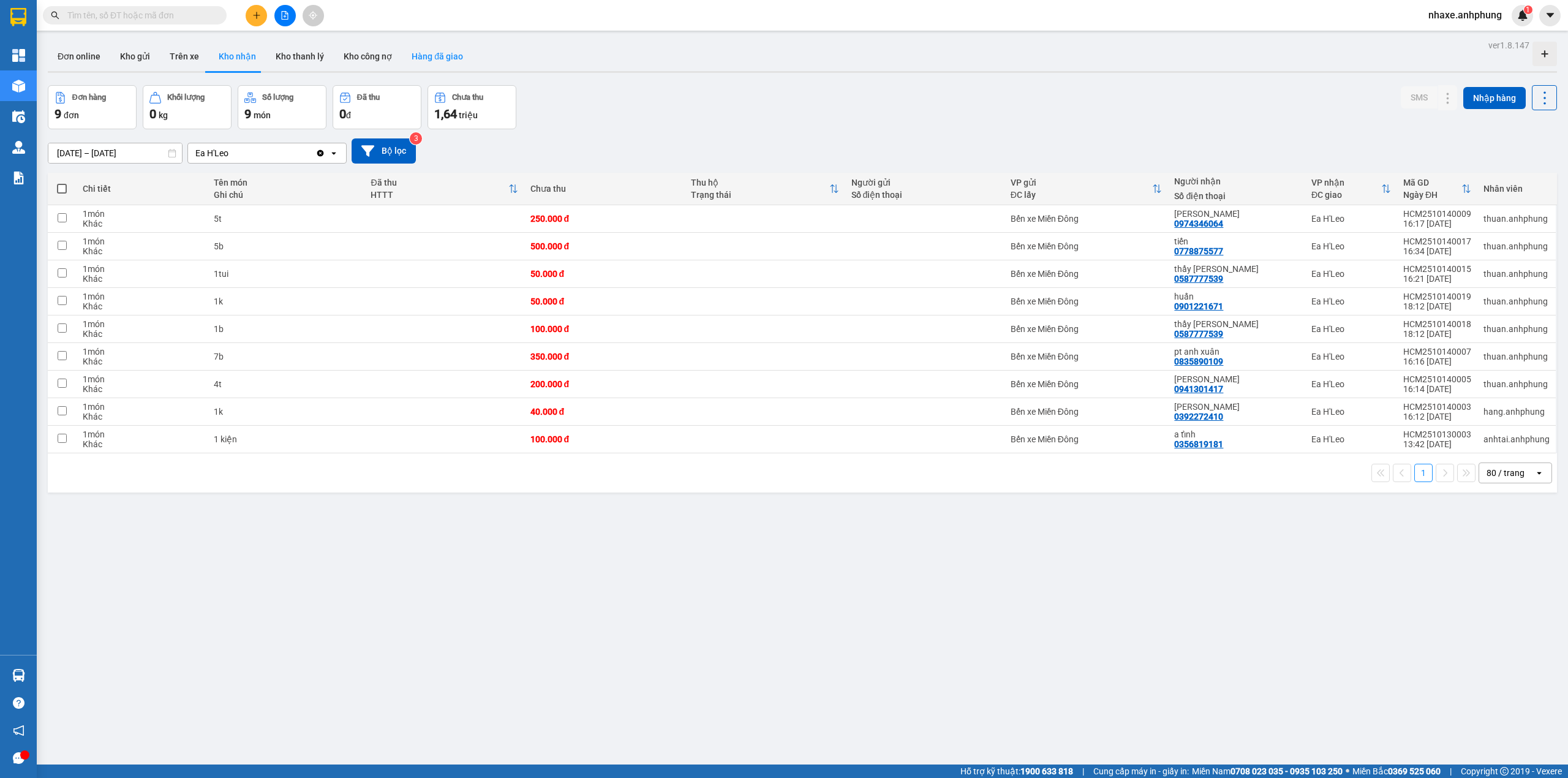
click at [434, 54] on button "Hàng đã giao" at bounding box center [437, 56] width 71 height 30
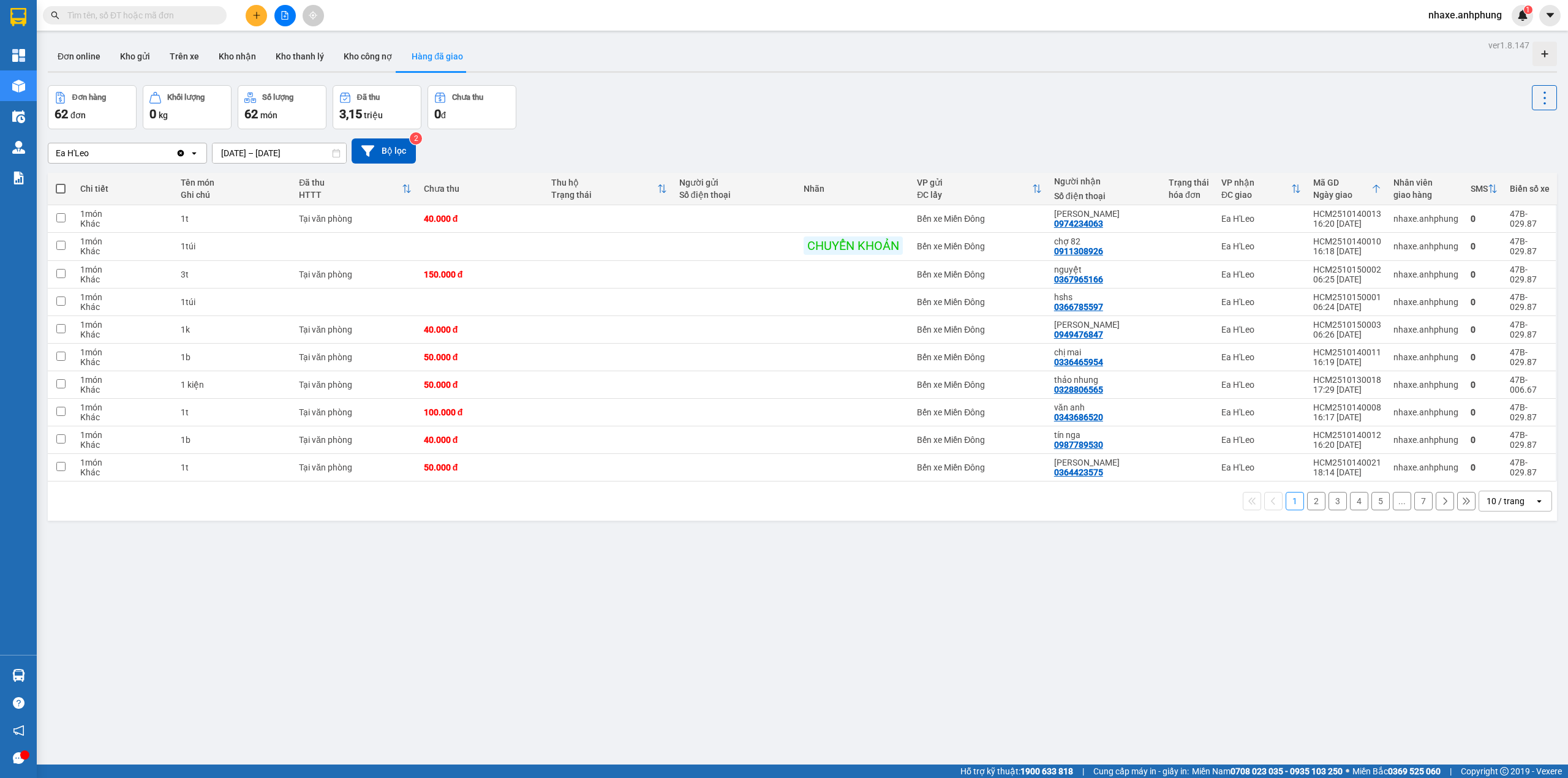
click at [1511, 503] on div "10 / trang" at bounding box center [1505, 501] width 38 height 12
click at [1506, 619] on span "80 / trang" at bounding box center [1496, 618] width 40 height 12
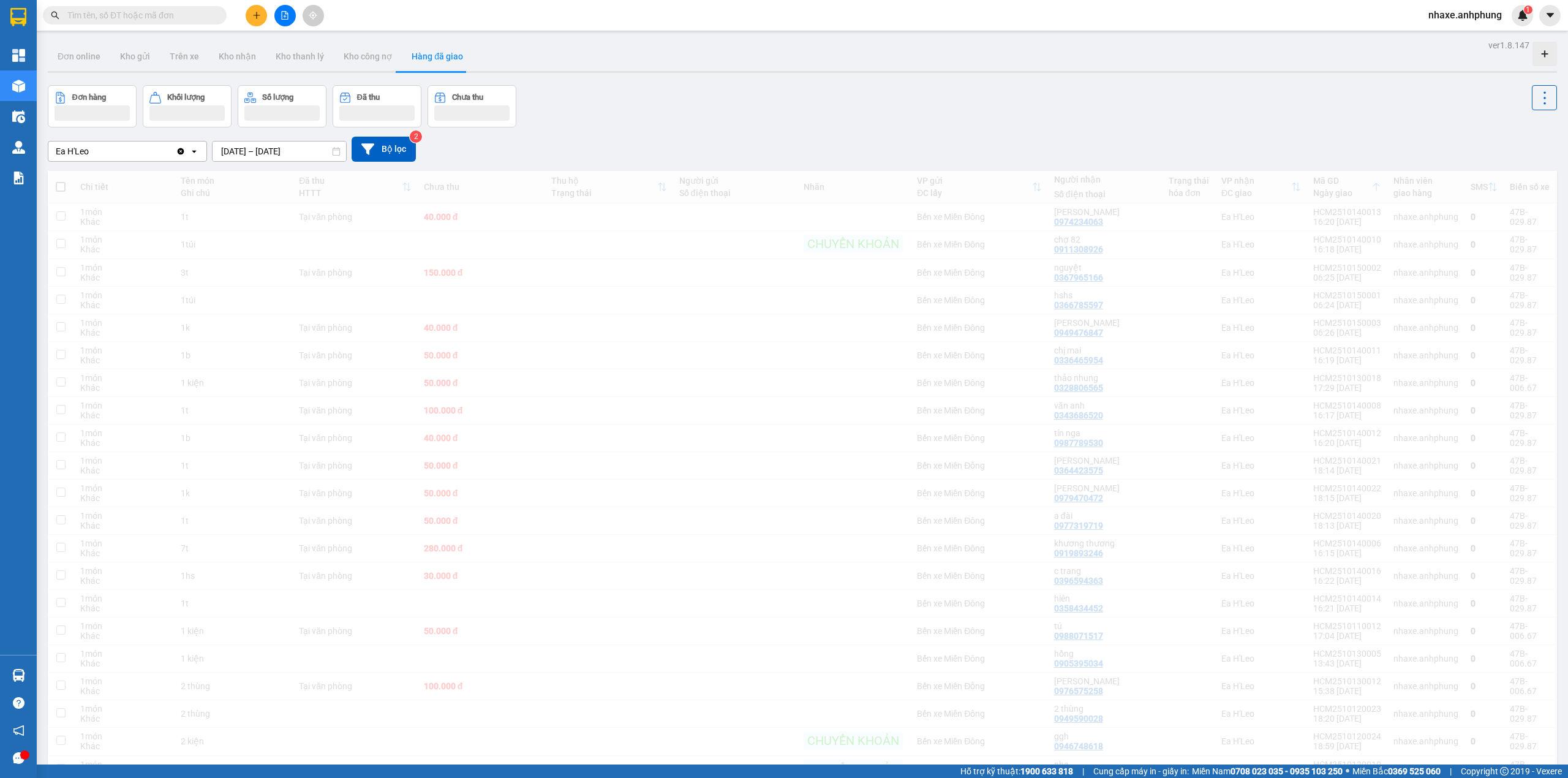
click at [287, 150] on input "[DATE] – [DATE]" at bounding box center [279, 151] width 133 height 20
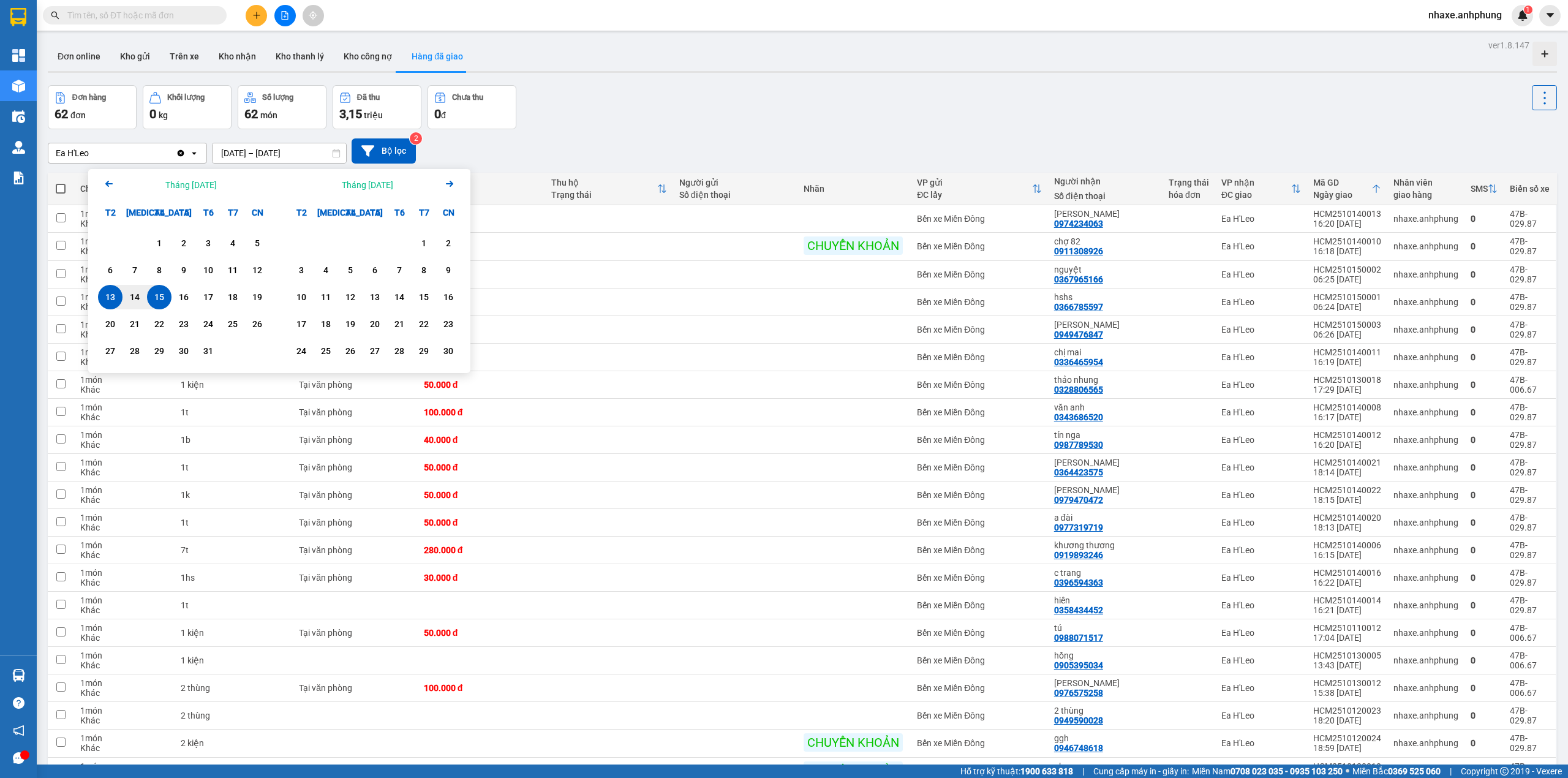
click at [155, 302] on div "15" at bounding box center [158, 297] width 17 height 15
type input "[DATE] – [DATE]"
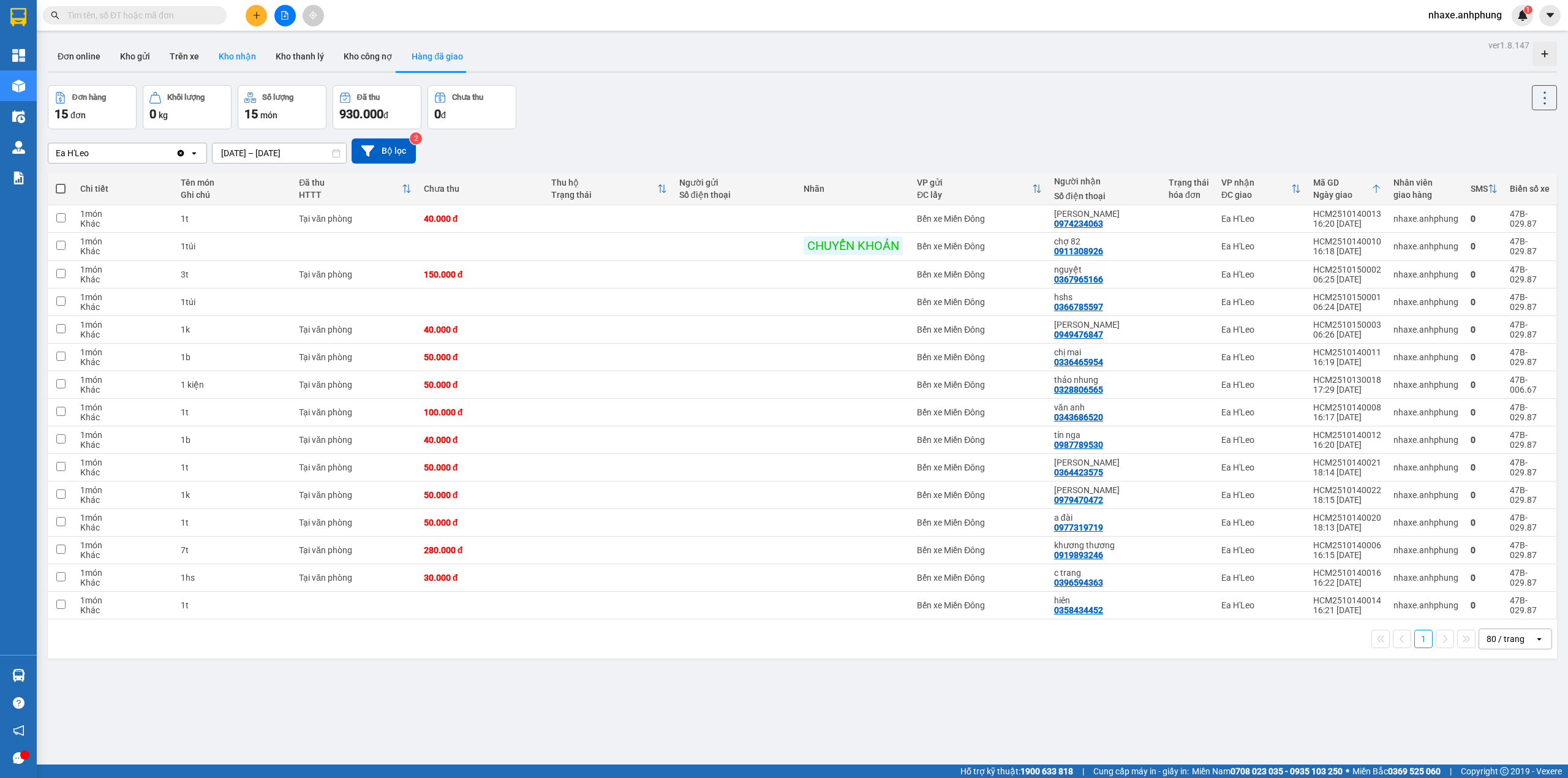
click at [241, 55] on button "Kho nhận" at bounding box center [237, 56] width 57 height 30
